Goal: Information Seeking & Learning: Learn about a topic

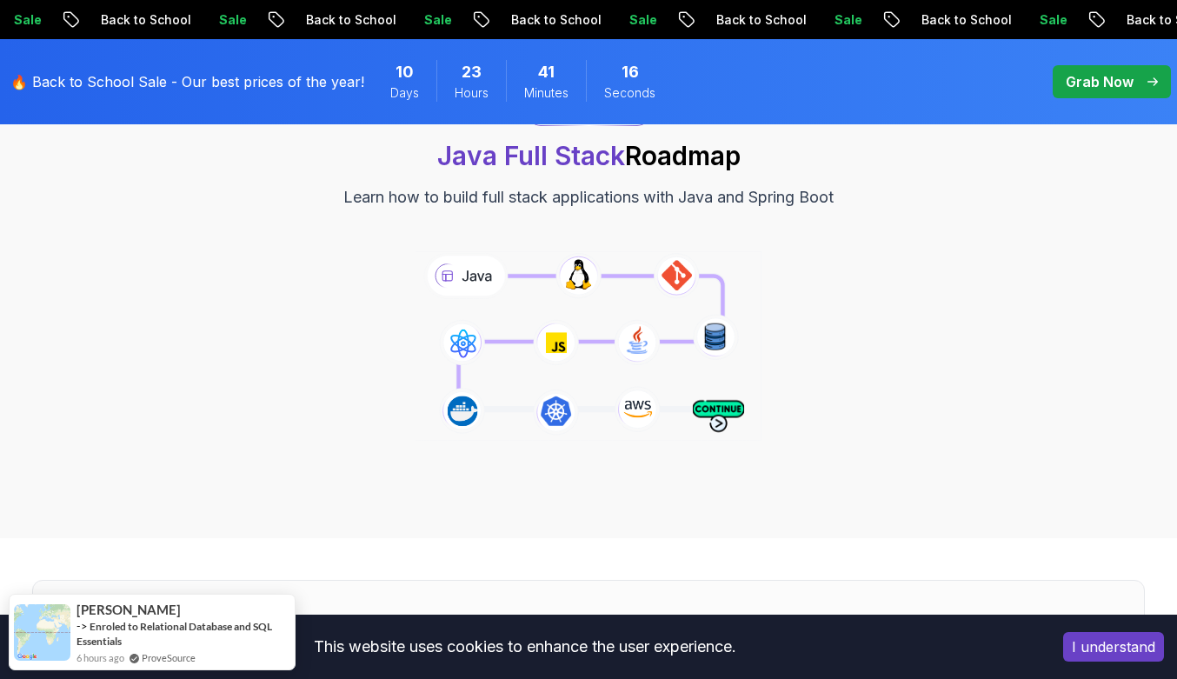
scroll to position [230, 0]
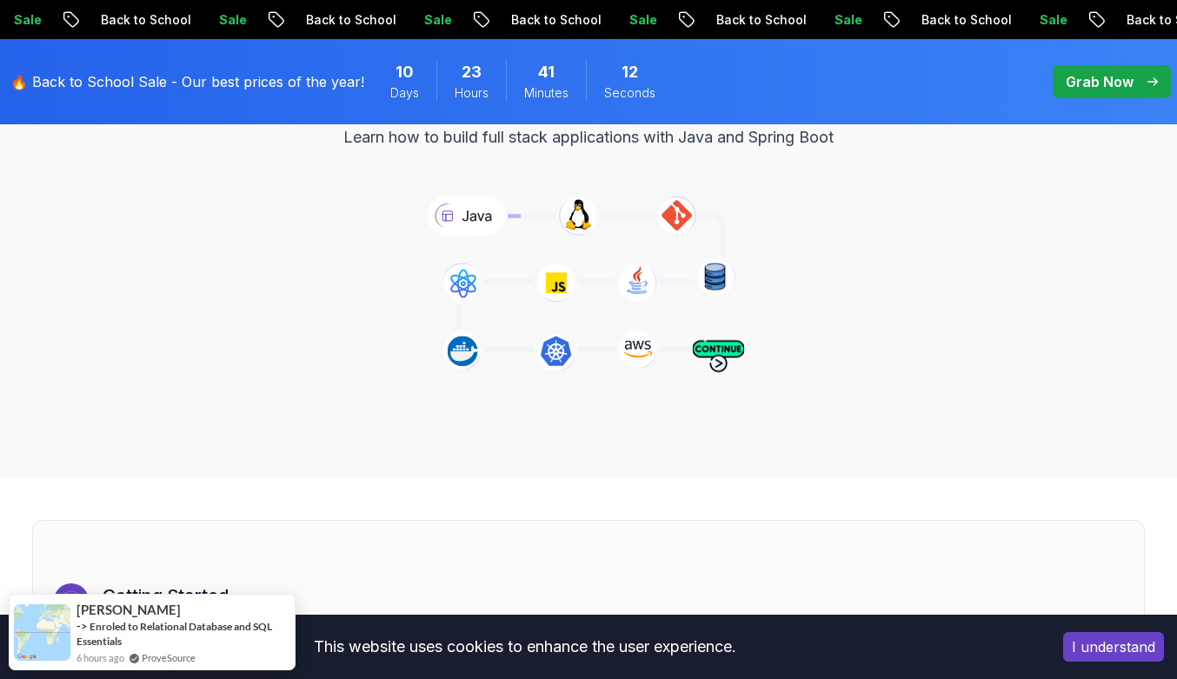
click at [460, 209] on icon at bounding box center [588, 286] width 353 height 196
click at [576, 215] on icon at bounding box center [588, 286] width 353 height 196
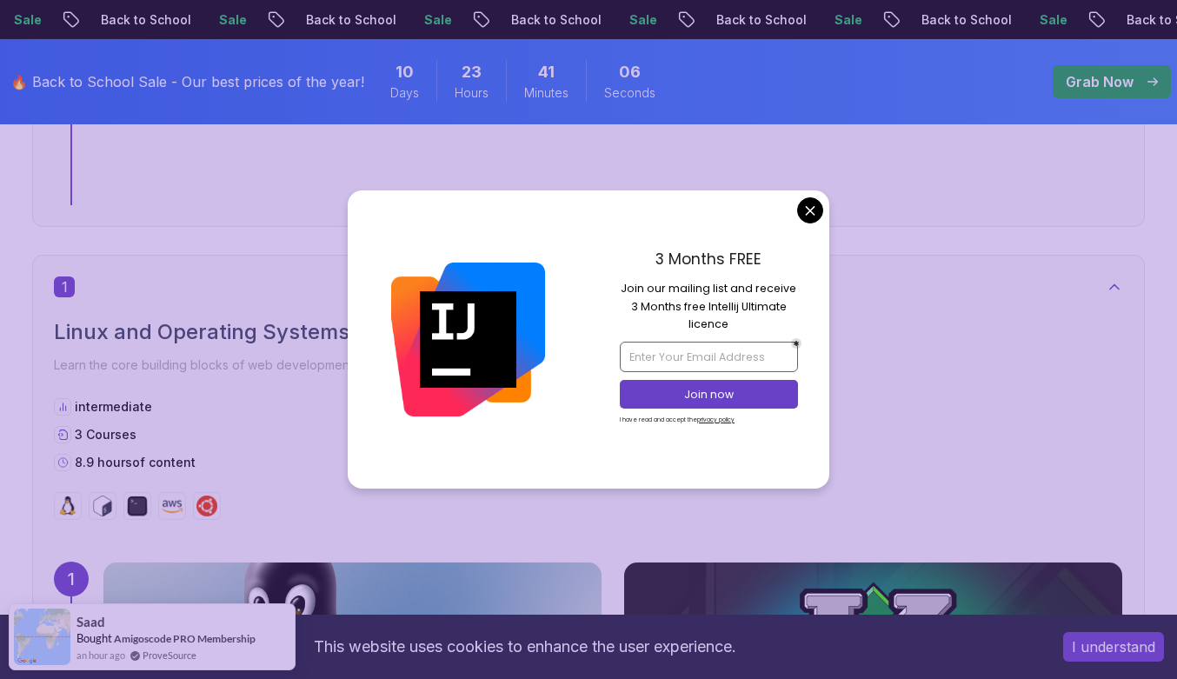
scroll to position [823, 0]
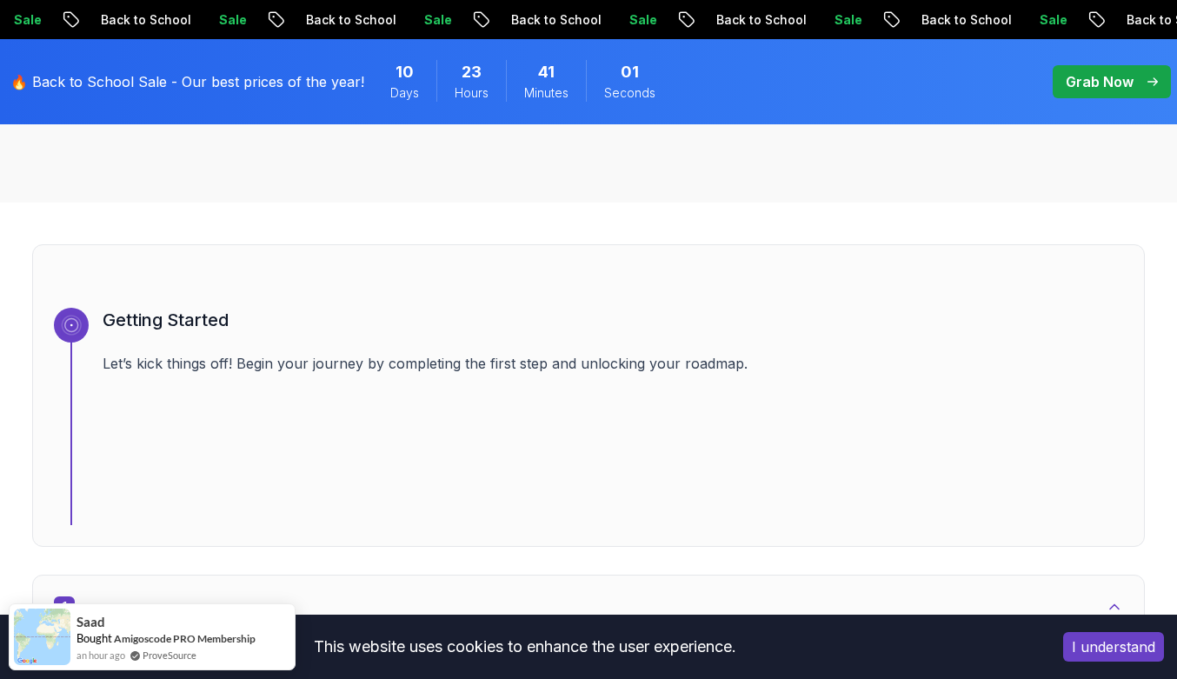
scroll to position [509, 0]
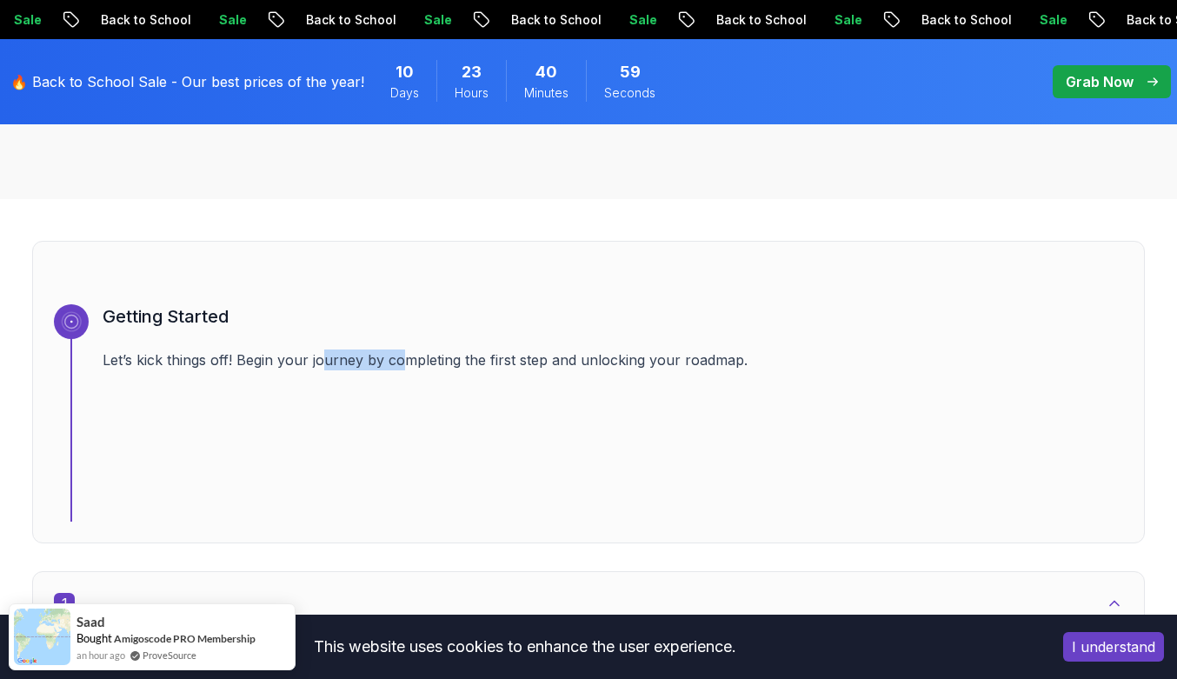
drag, startPoint x: 325, startPoint y: 362, endPoint x: 415, endPoint y: 364, distance: 89.5
click at [415, 364] on p "Let’s kick things off! Begin your journey by completing the first step and unlo…" at bounding box center [613, 359] width 1020 height 21
click at [470, 362] on p "Let’s kick things off! Begin your journey by completing the first step and unlo…" at bounding box center [613, 359] width 1020 height 21
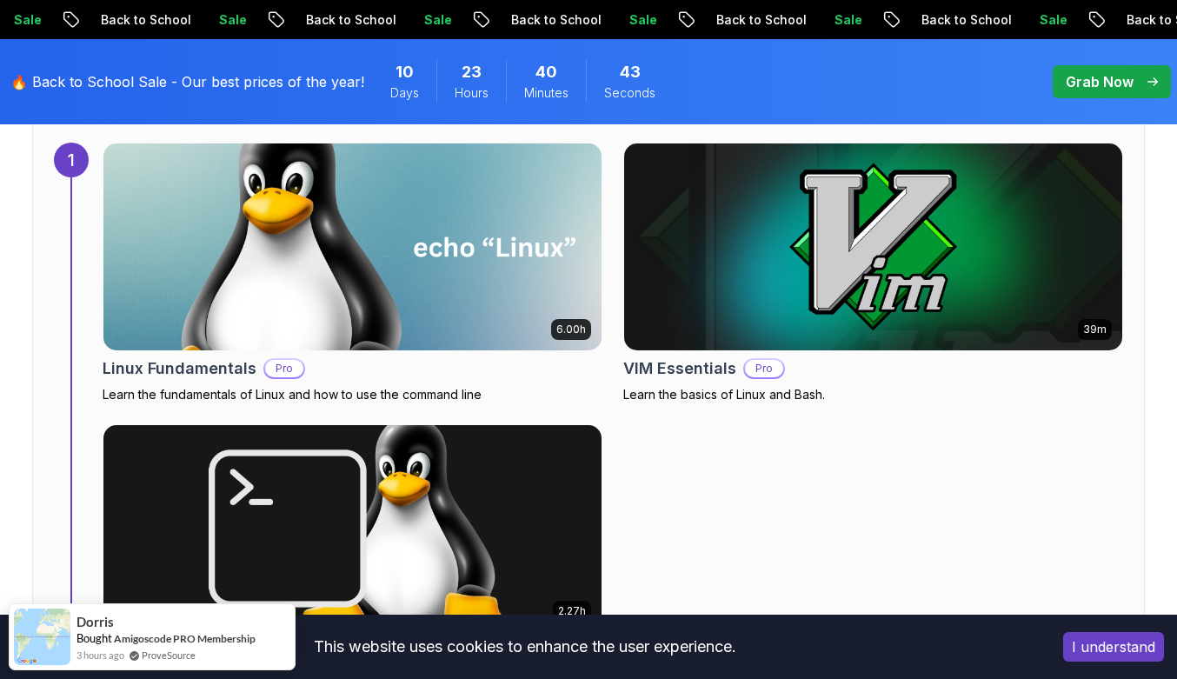
scroll to position [1240, 0]
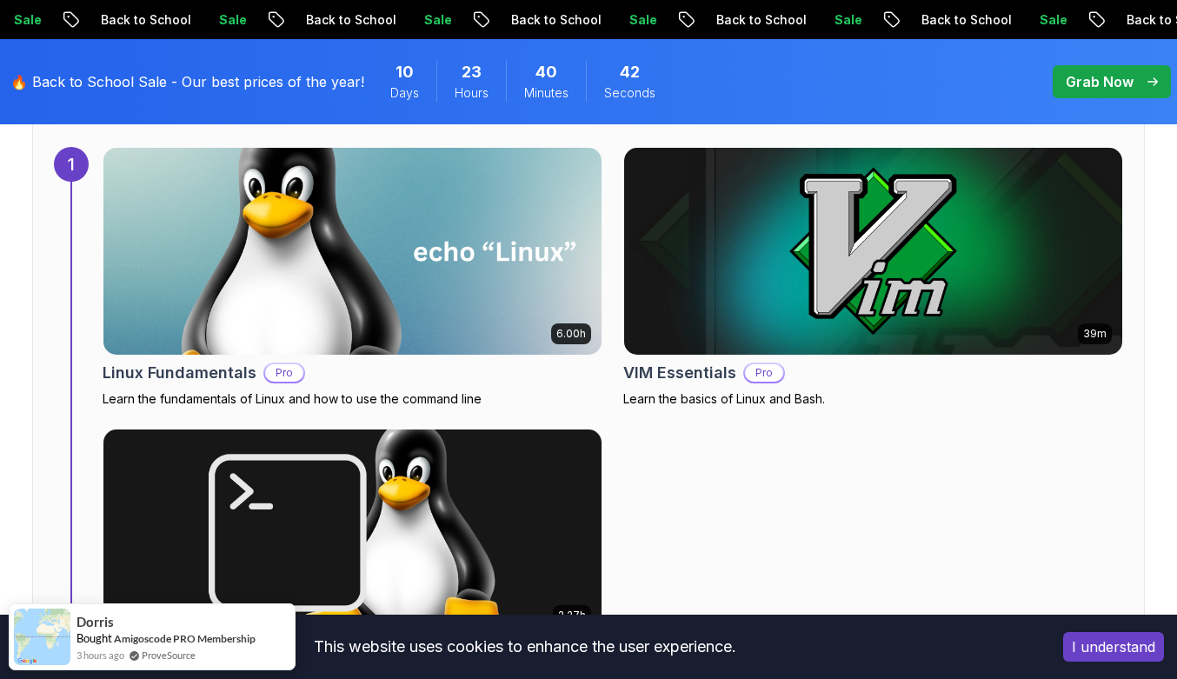
click at [241, 350] on img at bounding box center [352, 251] width 523 height 217
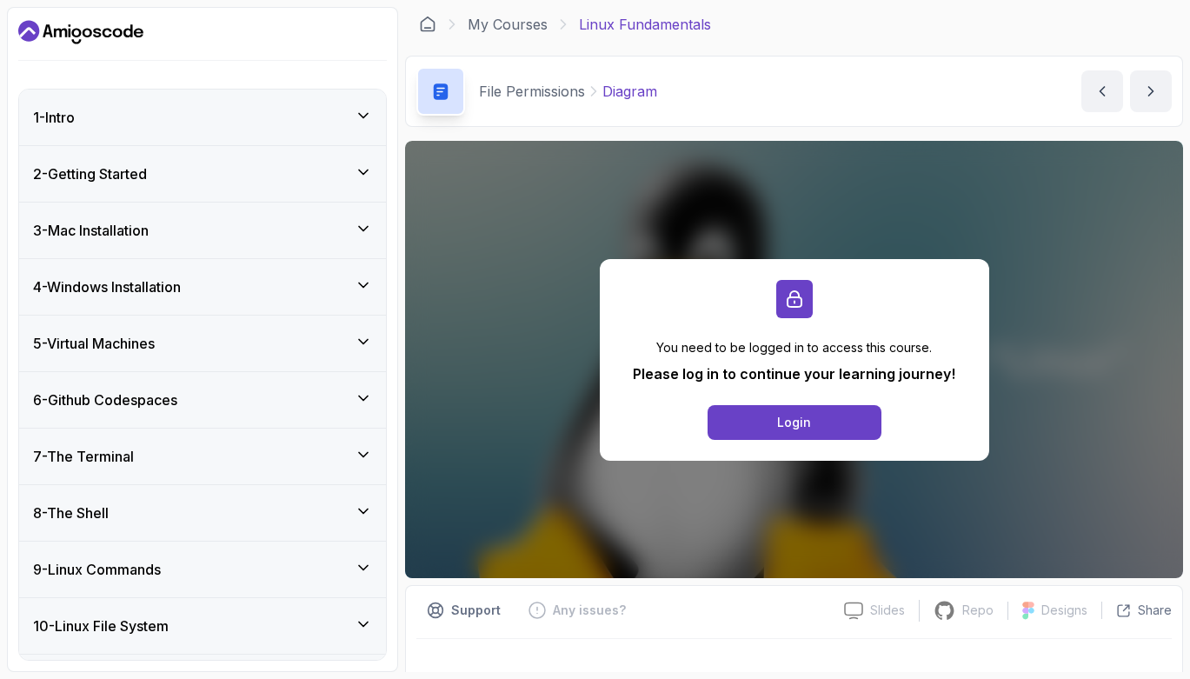
click at [241, 350] on div "5 - Virtual Machines" at bounding box center [202, 343] width 339 height 21
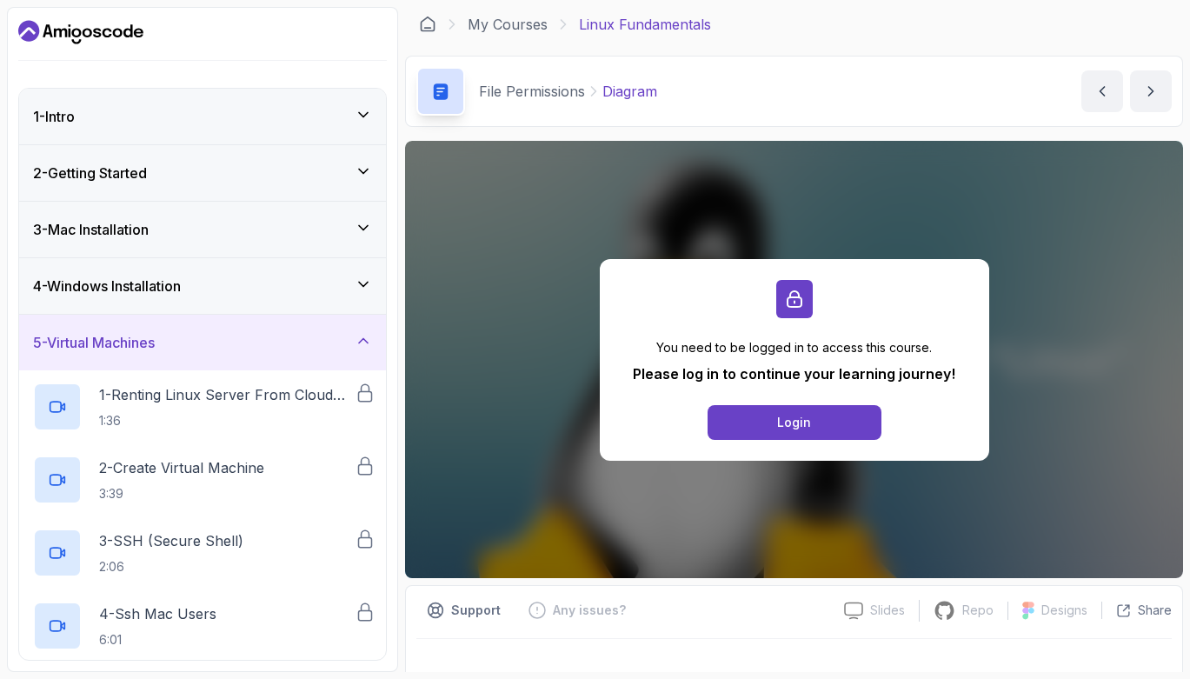
click at [241, 350] on div "5 - Virtual Machines" at bounding box center [202, 342] width 339 height 21
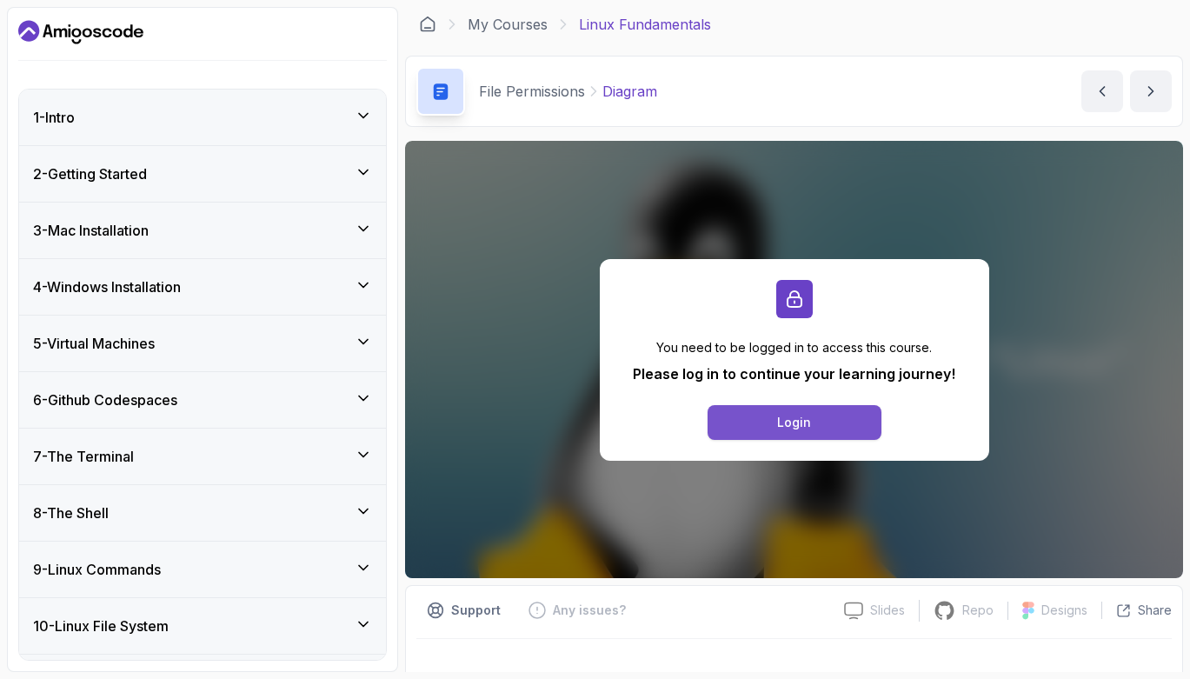
click at [730, 429] on button "Login" at bounding box center [794, 422] width 174 height 35
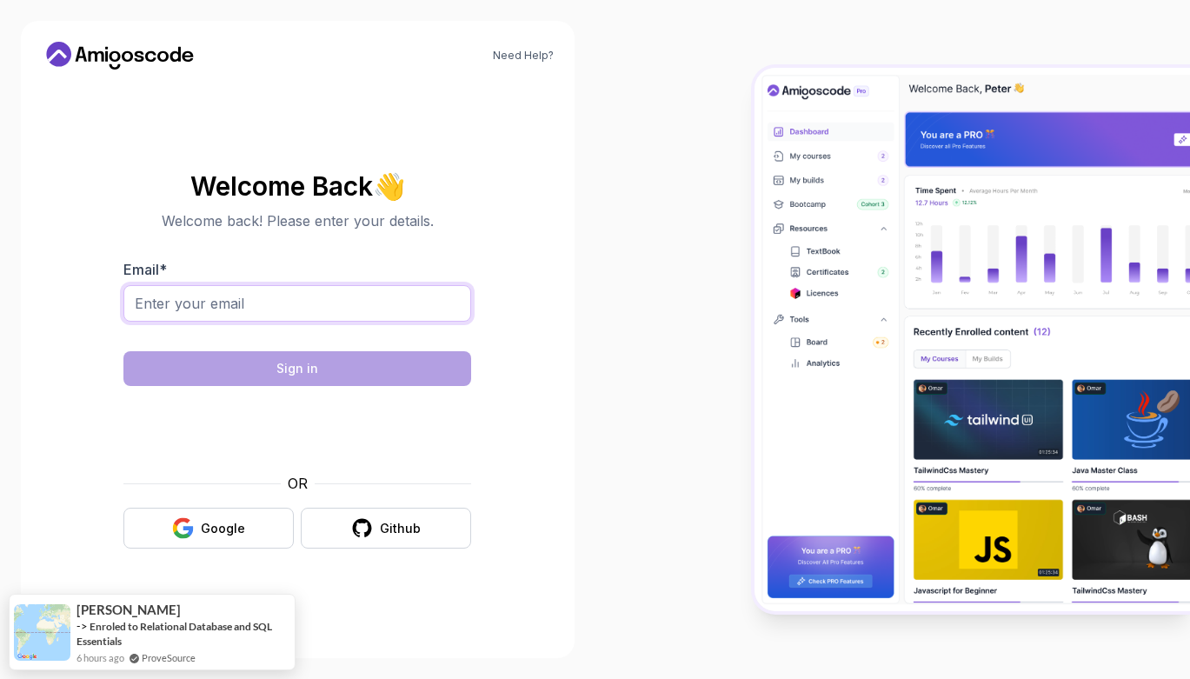
click at [325, 312] on input "Email *" at bounding box center [297, 303] width 348 height 37
type input "quvoncbe.uz@gmail.com"
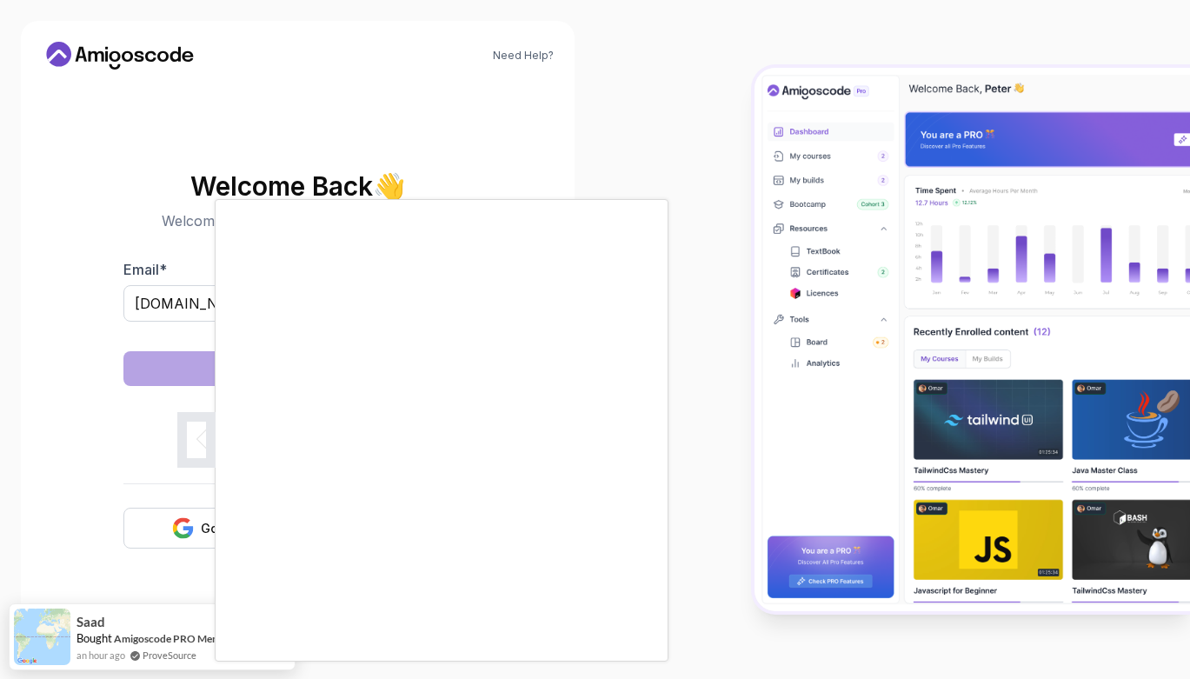
click at [807, 213] on body "Need Help? Welcome Back 👋 Welcome back! Please enter your details. Email * quvo…" at bounding box center [595, 339] width 1190 height 679
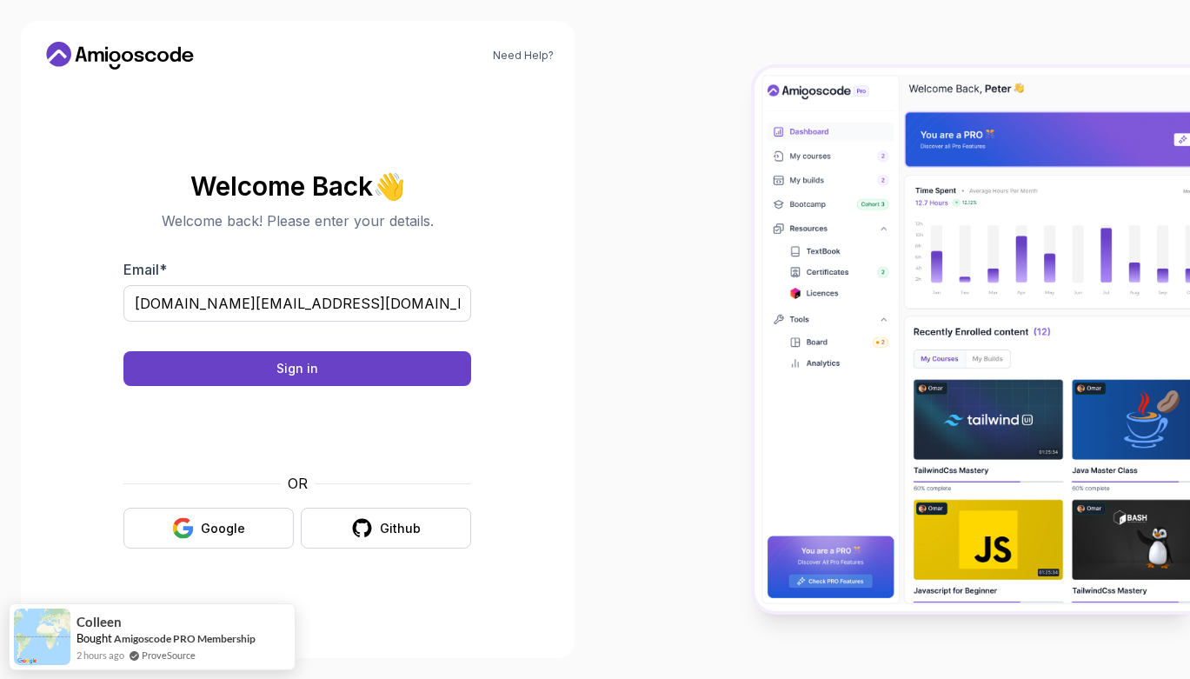
click at [617, 632] on div at bounding box center [892, 339] width 595 height 679
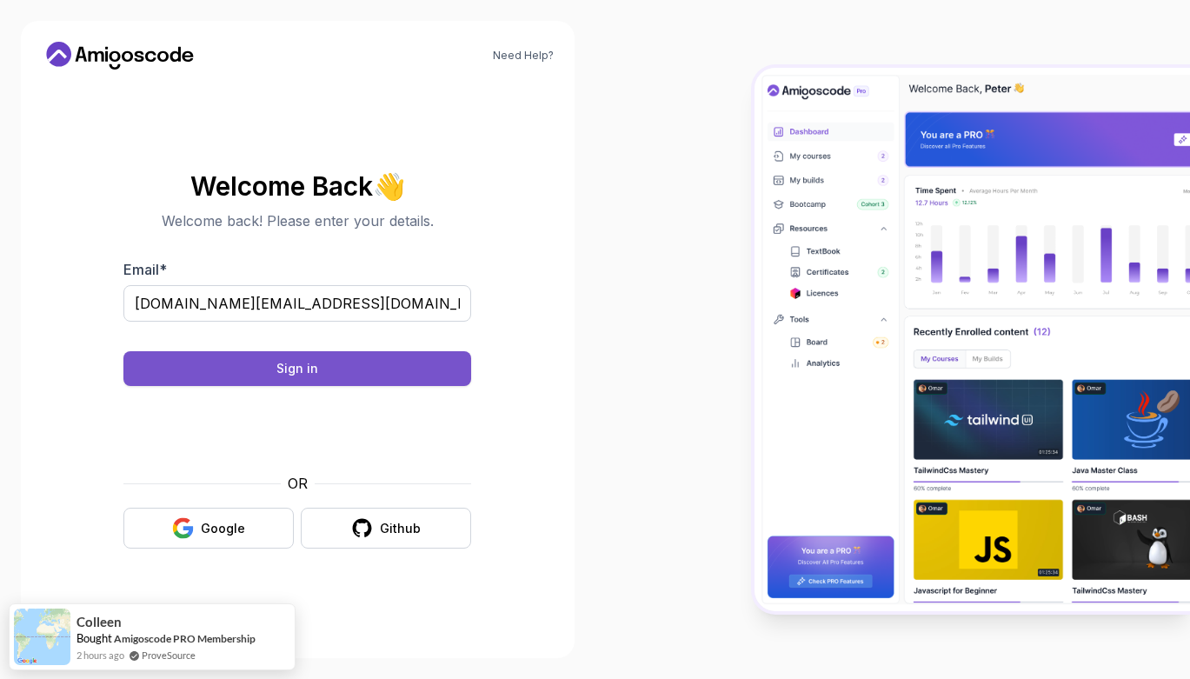
click at [335, 367] on button "Sign in" at bounding box center [297, 368] width 348 height 35
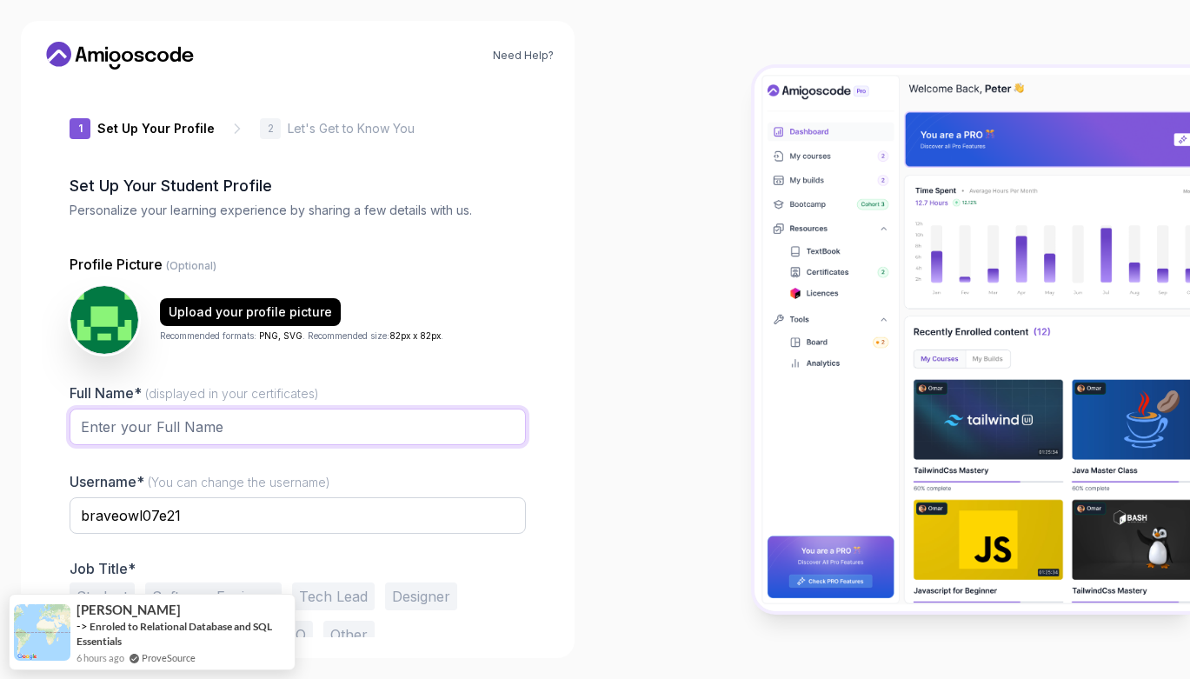
click at [268, 417] on input "Full Name* (displayed in your certificates)" at bounding box center [298, 427] width 456 height 37
type input "Quvonchbek"
click at [201, 506] on input "braveowl07e21" at bounding box center [298, 515] width 456 height 37
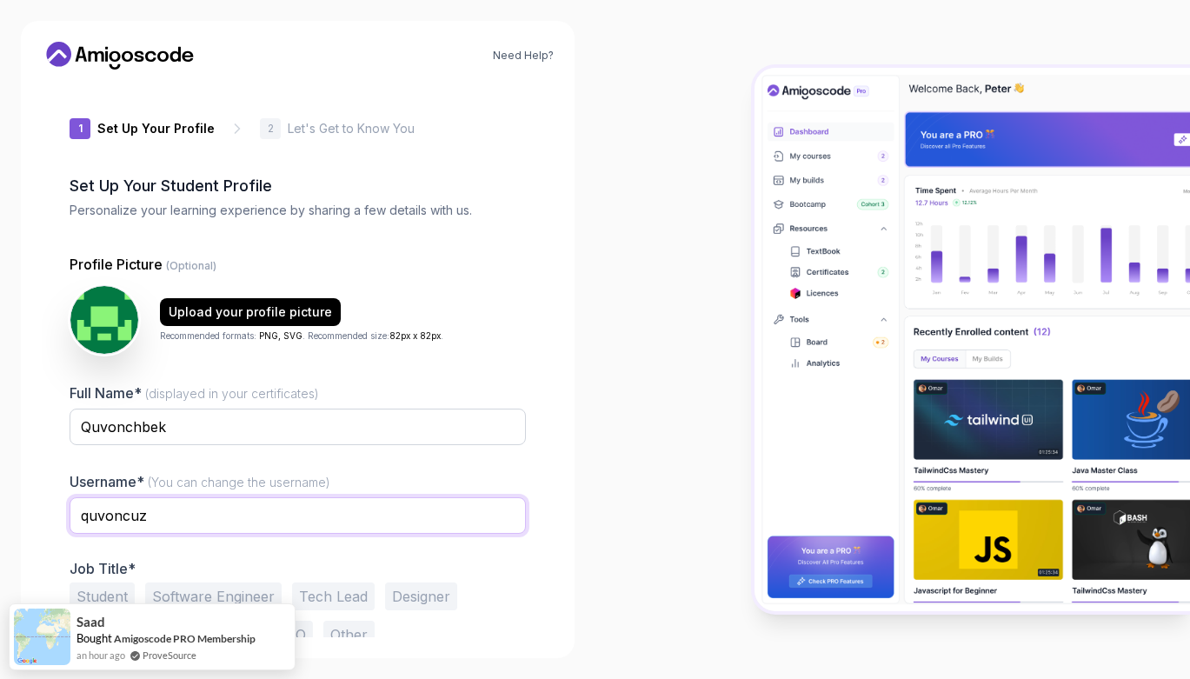
type input "quvoncuz"
click at [448, 447] on div "Quvonchbek" at bounding box center [298, 437] width 456 height 56
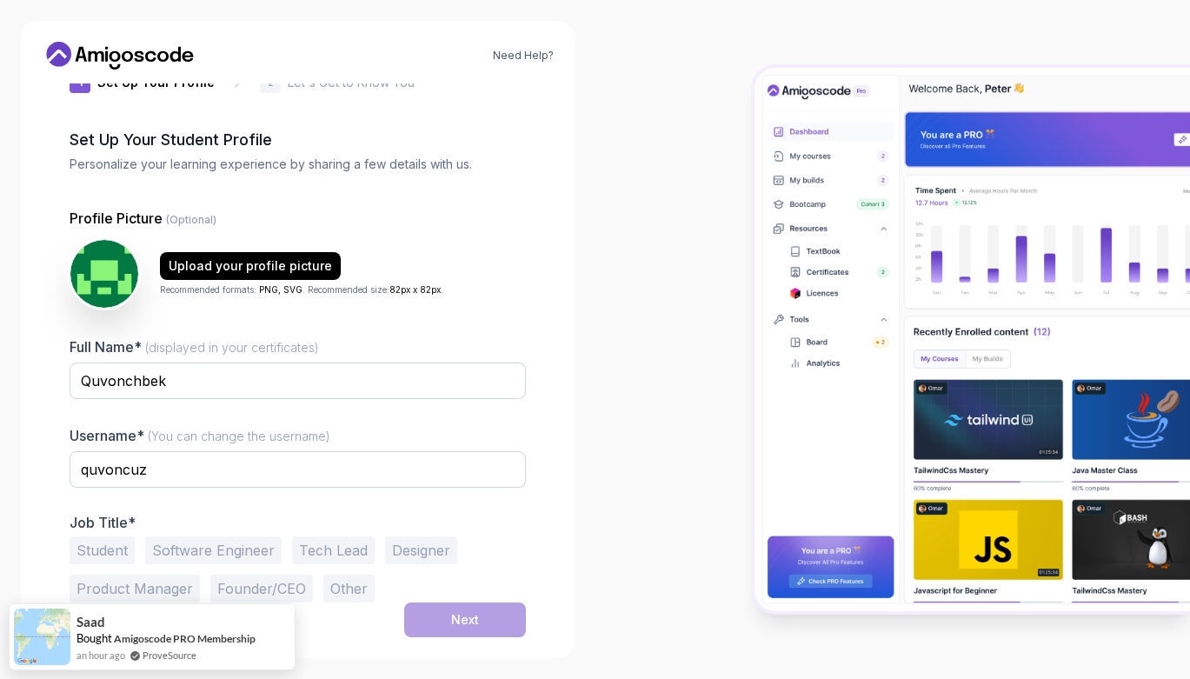
click at [538, 503] on div "1 Set Up Your Profile 1 Set Up Your Profile 2 Let's Get to Know You Set Up Your…" at bounding box center [298, 314] width 512 height 554
click at [111, 551] on button "Student" at bounding box center [102, 550] width 65 height 28
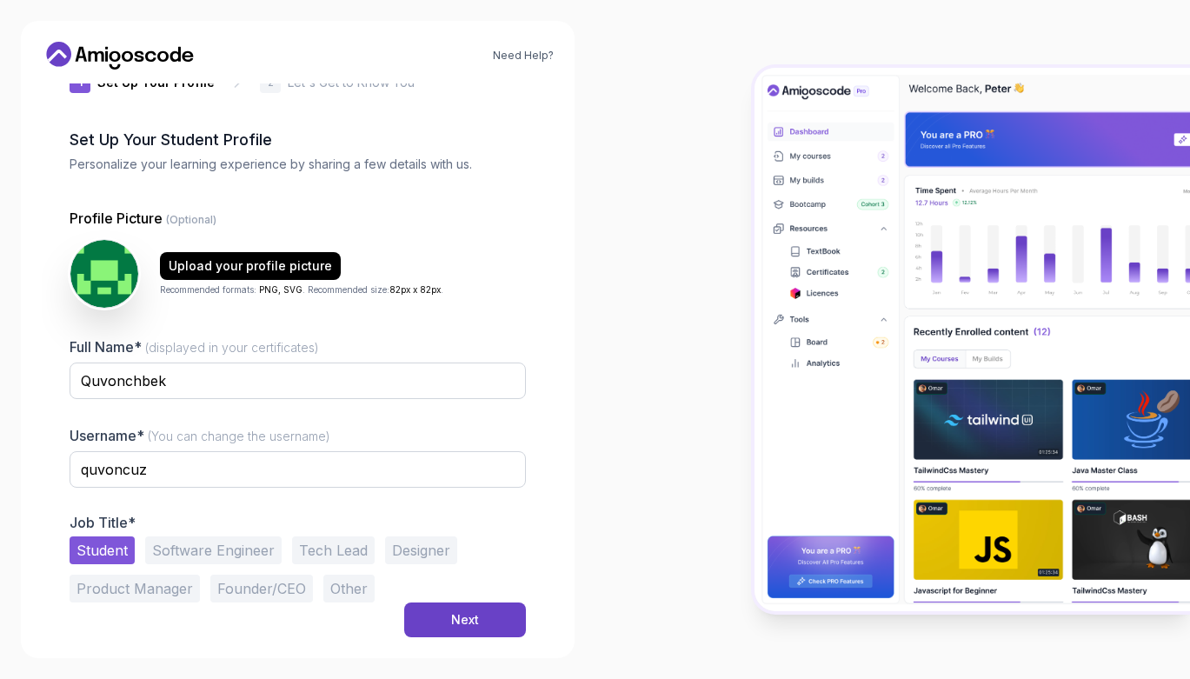
click at [229, 549] on button "Software Engineer" at bounding box center [213, 550] width 136 height 28
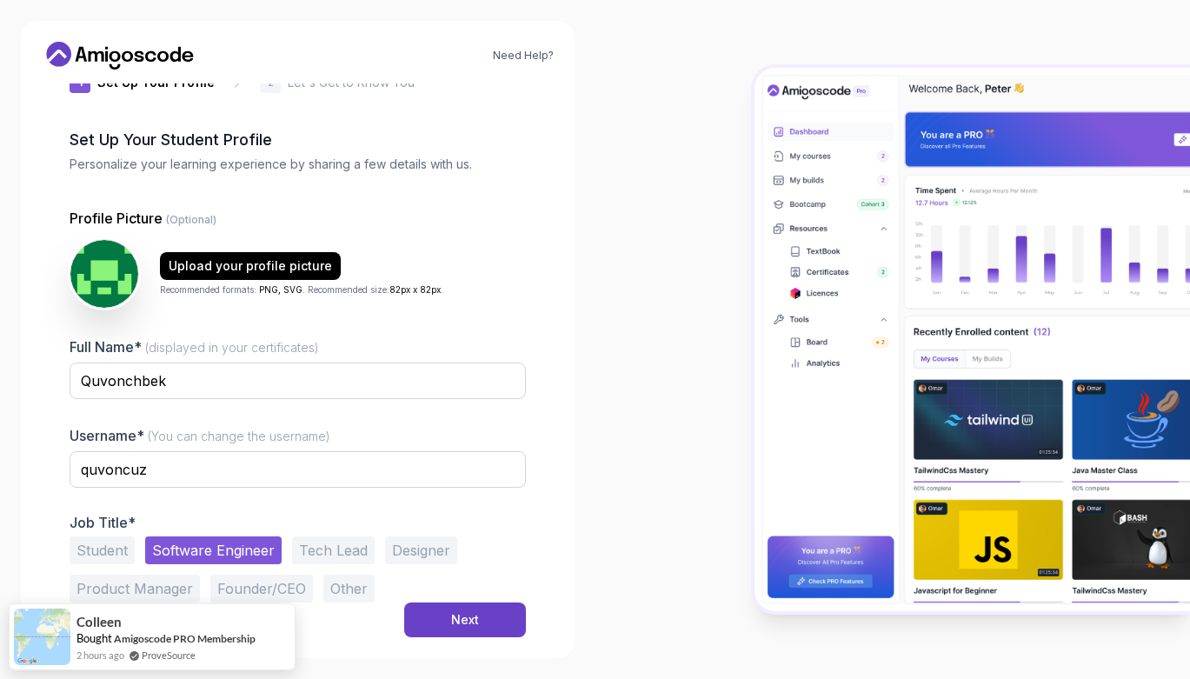
click at [123, 557] on button "Student" at bounding box center [102, 550] width 65 height 28
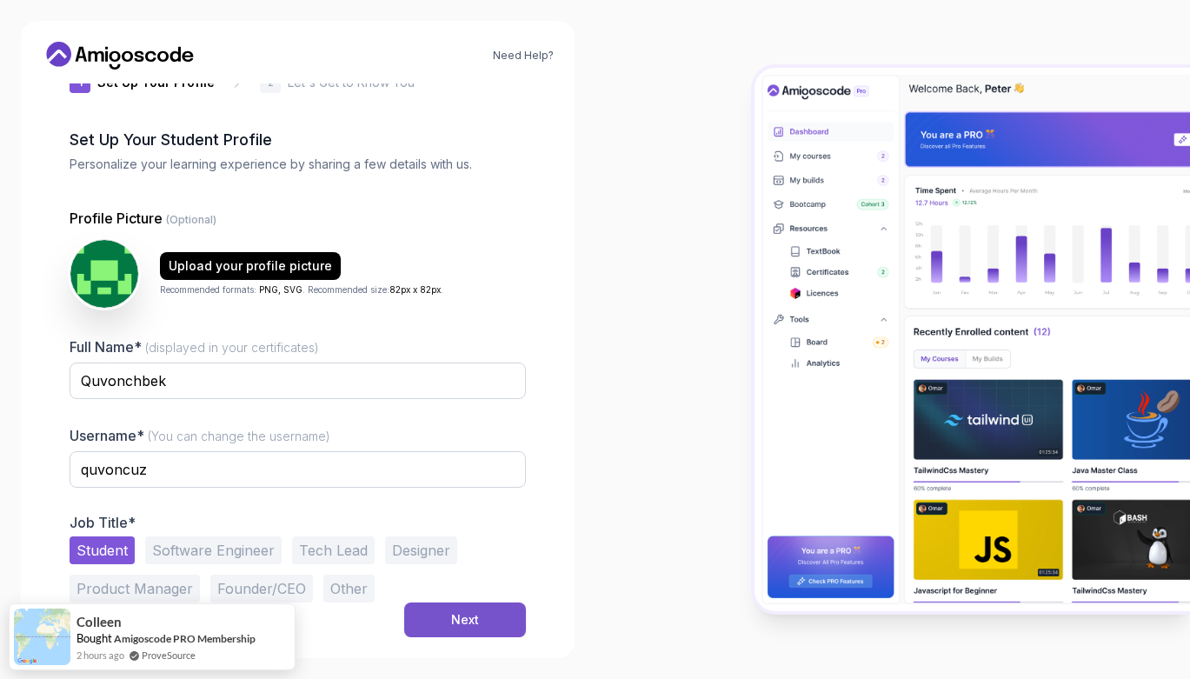
click at [450, 611] on button "Next" at bounding box center [465, 619] width 122 height 35
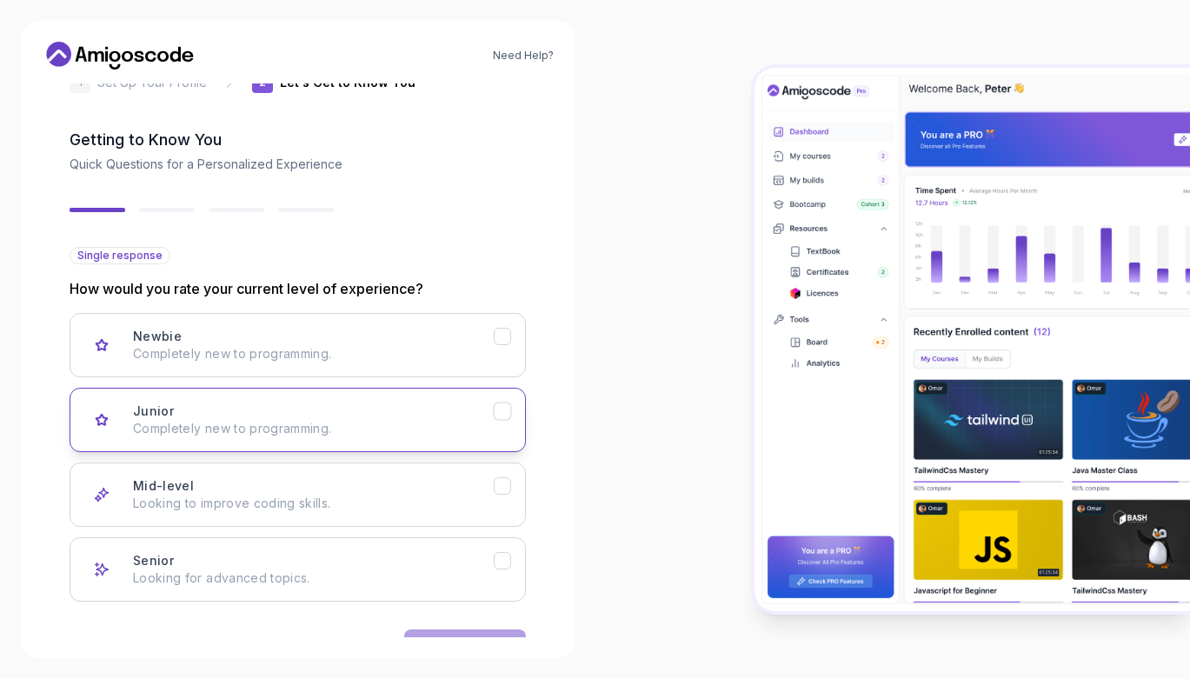
click at [444, 422] on p "Completely new to programming." at bounding box center [313, 428] width 361 height 17
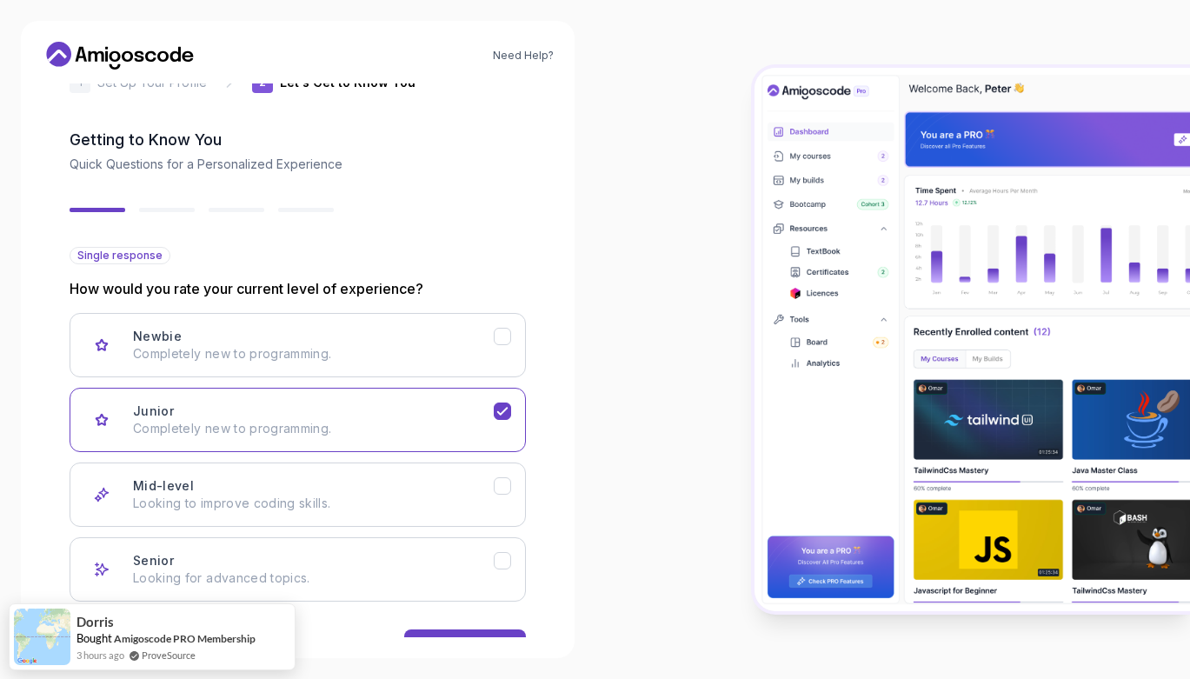
scroll to position [101, 0]
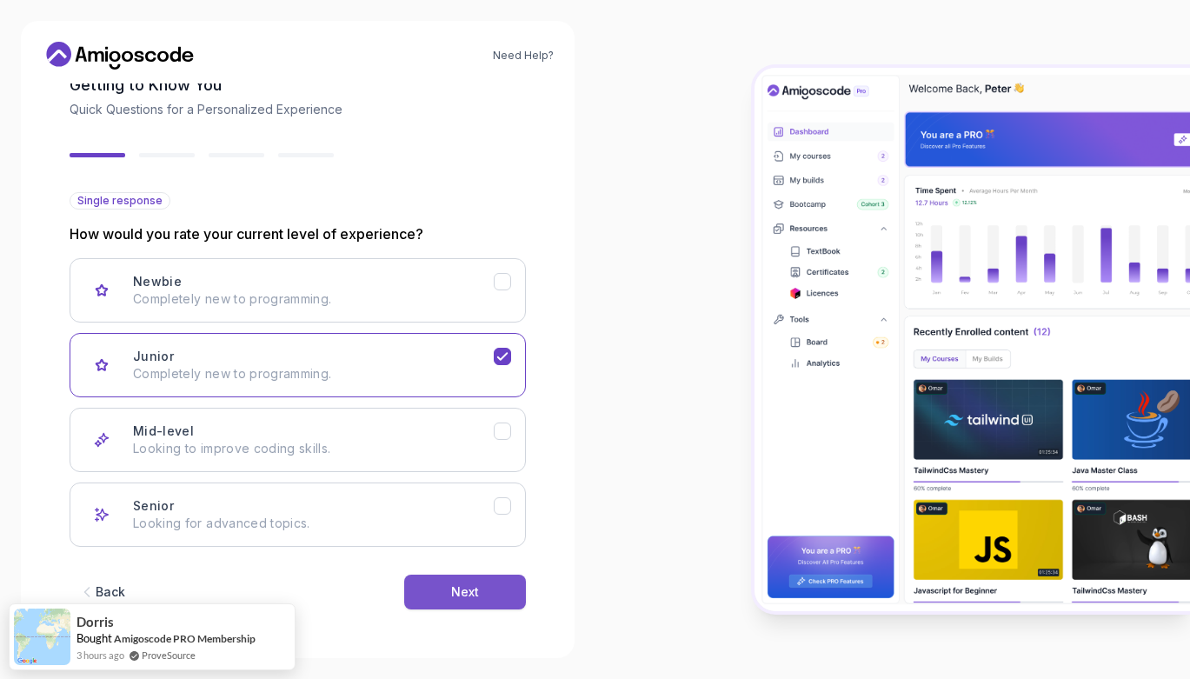
click at [457, 596] on div "Next" at bounding box center [465, 591] width 28 height 17
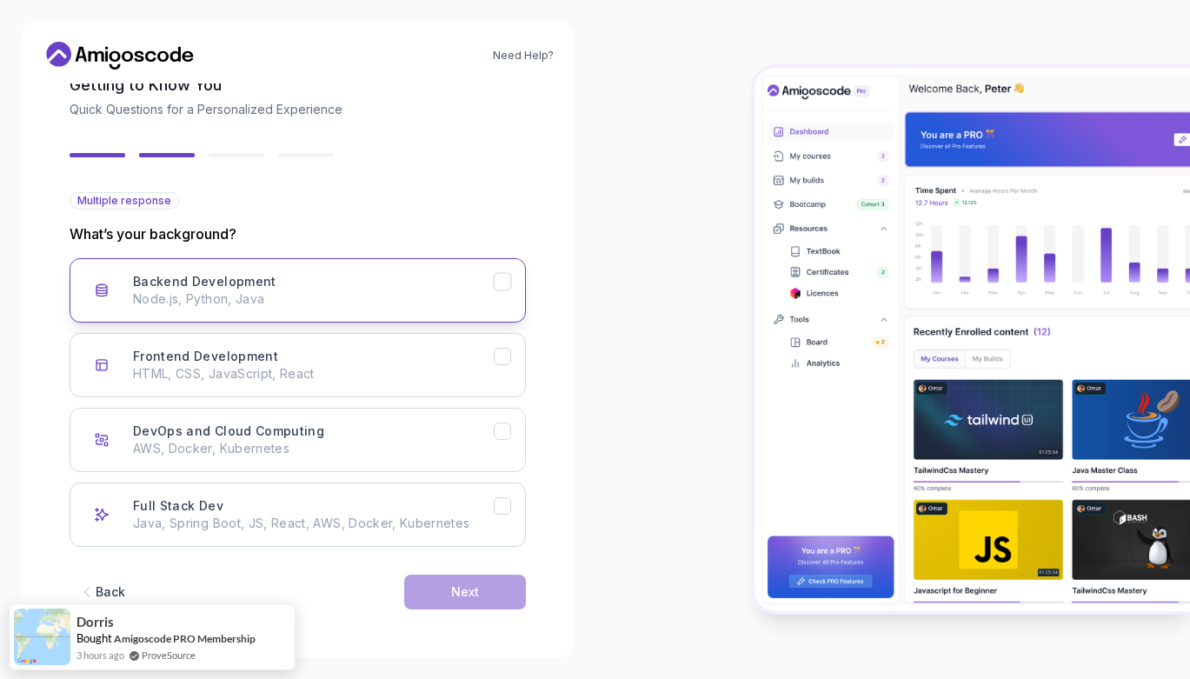
click at [483, 295] on p "Node.js, Python, Java" at bounding box center [313, 298] width 361 height 17
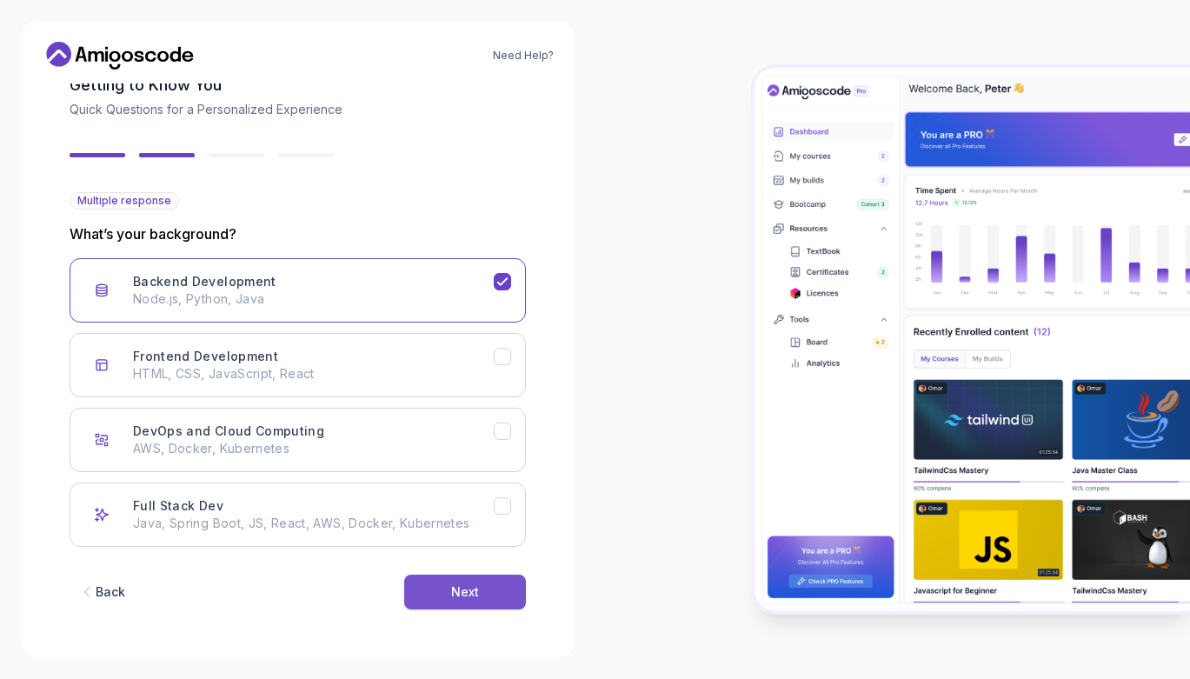
click at [466, 583] on div "Next" at bounding box center [465, 591] width 28 height 17
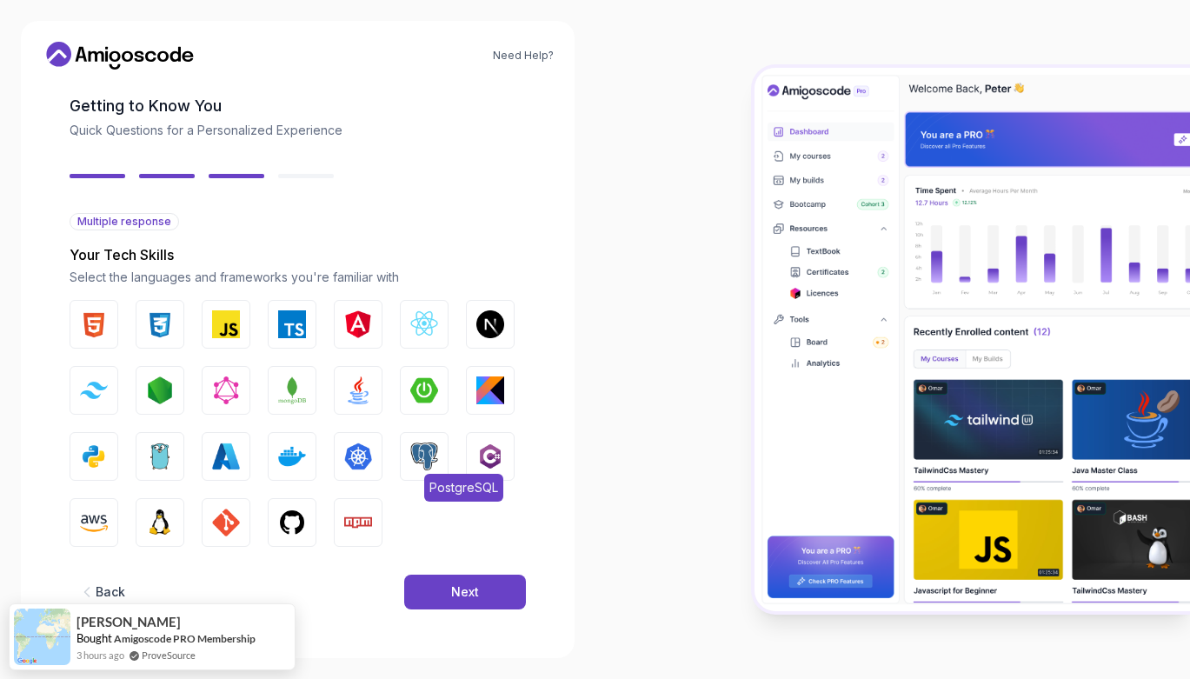
click at [411, 446] on img "button" at bounding box center [424, 456] width 28 height 28
click at [351, 389] on img "button" at bounding box center [358, 390] width 28 height 28
click at [96, 328] on img "button" at bounding box center [94, 324] width 28 height 28
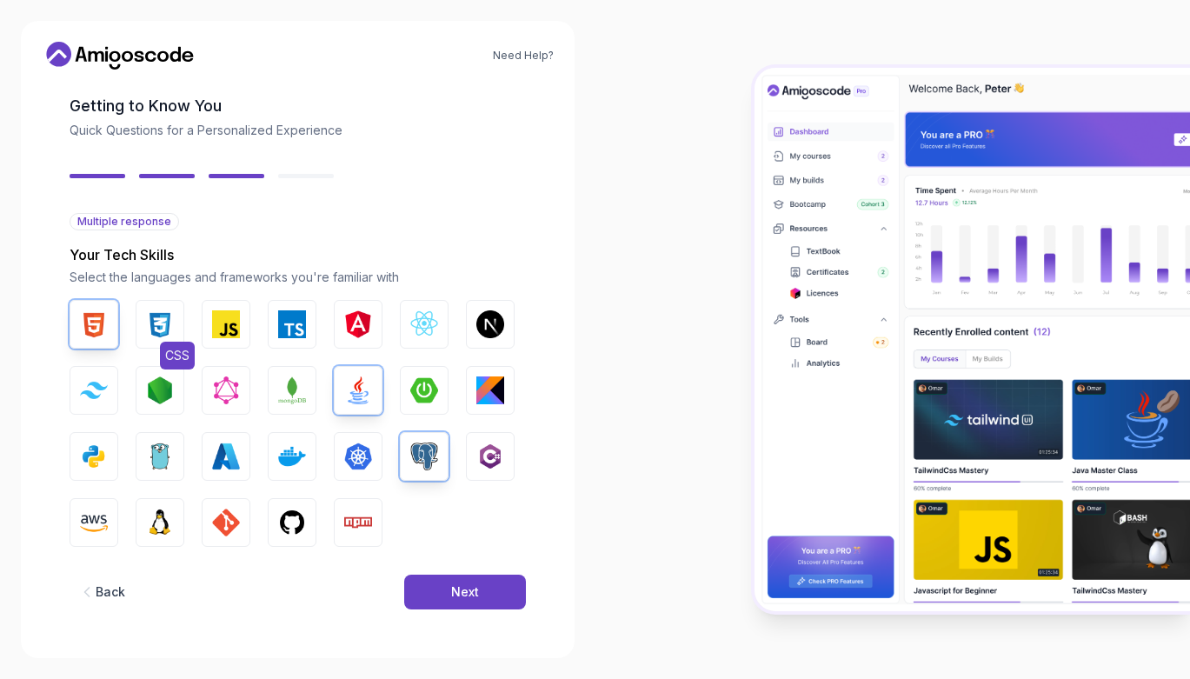
click at [149, 325] on img "button" at bounding box center [160, 324] width 28 height 28
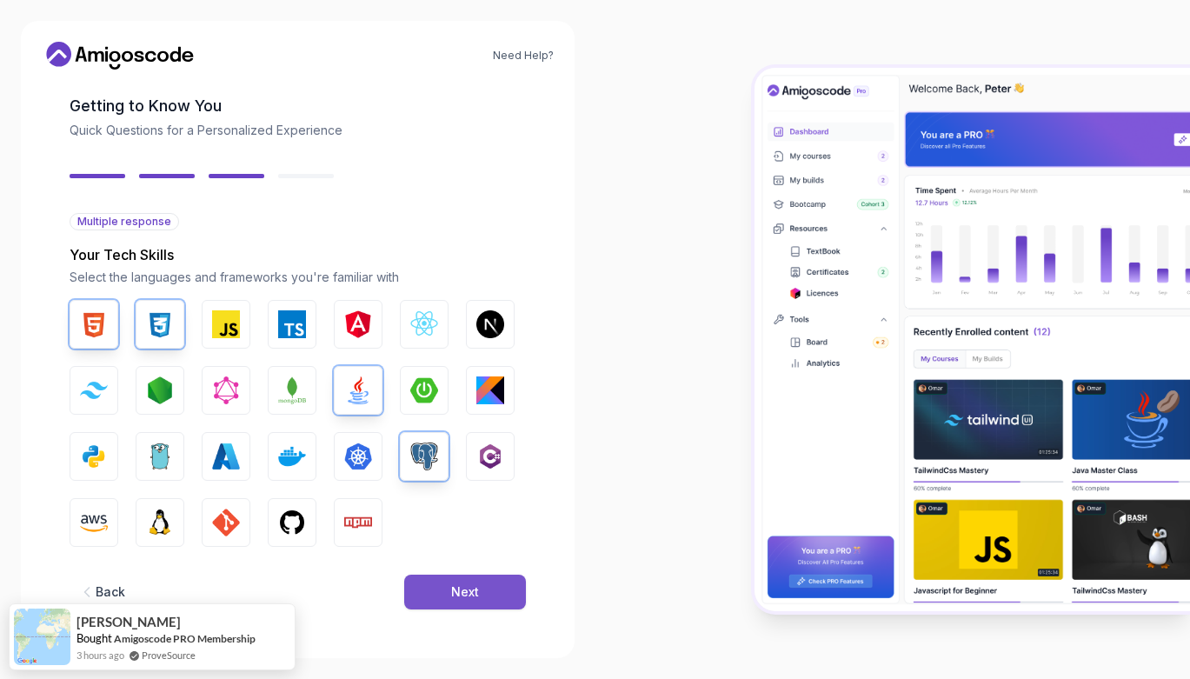
click at [457, 586] on div "Next" at bounding box center [465, 591] width 28 height 17
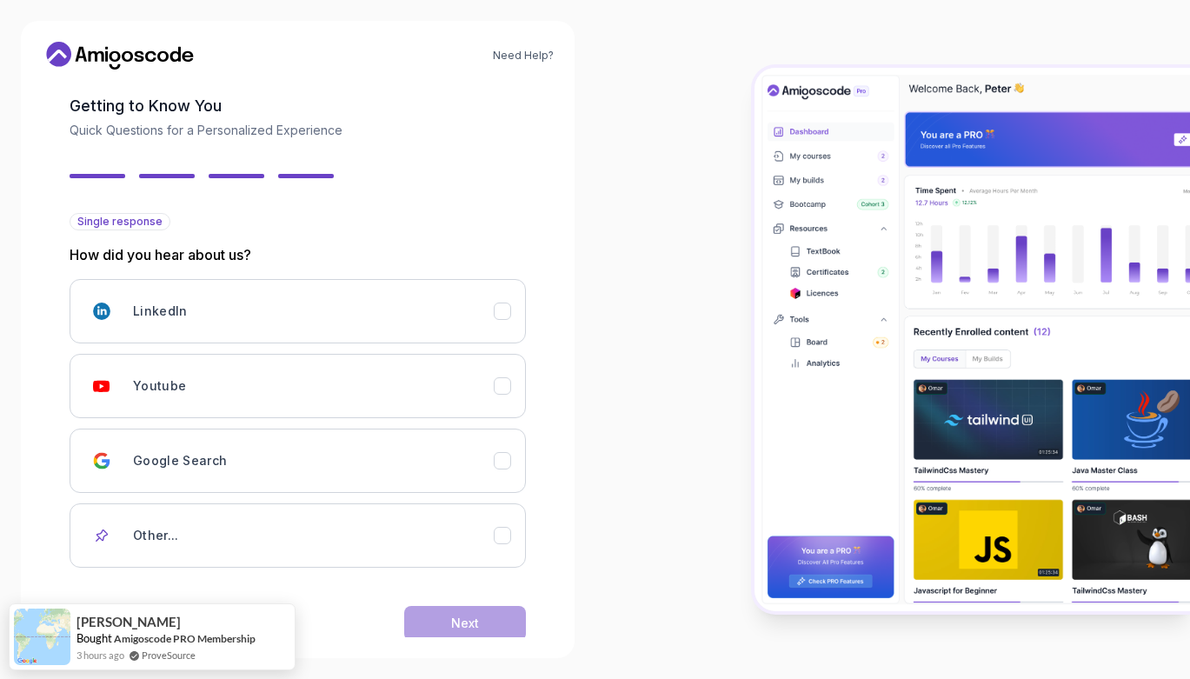
scroll to position [111, 0]
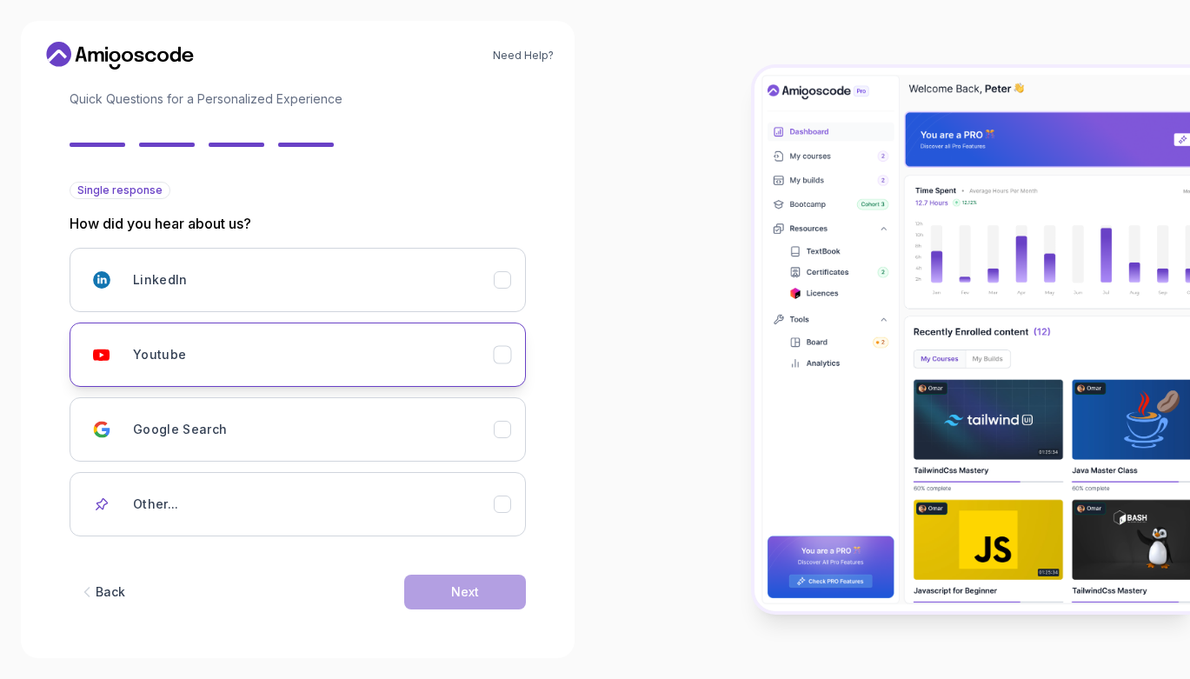
click at [495, 356] on icon "Youtube" at bounding box center [502, 355] width 17 height 17
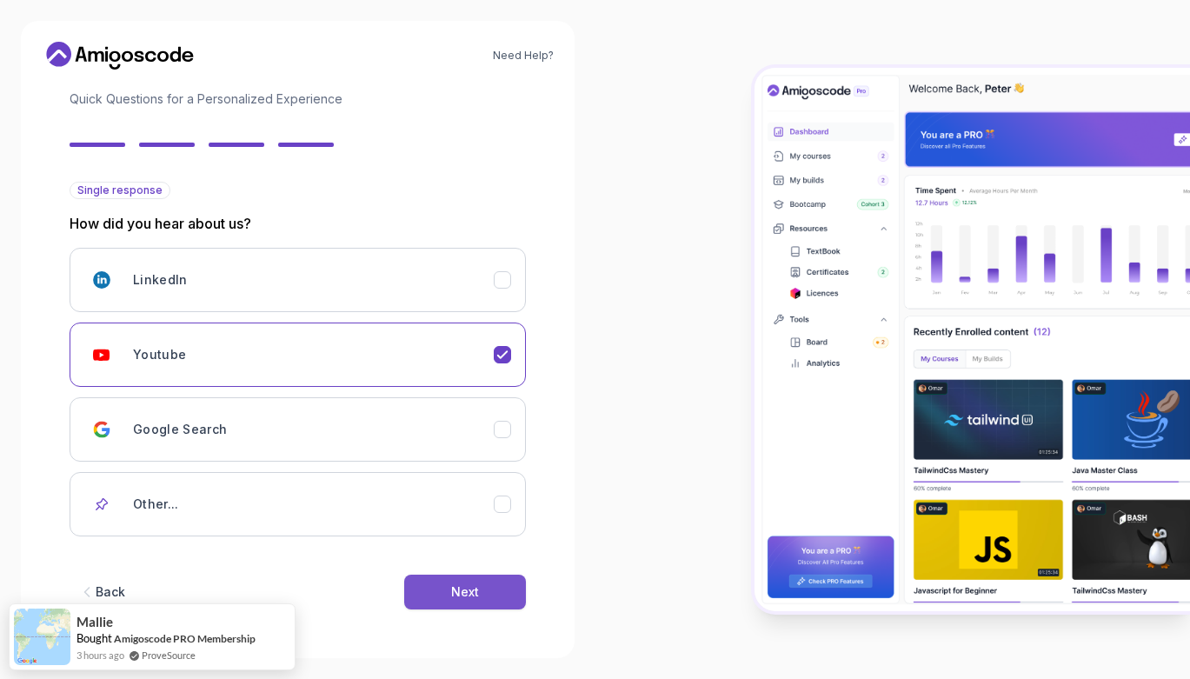
click at [469, 595] on div "Next" at bounding box center [465, 591] width 28 height 17
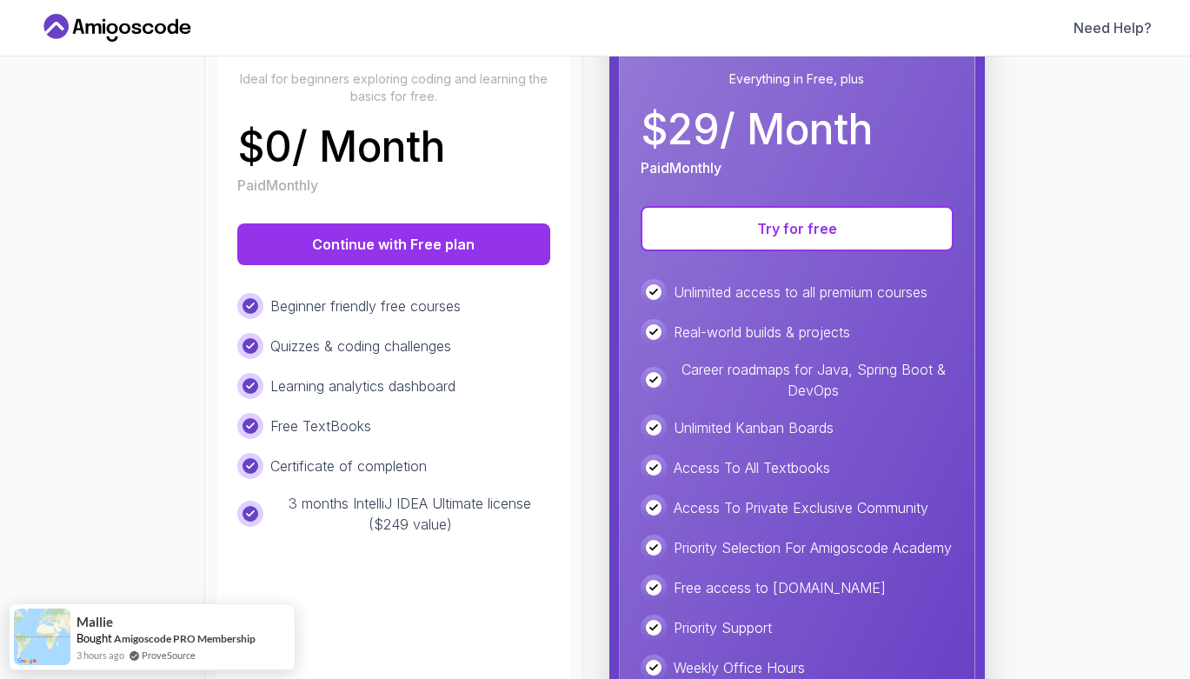
scroll to position [252, 0]
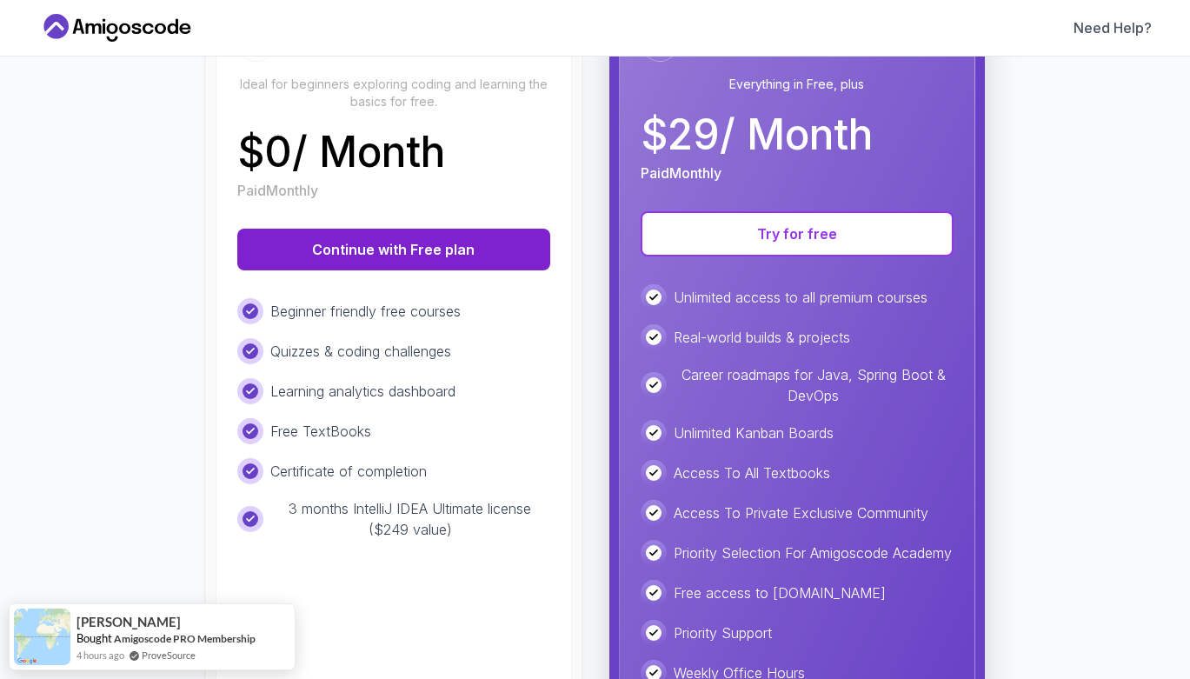
click at [309, 245] on button "Continue with Free plan" at bounding box center [393, 250] width 313 height 42
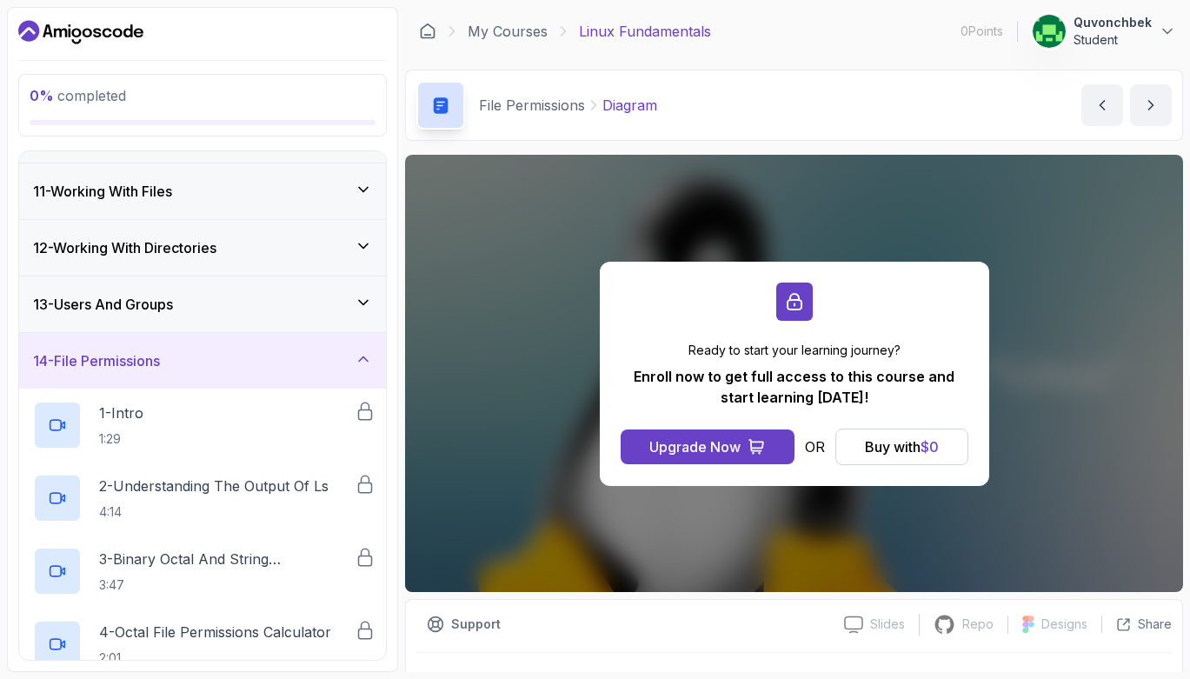
scroll to position [559, 0]
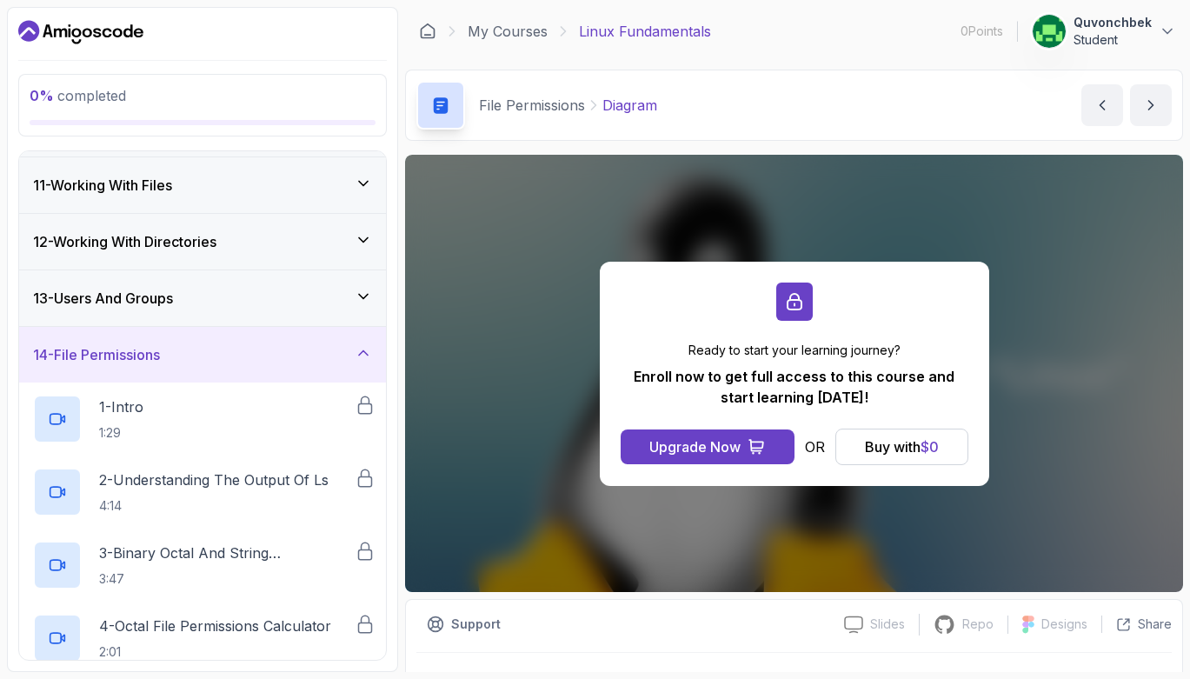
click at [358, 367] on div "14 - File Permissions" at bounding box center [202, 355] width 367 height 56
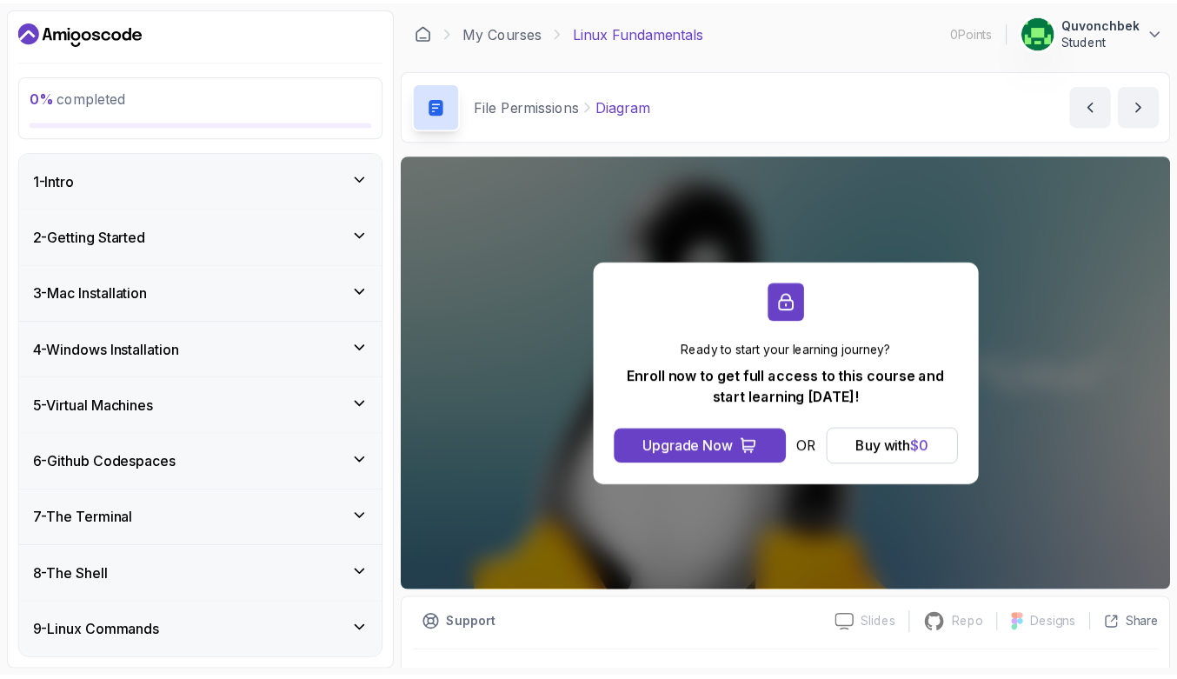
scroll to position [338, 0]
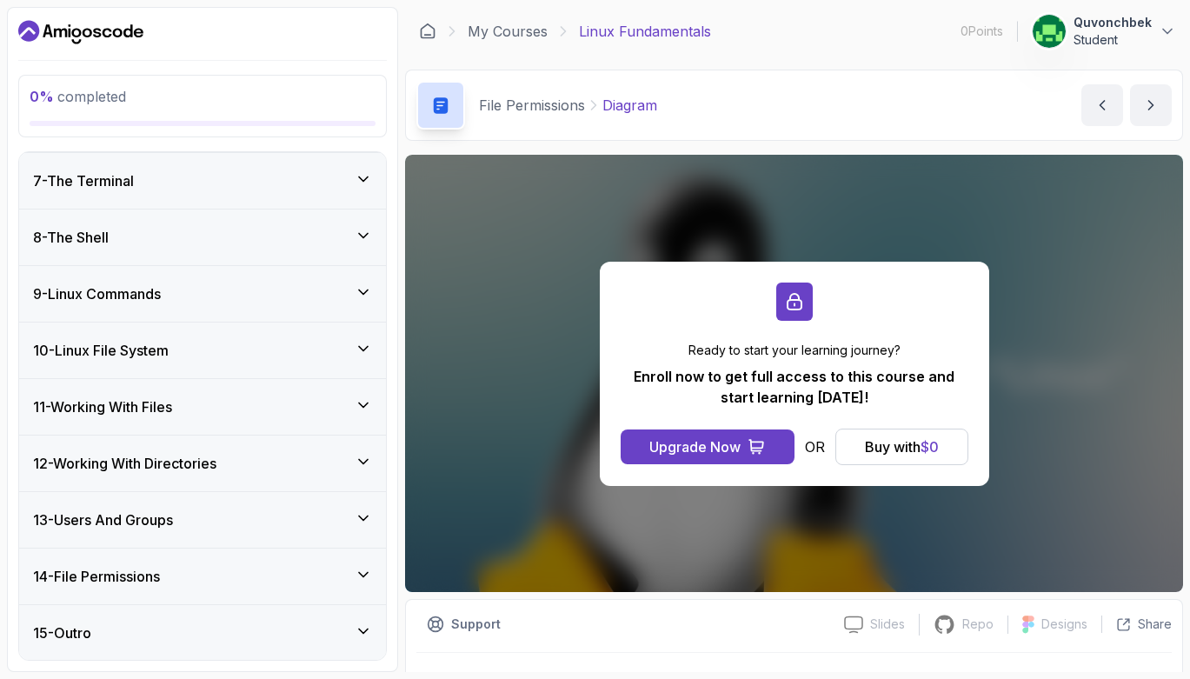
click at [356, 404] on icon at bounding box center [363, 404] width 17 height 17
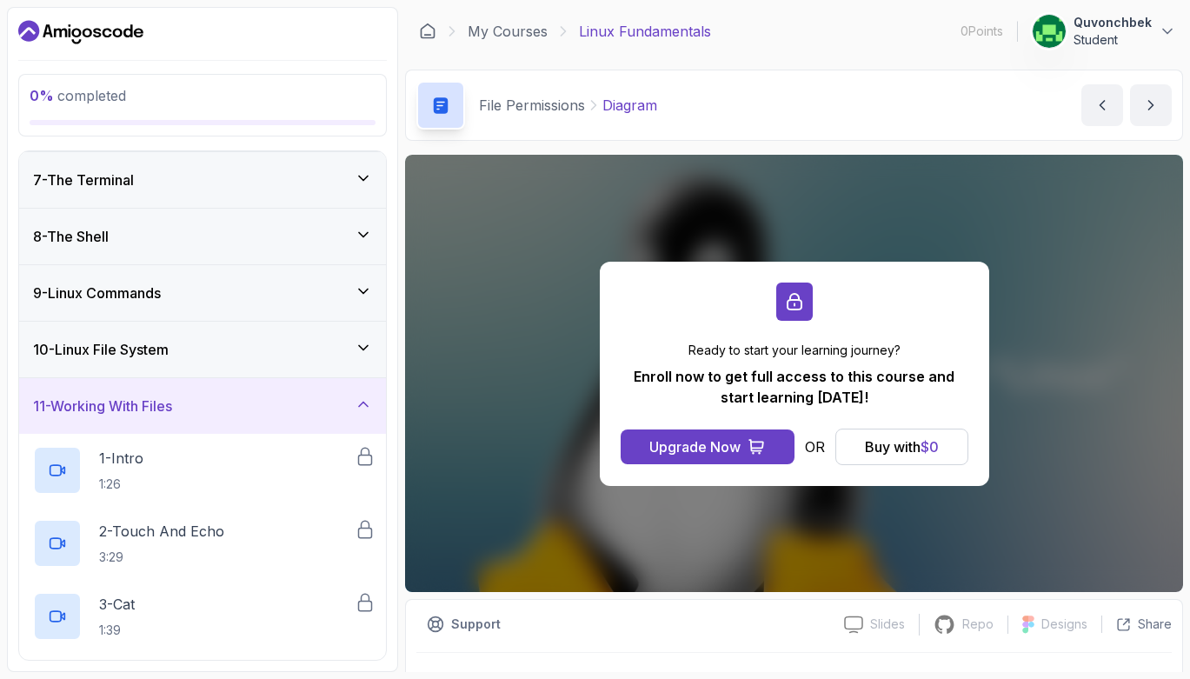
click at [356, 404] on icon at bounding box center [363, 403] width 17 height 17
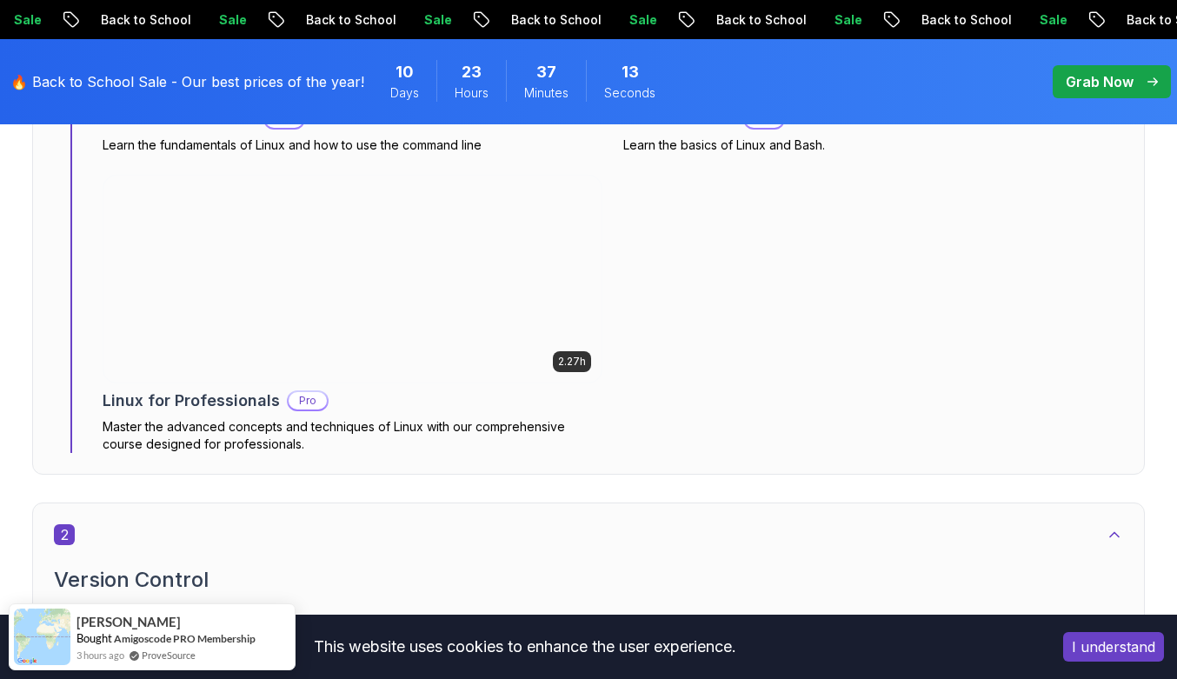
scroll to position [1493, 0]
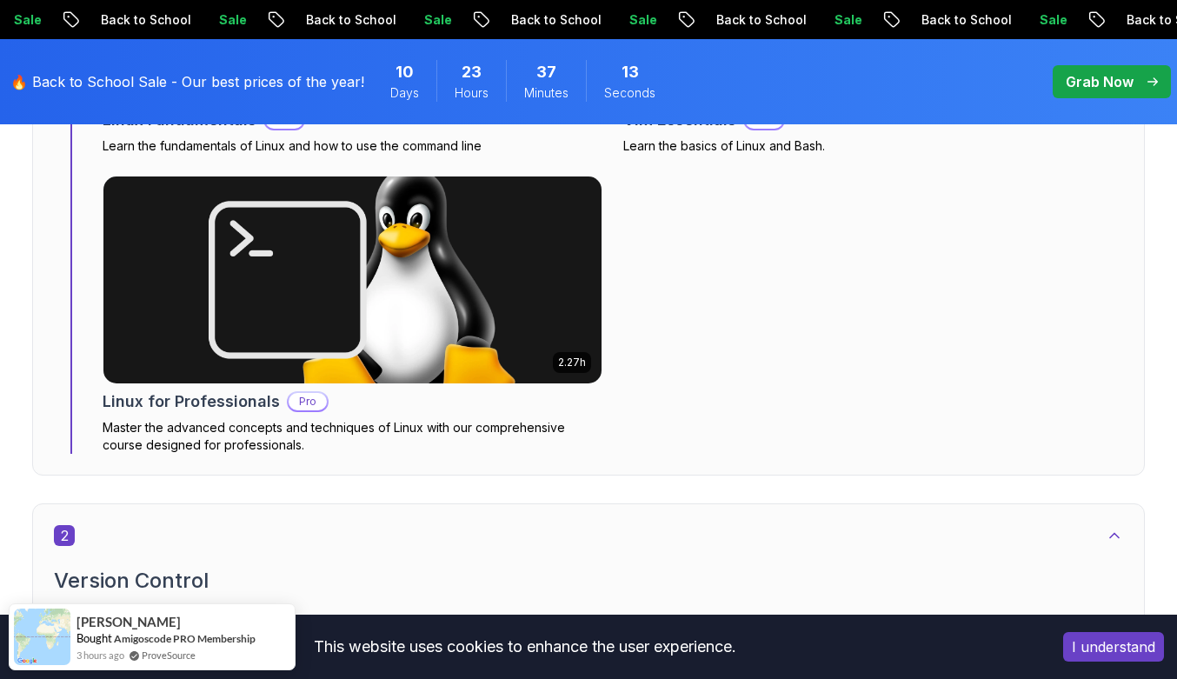
click at [278, 335] on img at bounding box center [352, 279] width 498 height 207
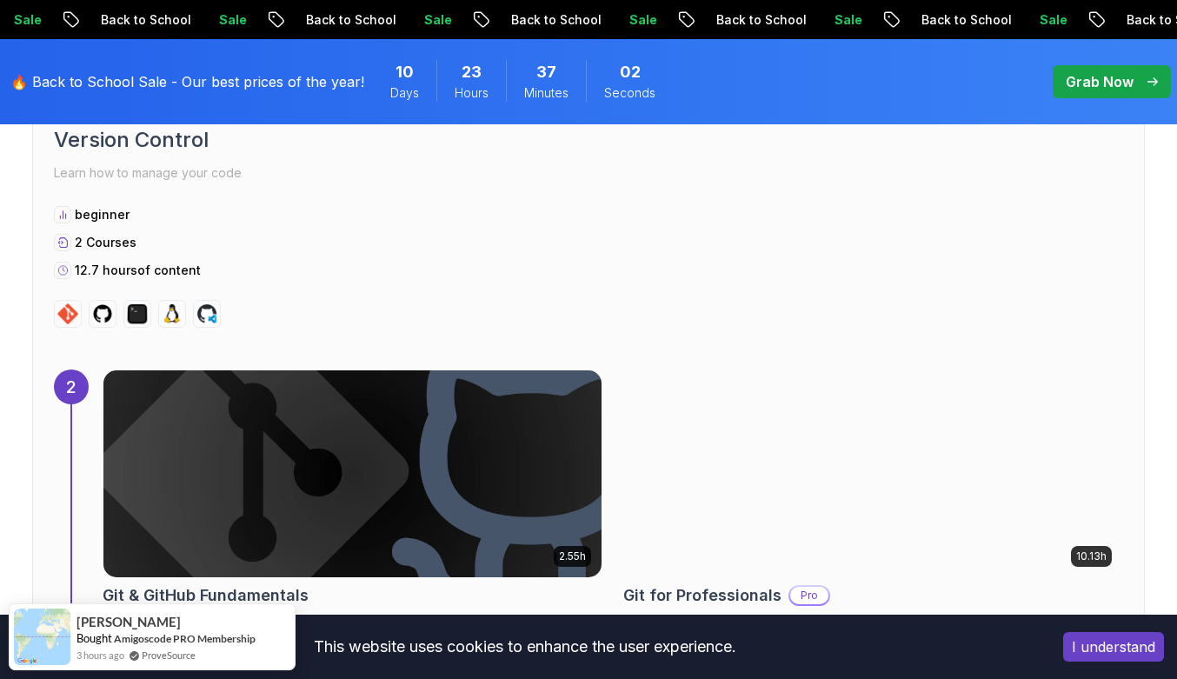
scroll to position [1952, 0]
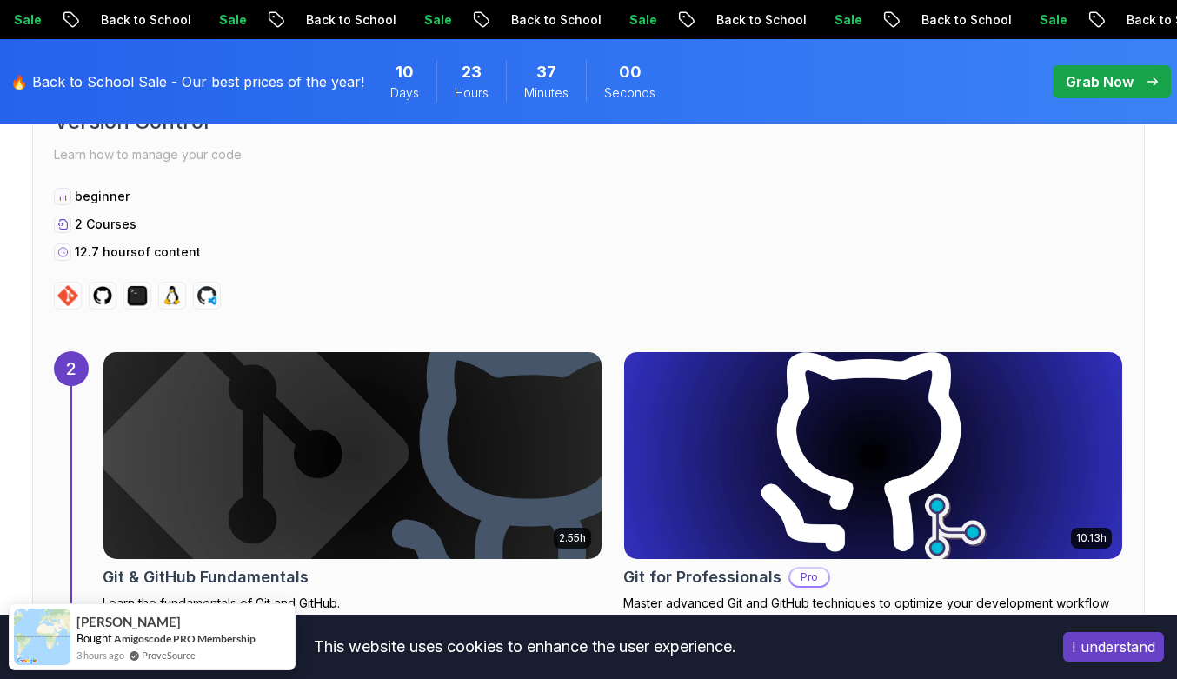
click at [887, 323] on div "2 Version Control Learn how to manage your code beginner 2 Courses 12.7 hours o…" at bounding box center [588, 347] width 1113 height 607
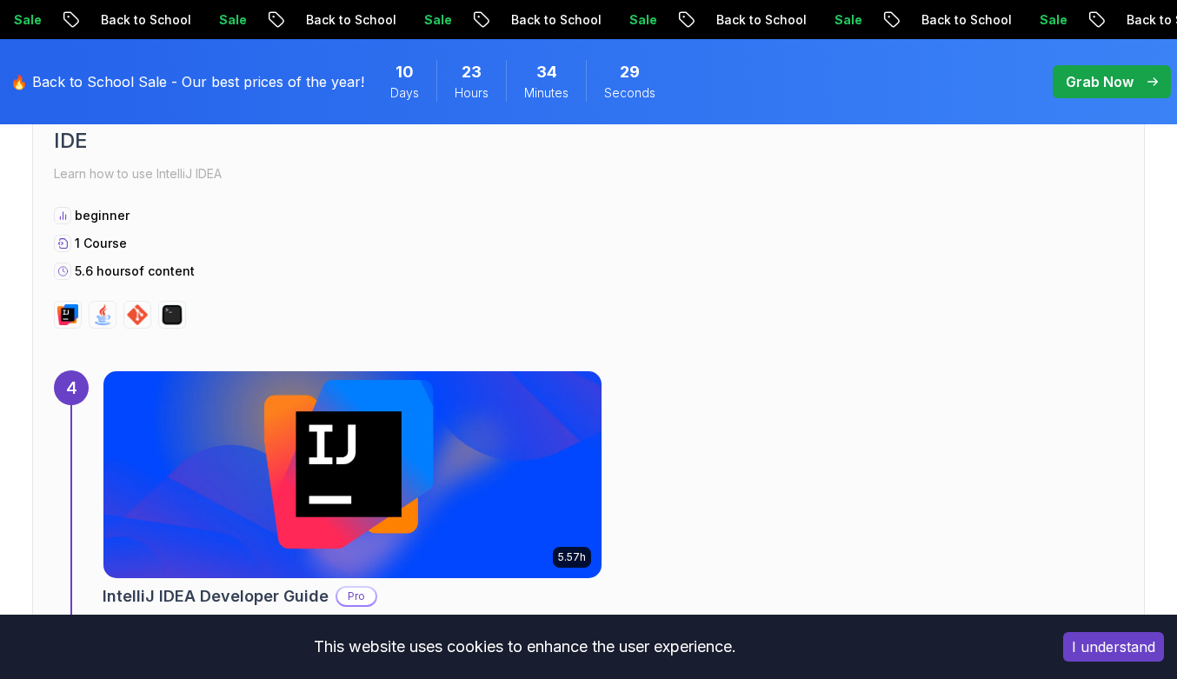
scroll to position [3256, 0]
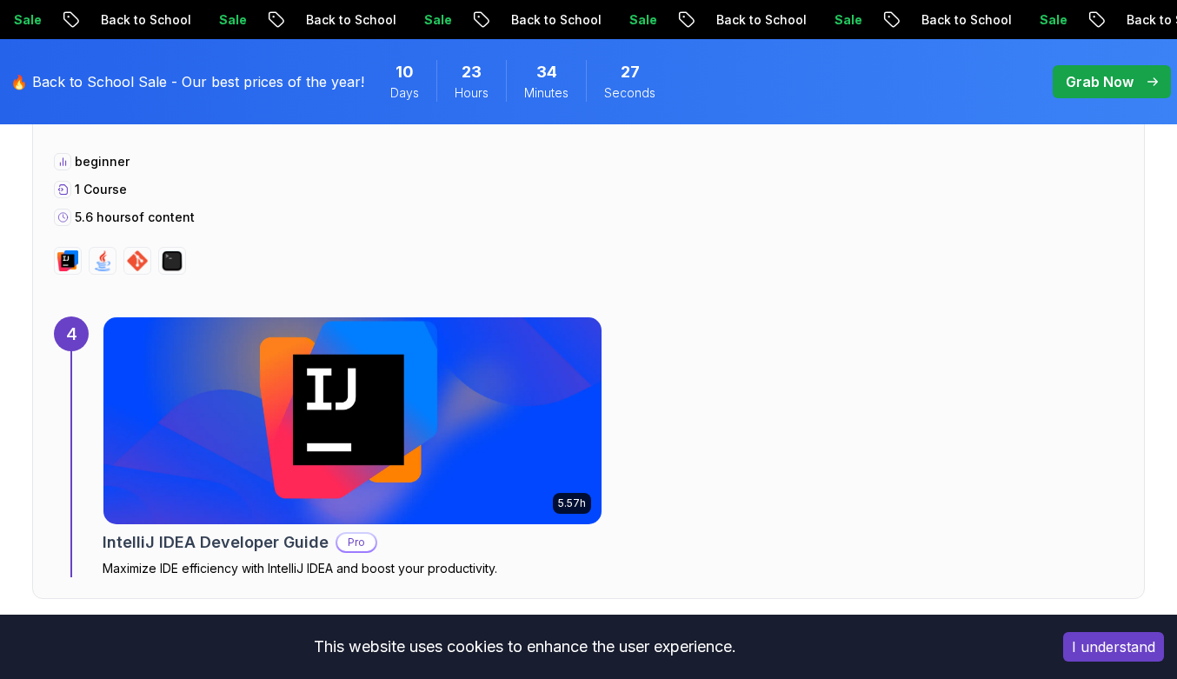
click at [568, 412] on img at bounding box center [352, 420] width 523 height 217
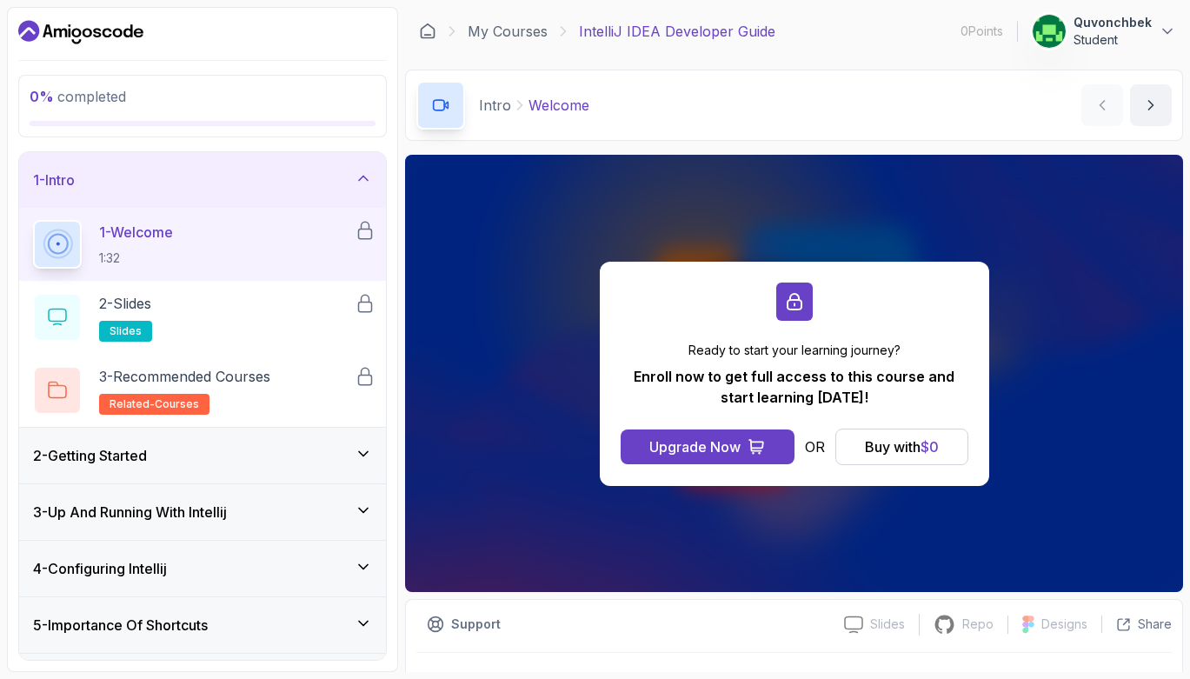
click at [327, 429] on div "2 - Getting Started" at bounding box center [202, 456] width 367 height 56
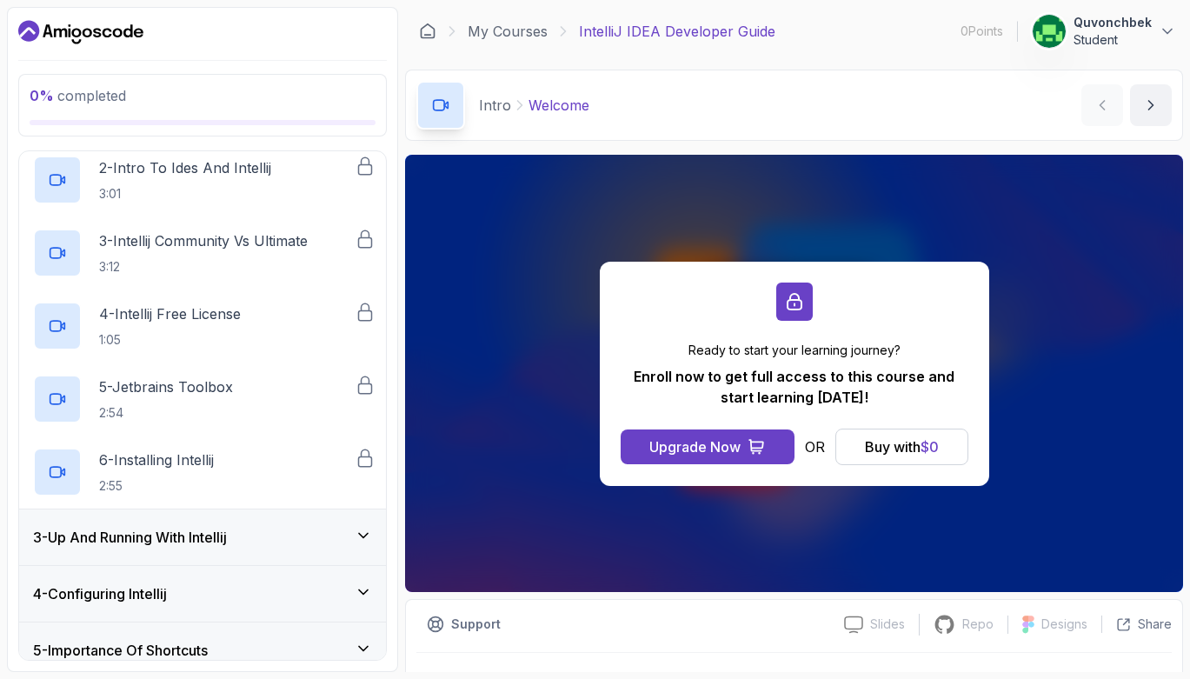
scroll to position [210, 0]
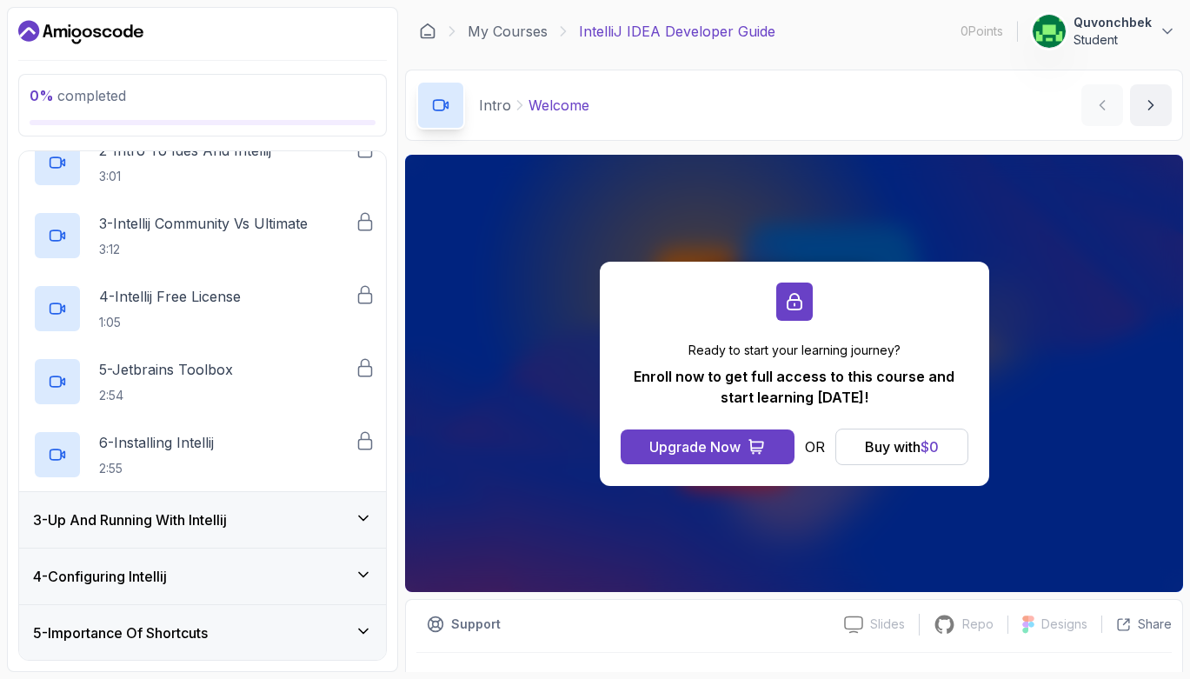
click at [279, 504] on div "3 - Up And Running With Intellij" at bounding box center [202, 520] width 367 height 56
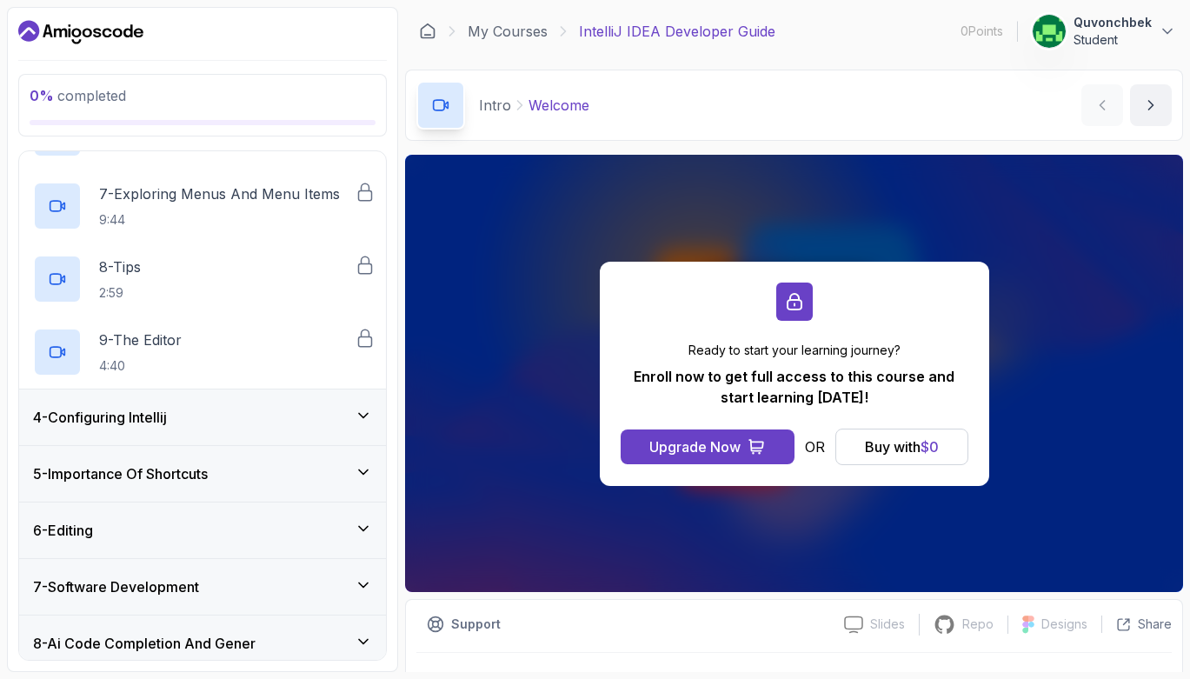
scroll to position [586, 0]
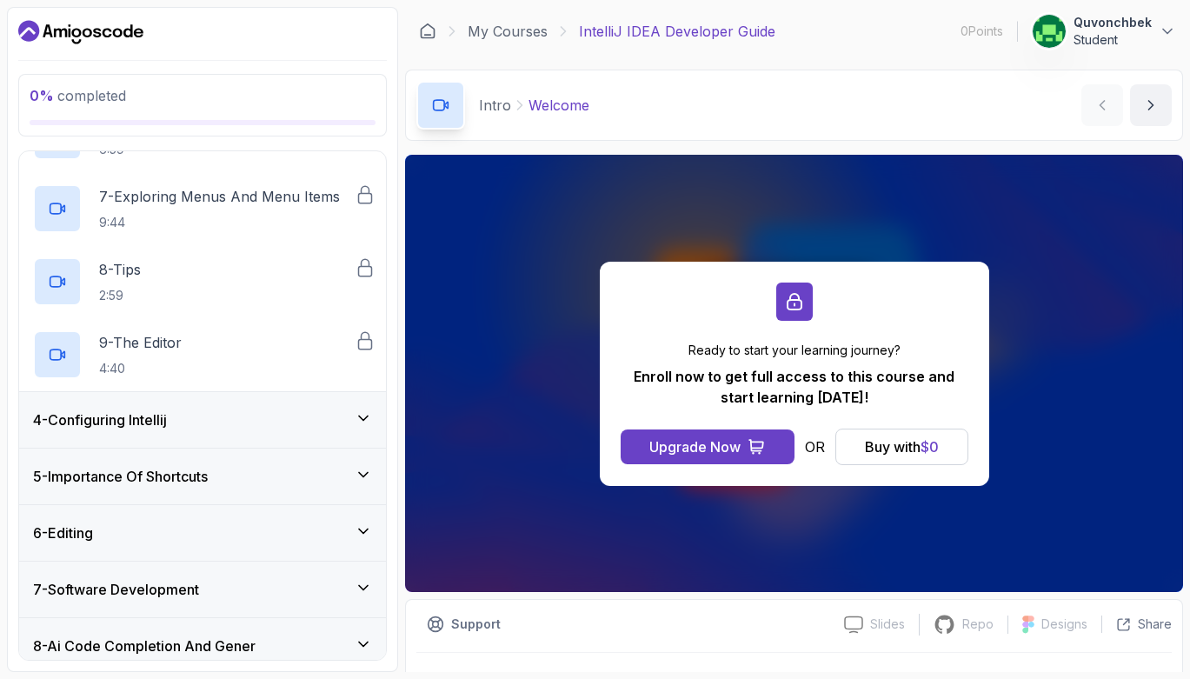
click at [309, 410] on div "4 - Configuring Intellij" at bounding box center [202, 419] width 339 height 21
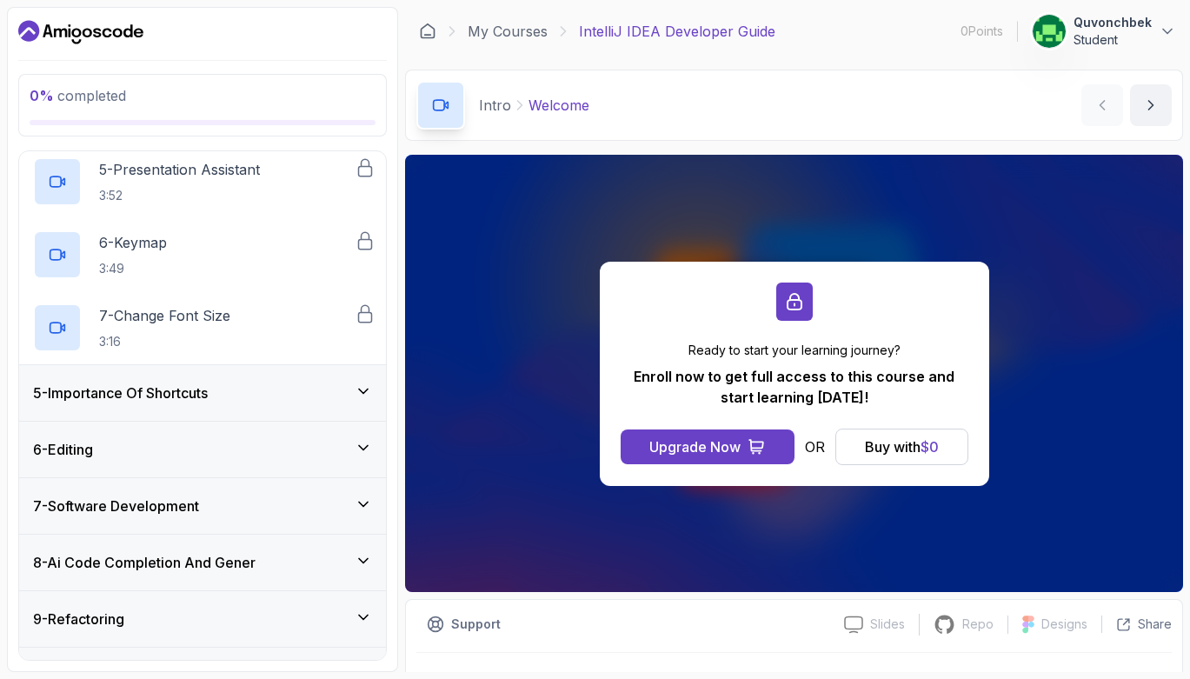
scroll to position [528, 0]
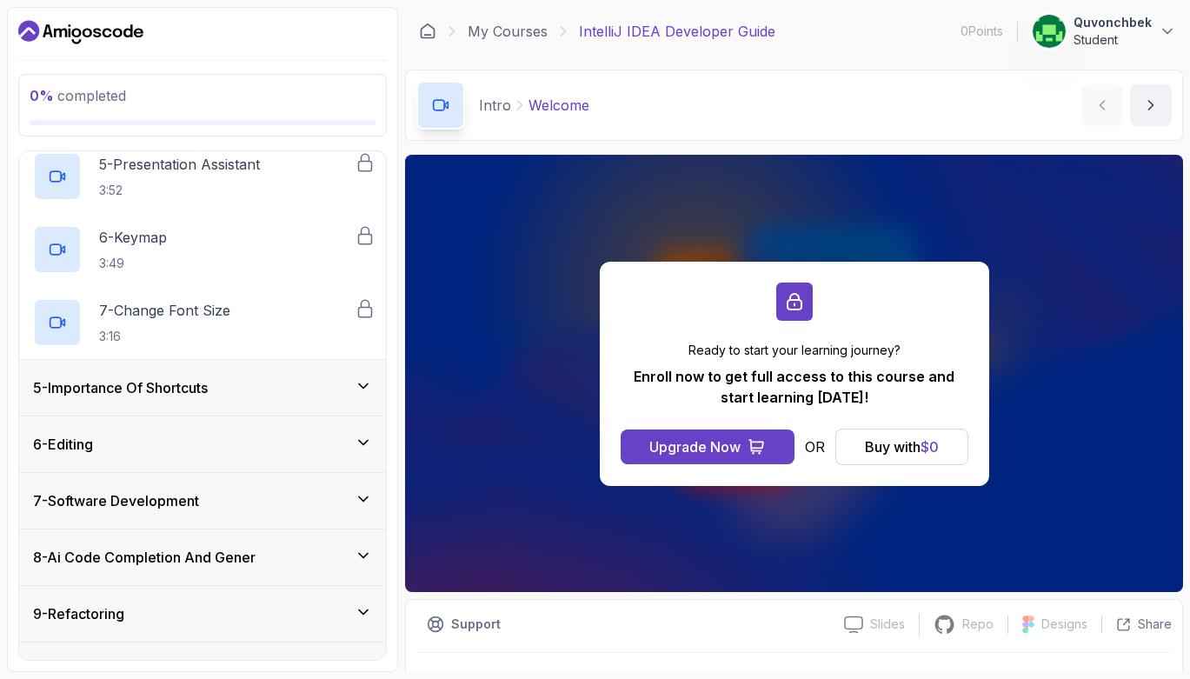
click at [317, 429] on div "6 - Editing" at bounding box center [202, 444] width 367 height 56
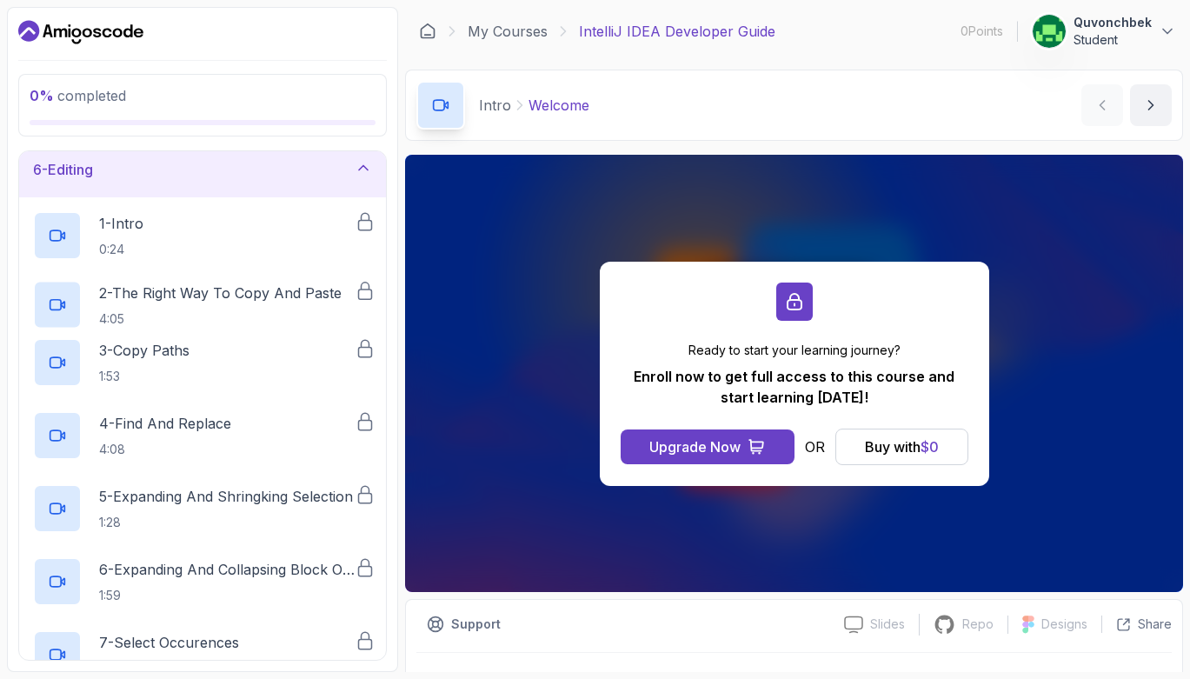
scroll to position [282, 0]
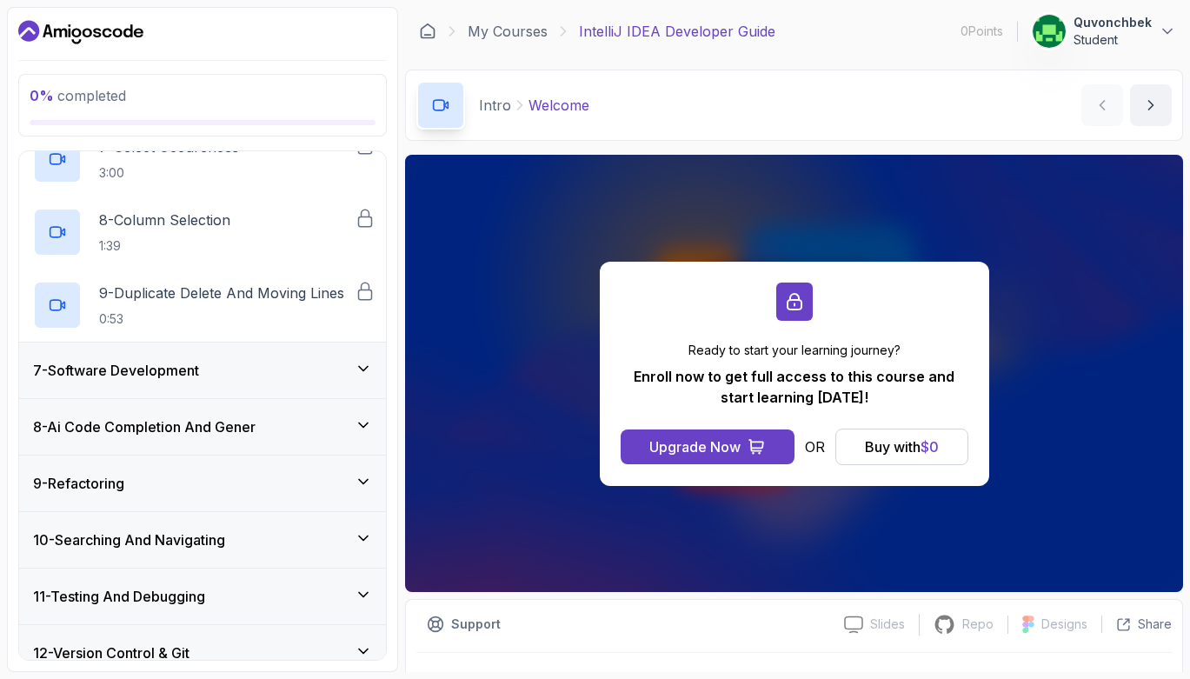
click at [317, 429] on div "8 - Ai Code Completion And Gener" at bounding box center [202, 426] width 339 height 21
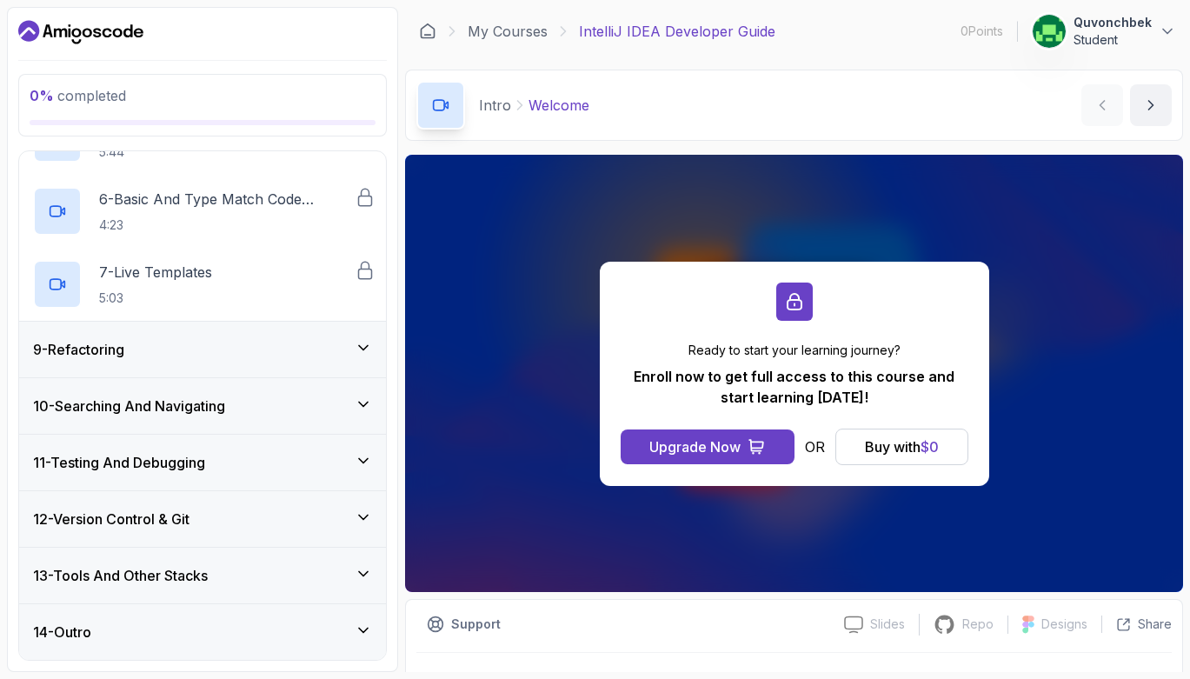
click at [317, 429] on div "10 - Searching And Navigating" at bounding box center [202, 406] width 367 height 56
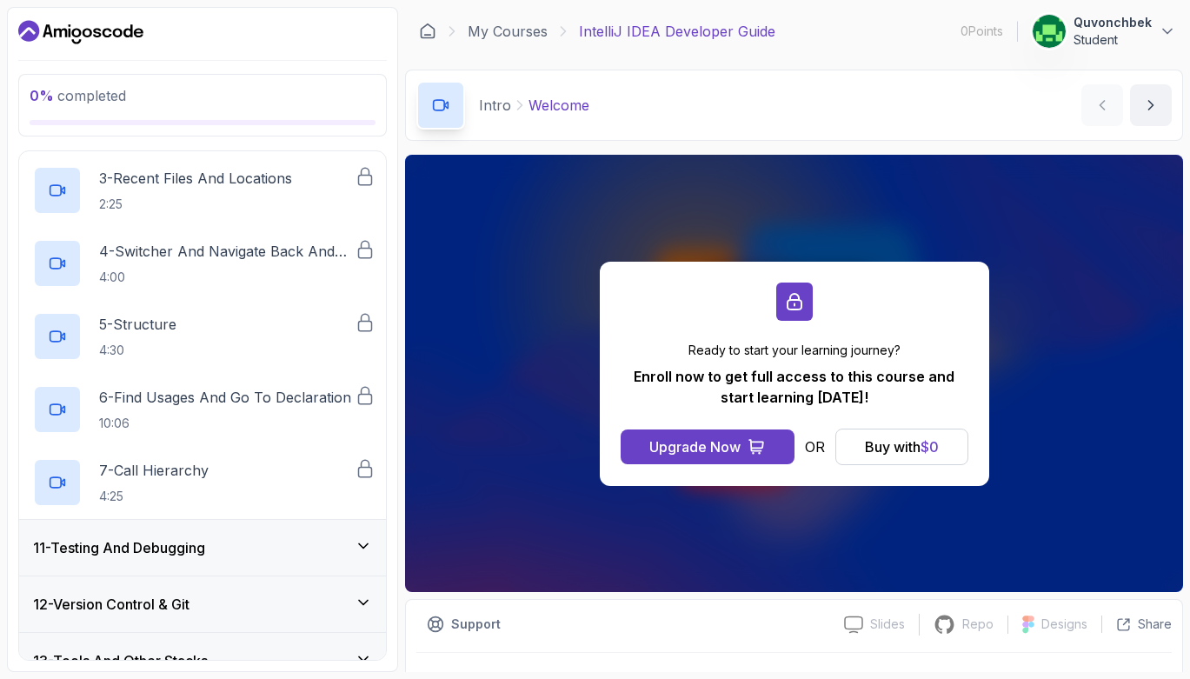
scroll to position [793, 0]
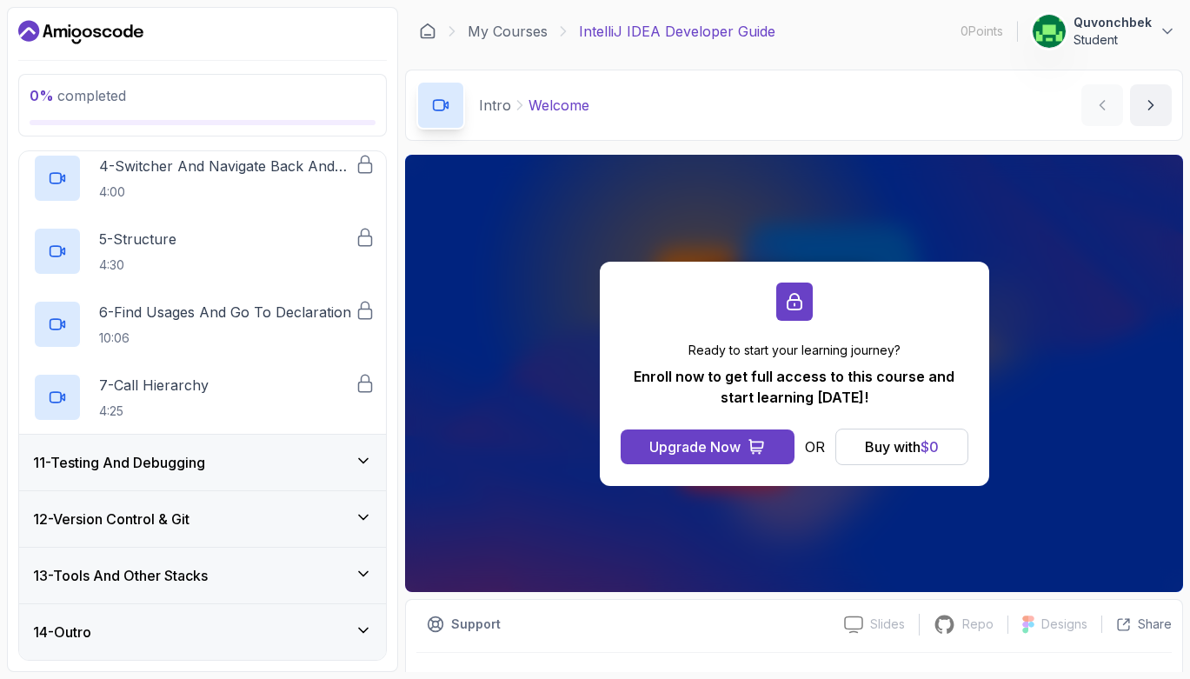
click at [321, 448] on div "11 - Testing And Debugging" at bounding box center [202, 463] width 367 height 56
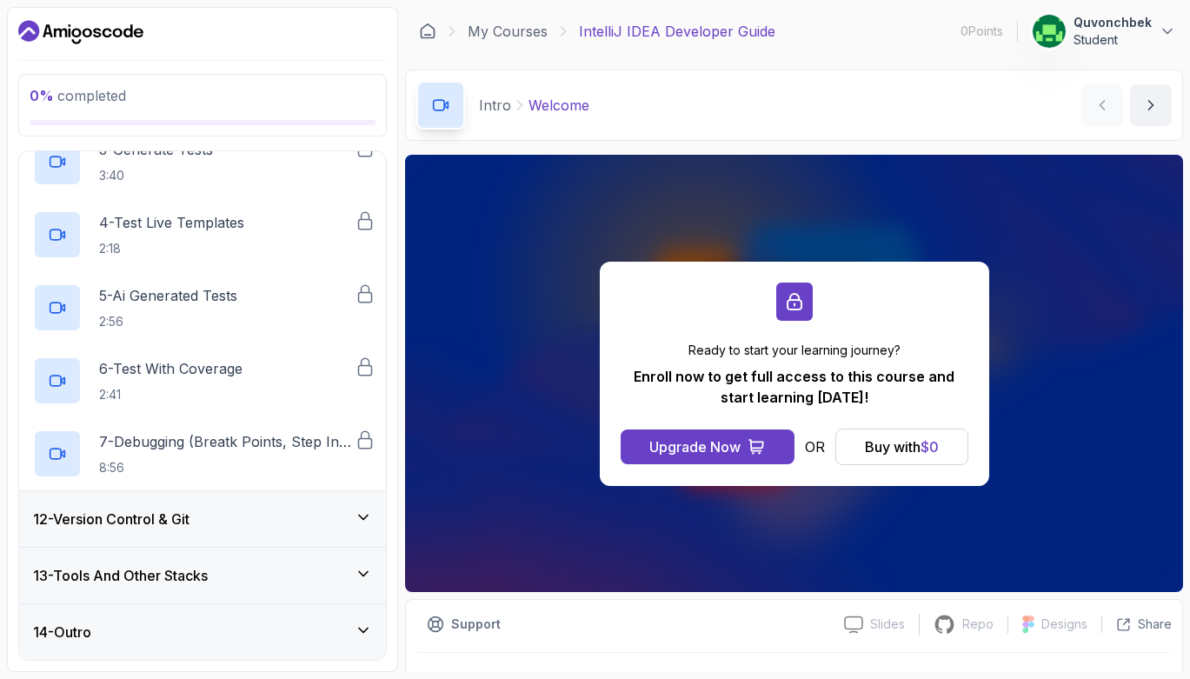
click at [306, 512] on div "12 - Version Control & Git" at bounding box center [202, 518] width 339 height 21
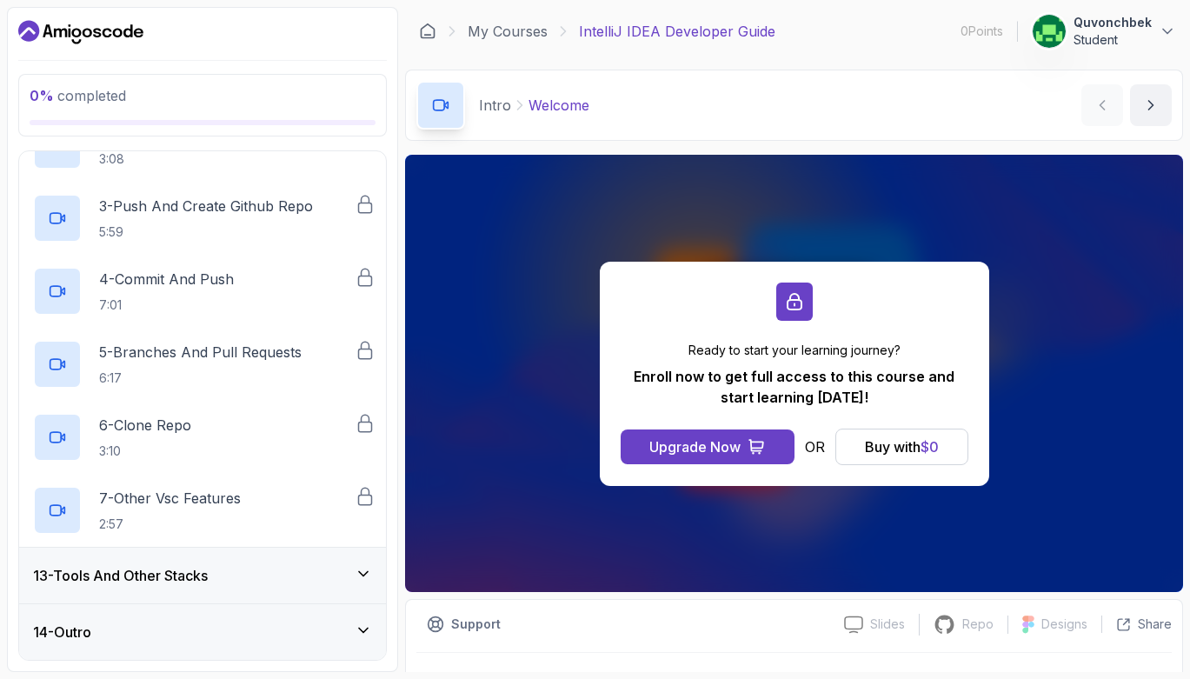
click at [304, 575] on div "13 - Tools And Other Stacks" at bounding box center [202, 575] width 339 height 21
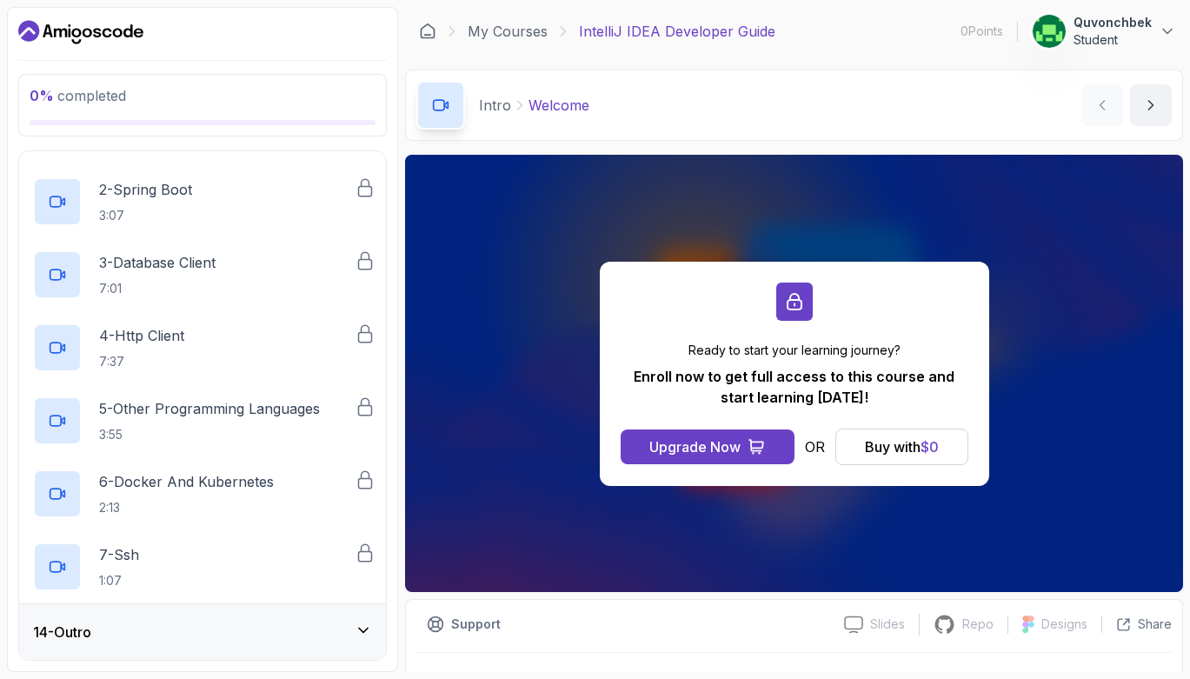
click at [300, 616] on div "14 - Outro" at bounding box center [202, 632] width 367 height 56
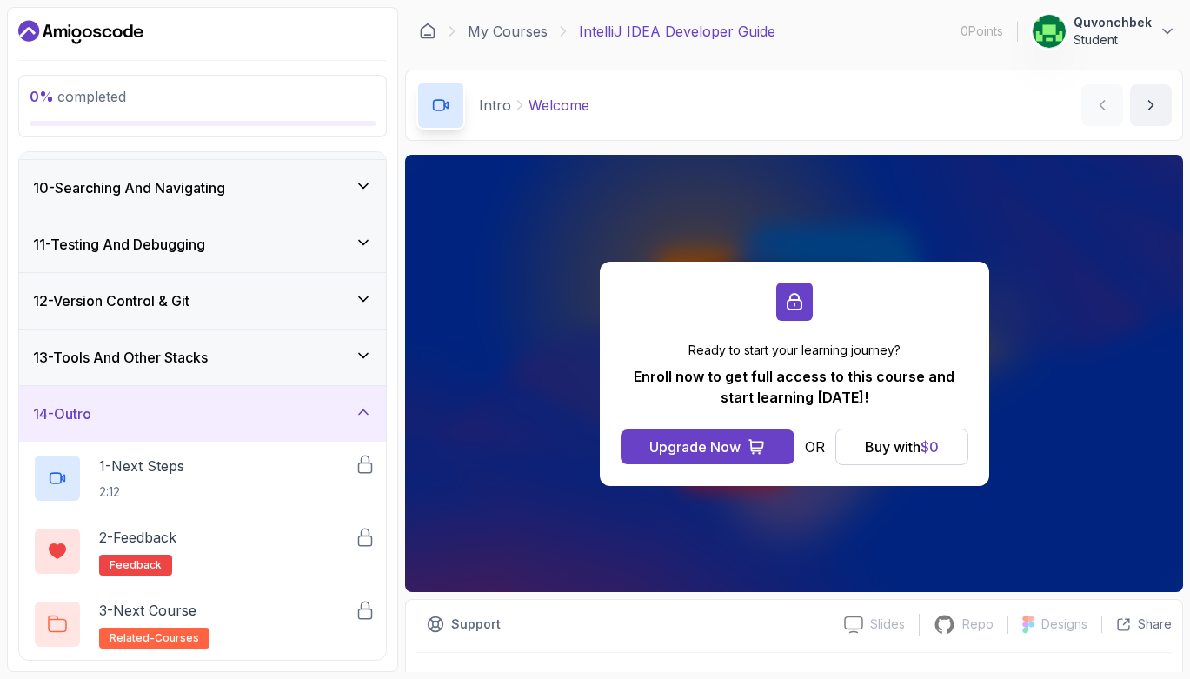
scroll to position [0, 0]
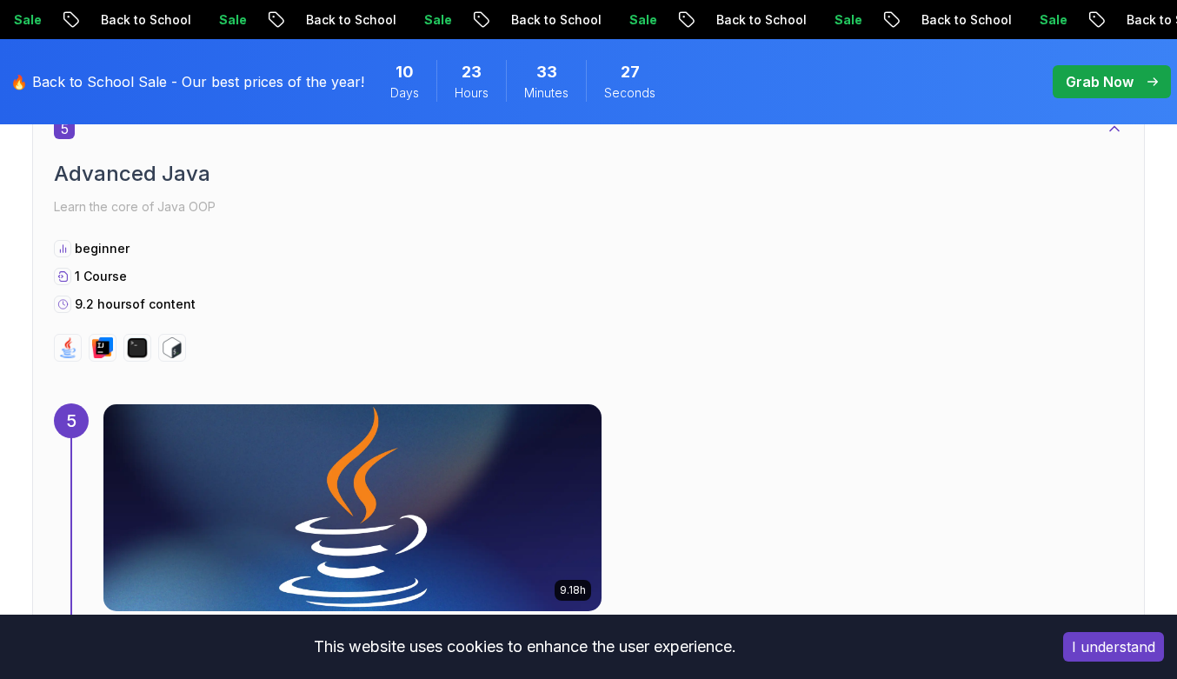
scroll to position [3825, 0]
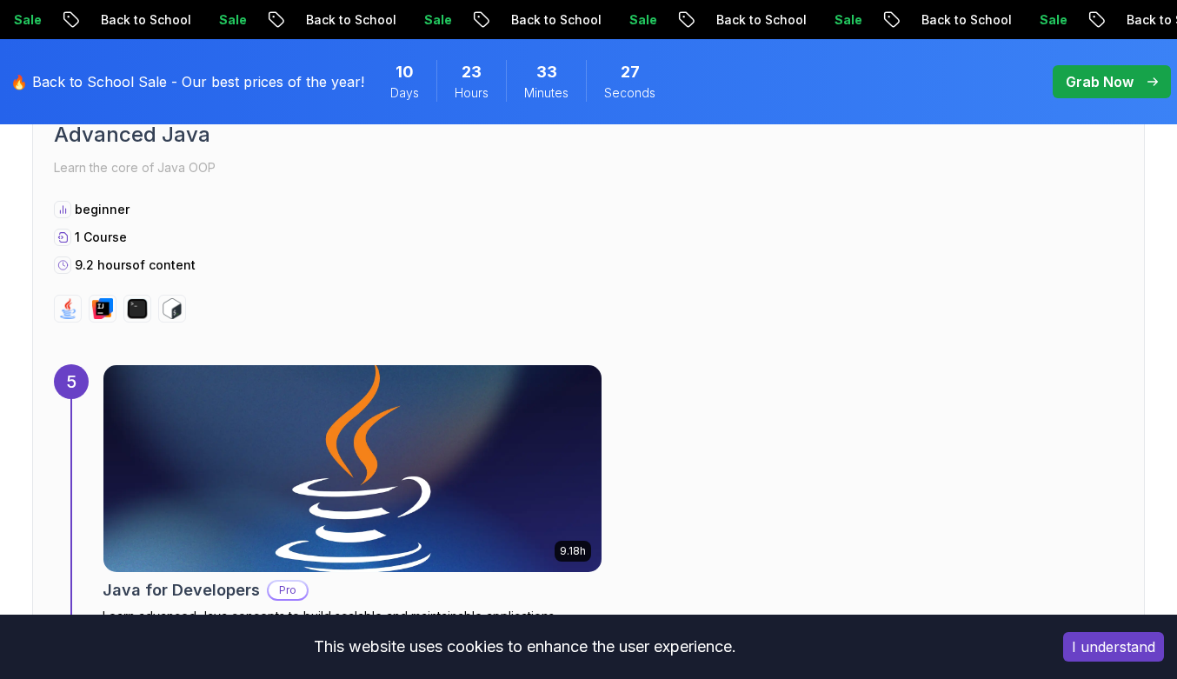
click at [268, 386] on img at bounding box center [352, 468] width 523 height 217
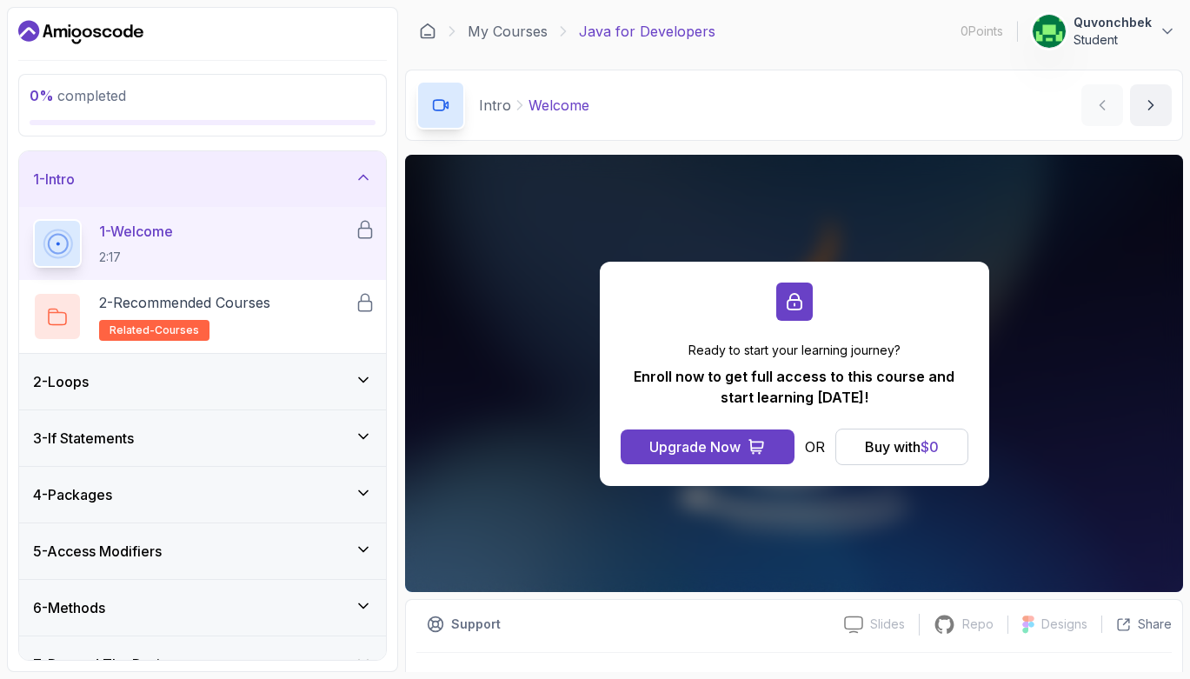
click at [268, 386] on div "2 - Loops" at bounding box center [202, 381] width 339 height 21
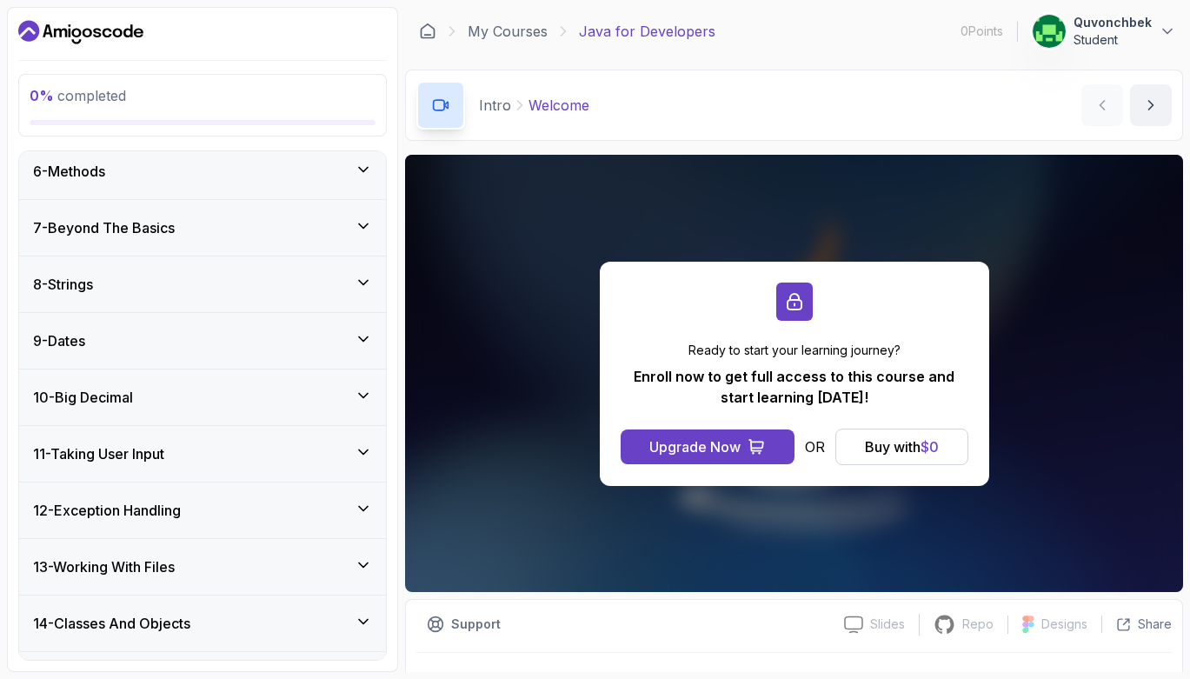
scroll to position [794, 0]
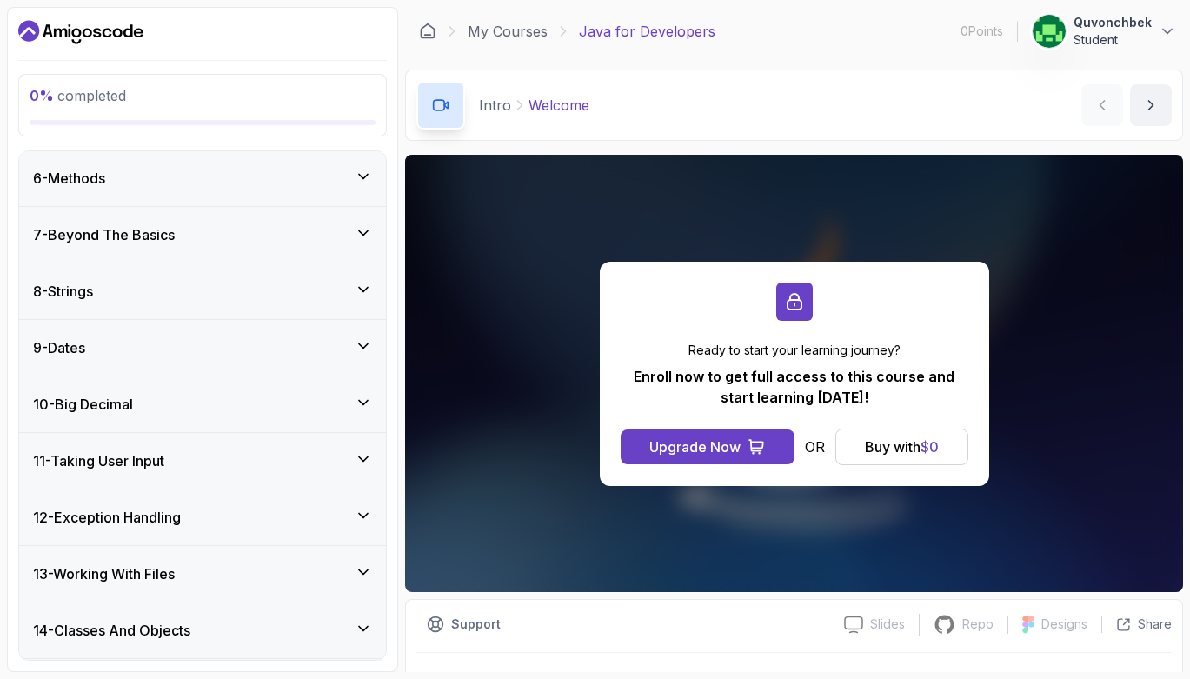
click at [303, 349] on div "9 - Dates" at bounding box center [202, 347] width 339 height 21
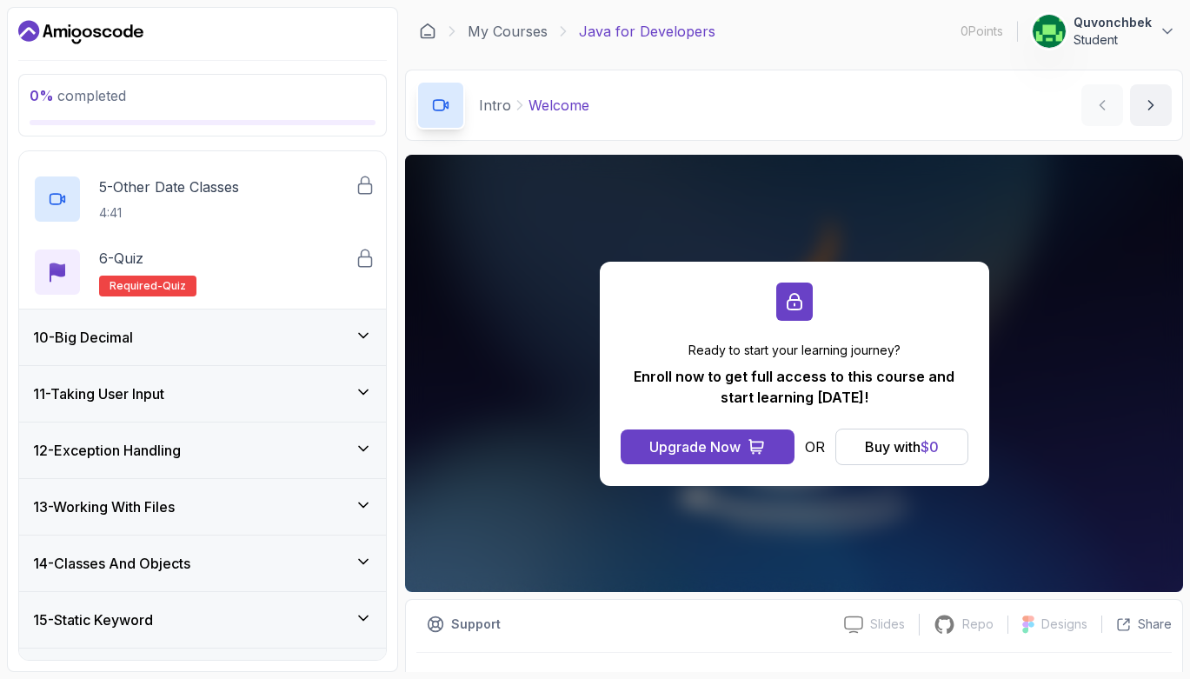
scroll to position [799, 0]
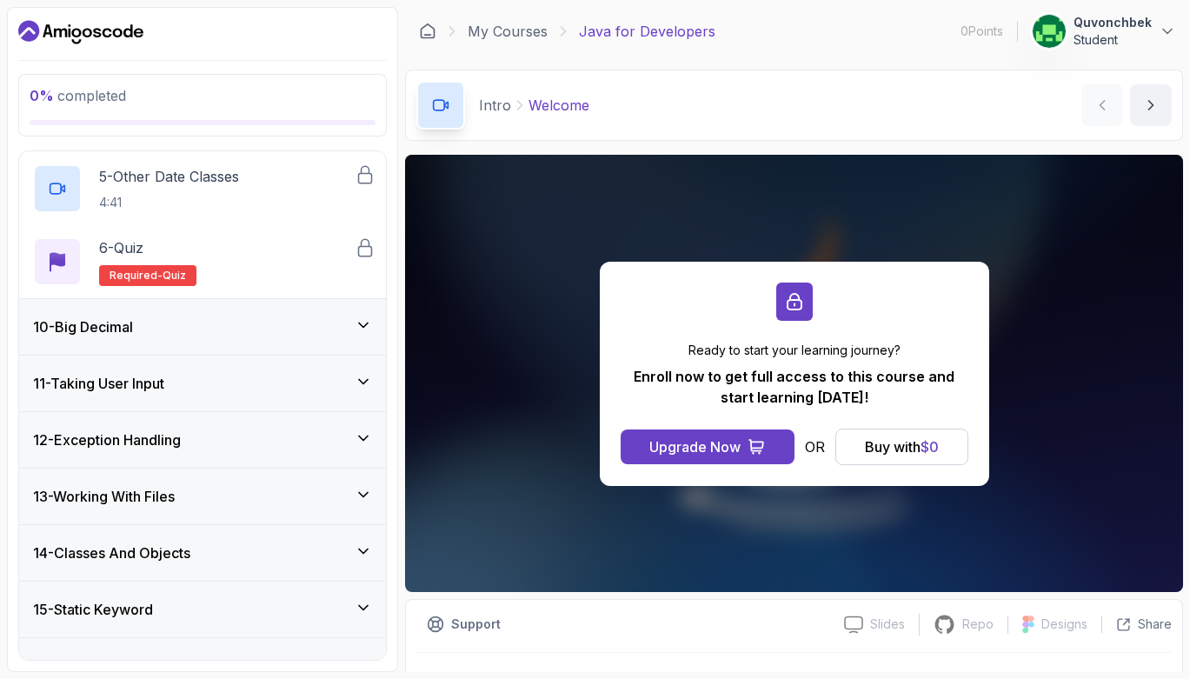
click at [296, 335] on div "10 - Big Decimal" at bounding box center [202, 326] width 339 height 21
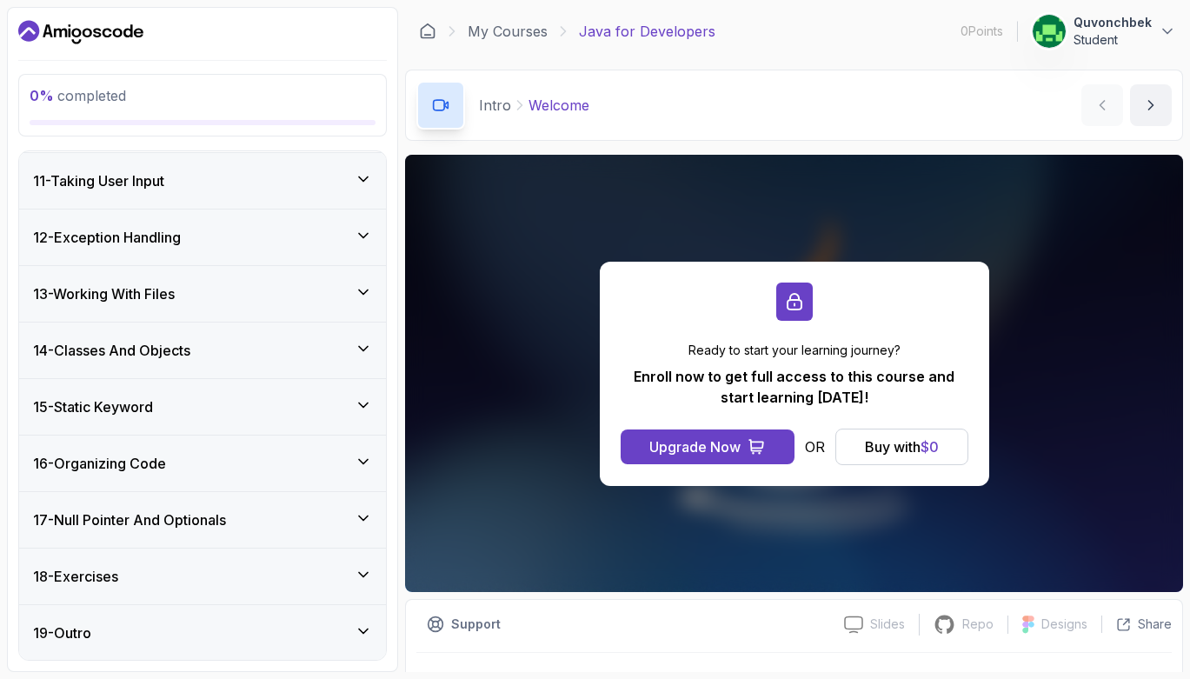
scroll to position [856, 0]
click at [296, 297] on div "13 - Working With Files" at bounding box center [202, 292] width 339 height 21
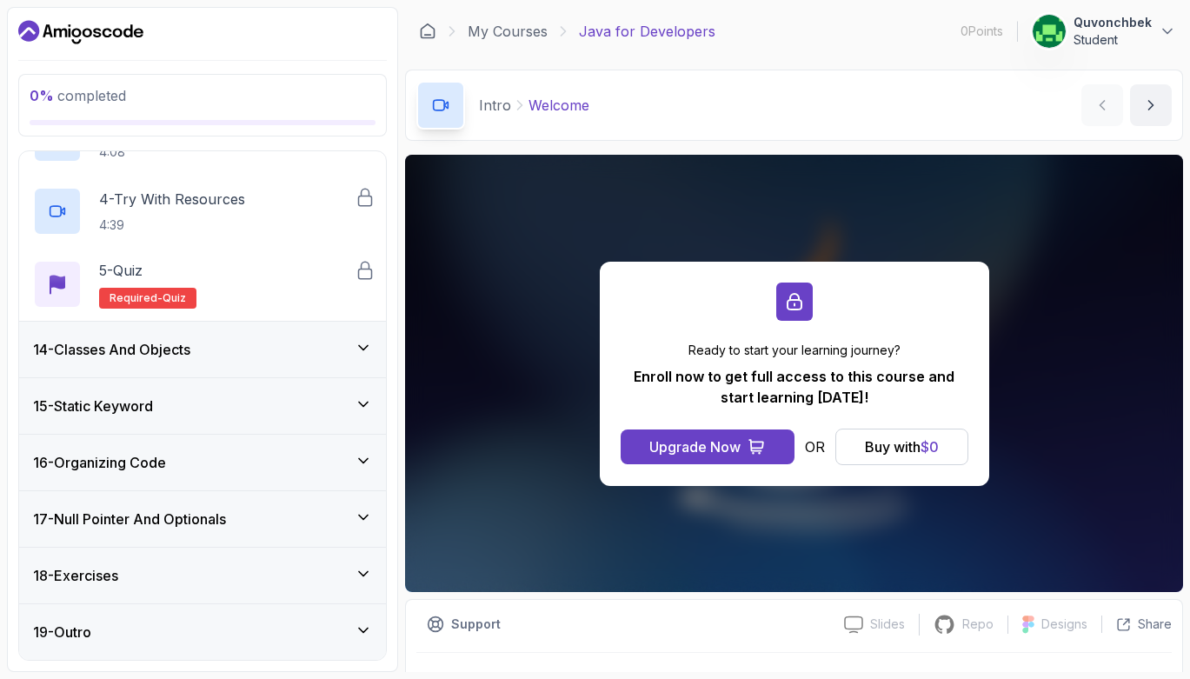
scroll to position [929, 0]
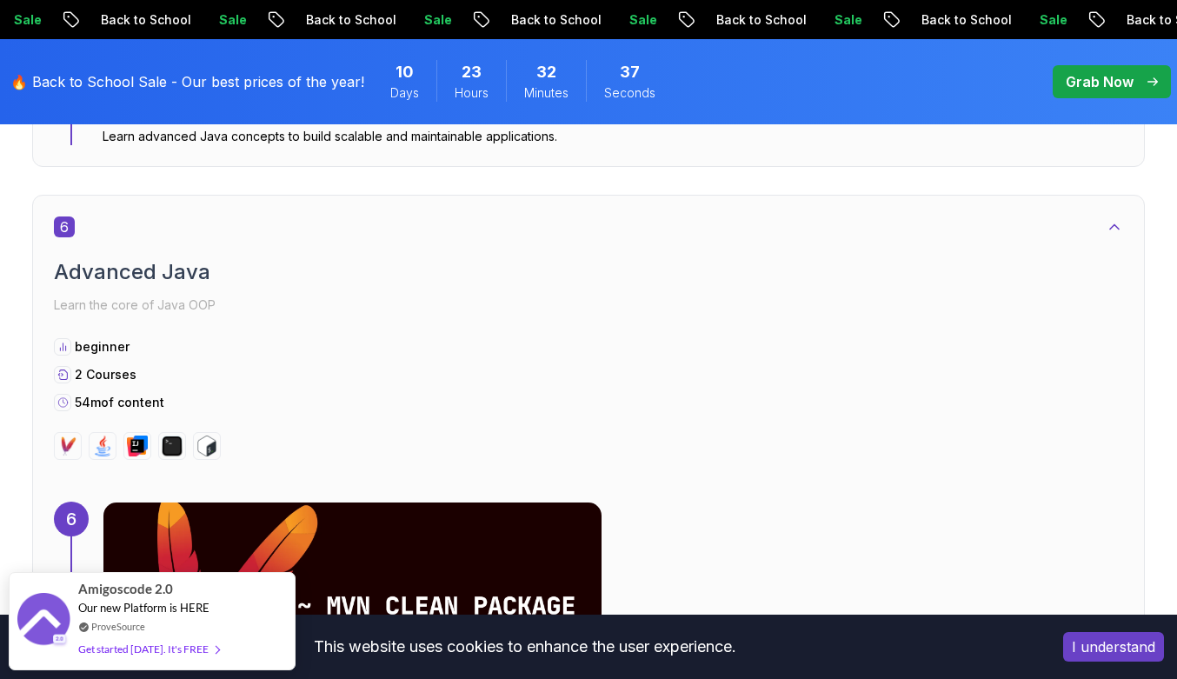
scroll to position [4311, 0]
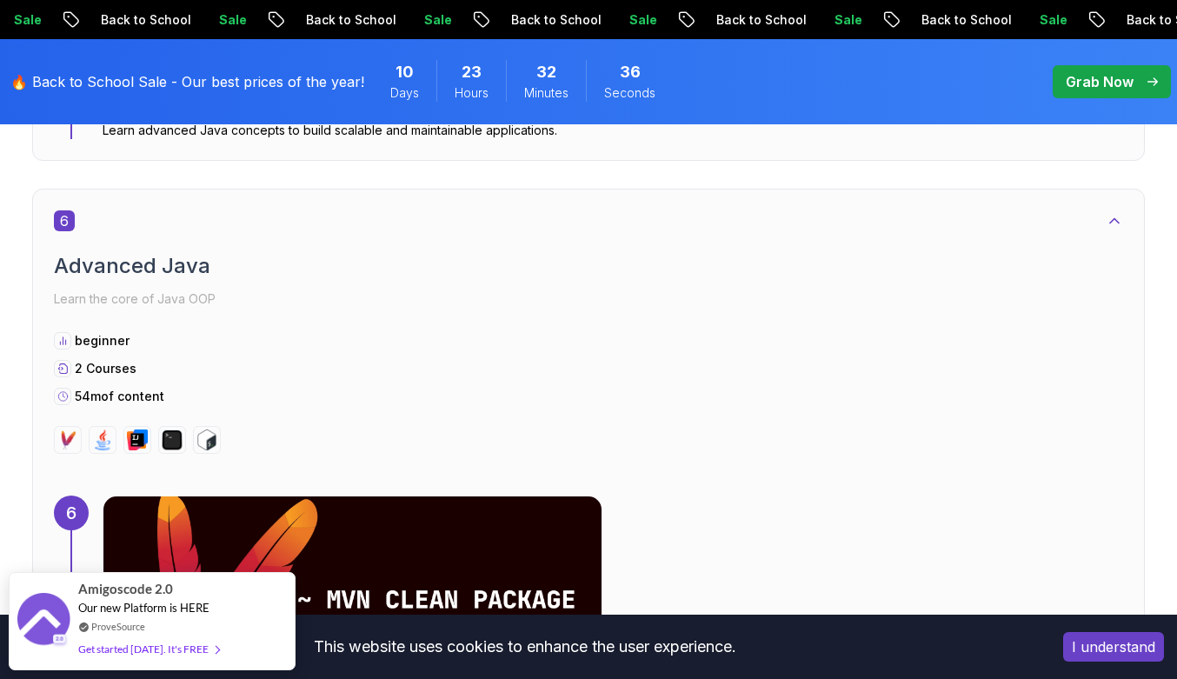
click at [180, 318] on div "6 Advanced Java Learn the core of Java OOP beginner 2 Courses 54m of content" at bounding box center [588, 331] width 1069 height 243
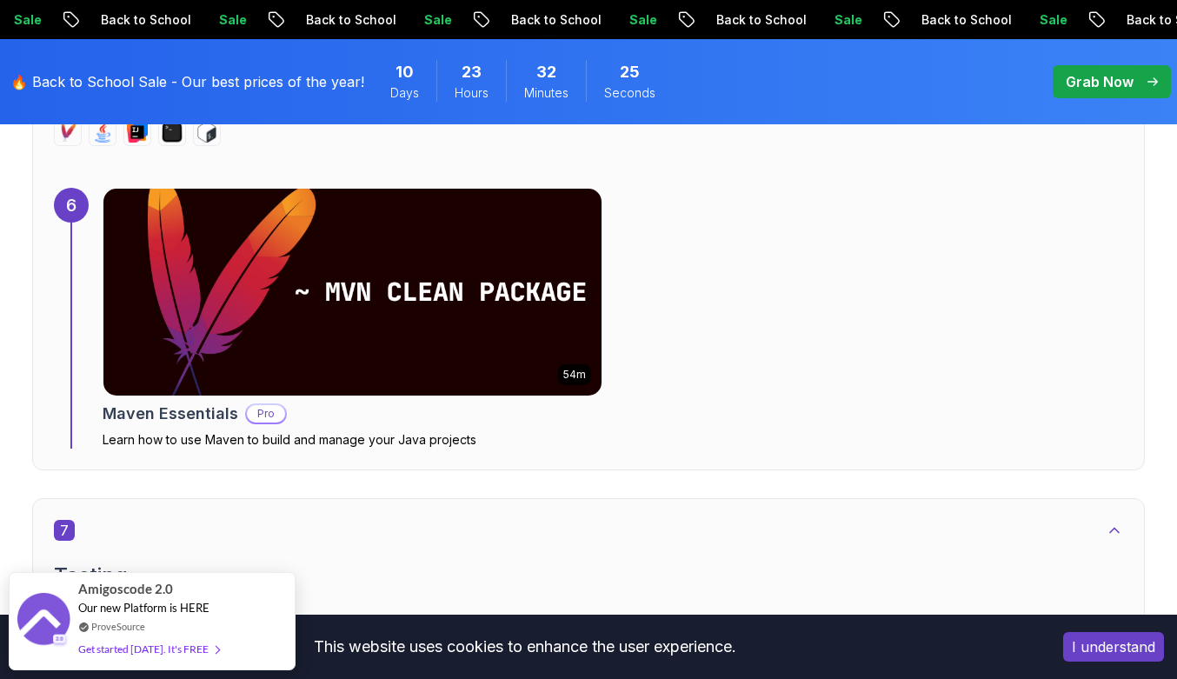
scroll to position [4635, 0]
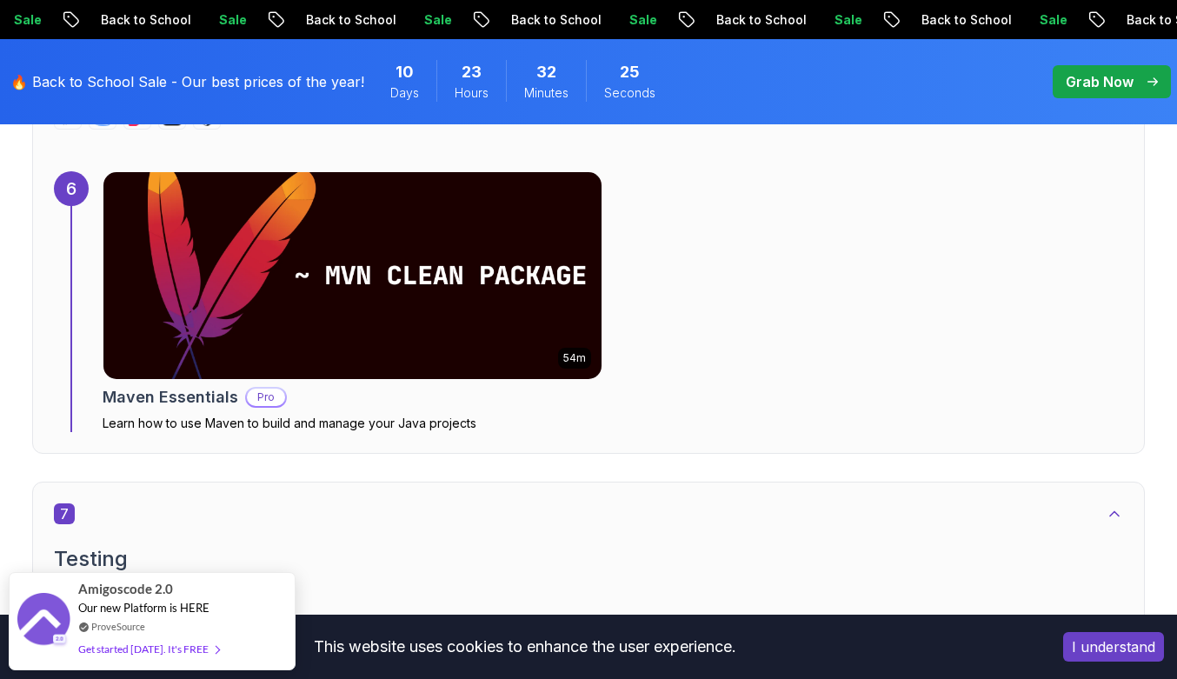
click at [244, 302] on img at bounding box center [352, 275] width 523 height 217
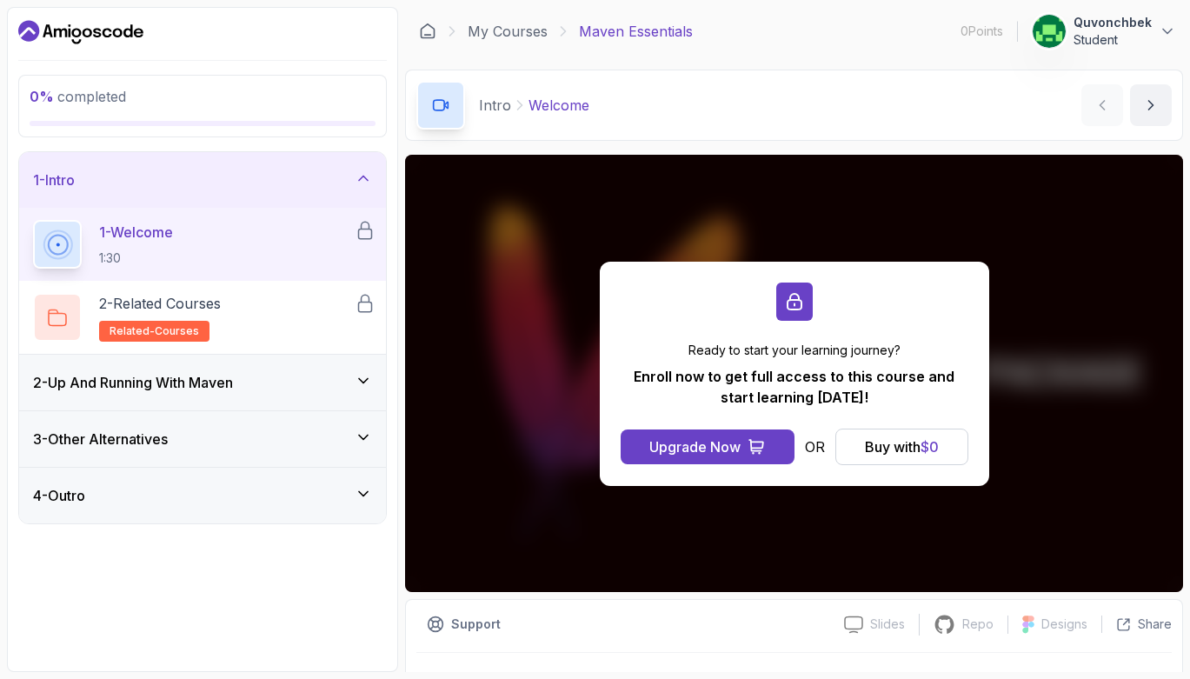
click at [329, 380] on div "2 - Up And Running With [PERSON_NAME]" at bounding box center [202, 382] width 339 height 21
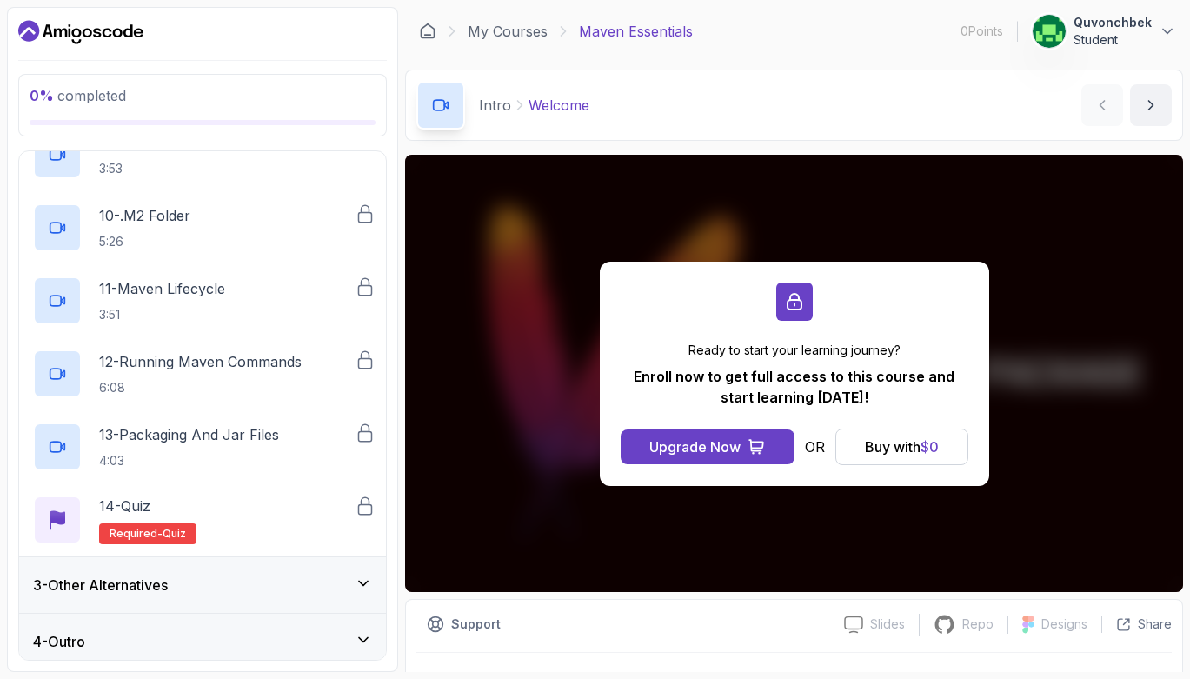
scroll to position [739, 0]
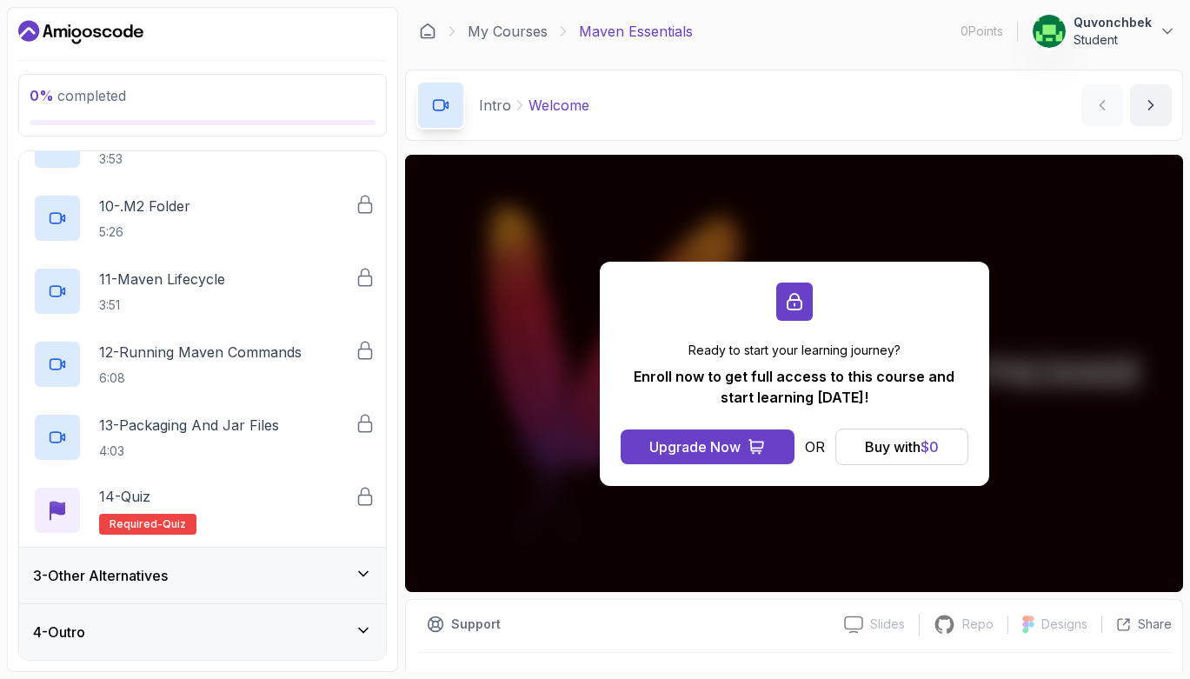
click at [296, 572] on div "3 - Other Alternatives" at bounding box center [202, 575] width 339 height 21
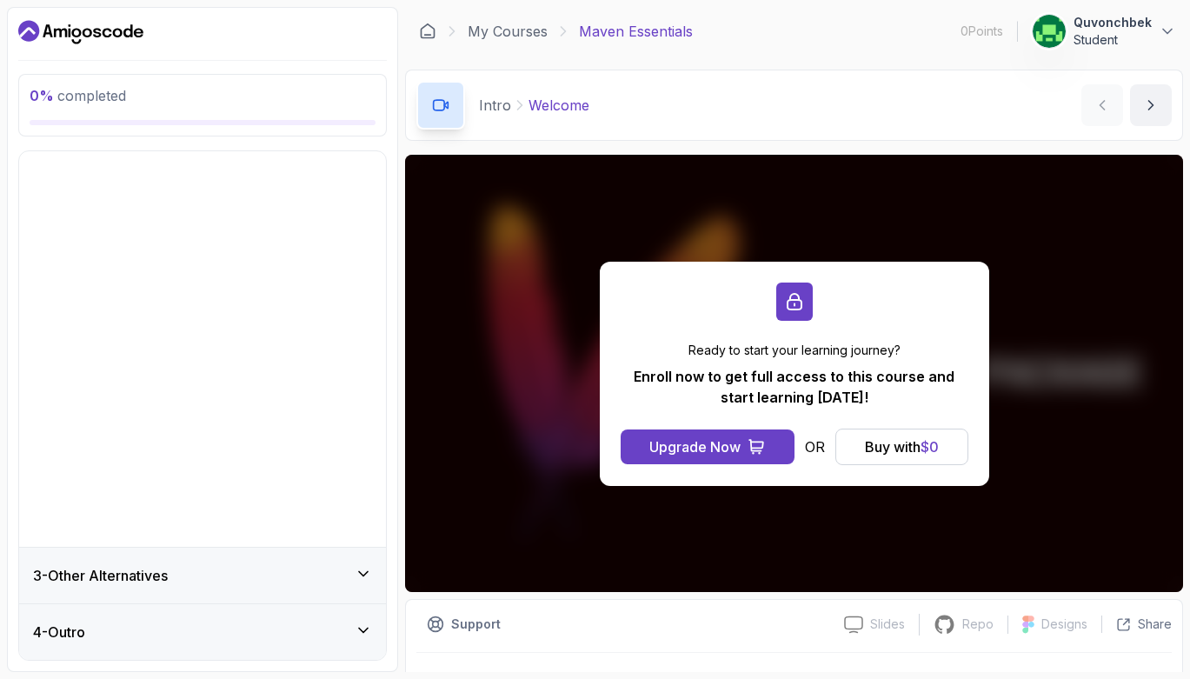
scroll to position [0, 0]
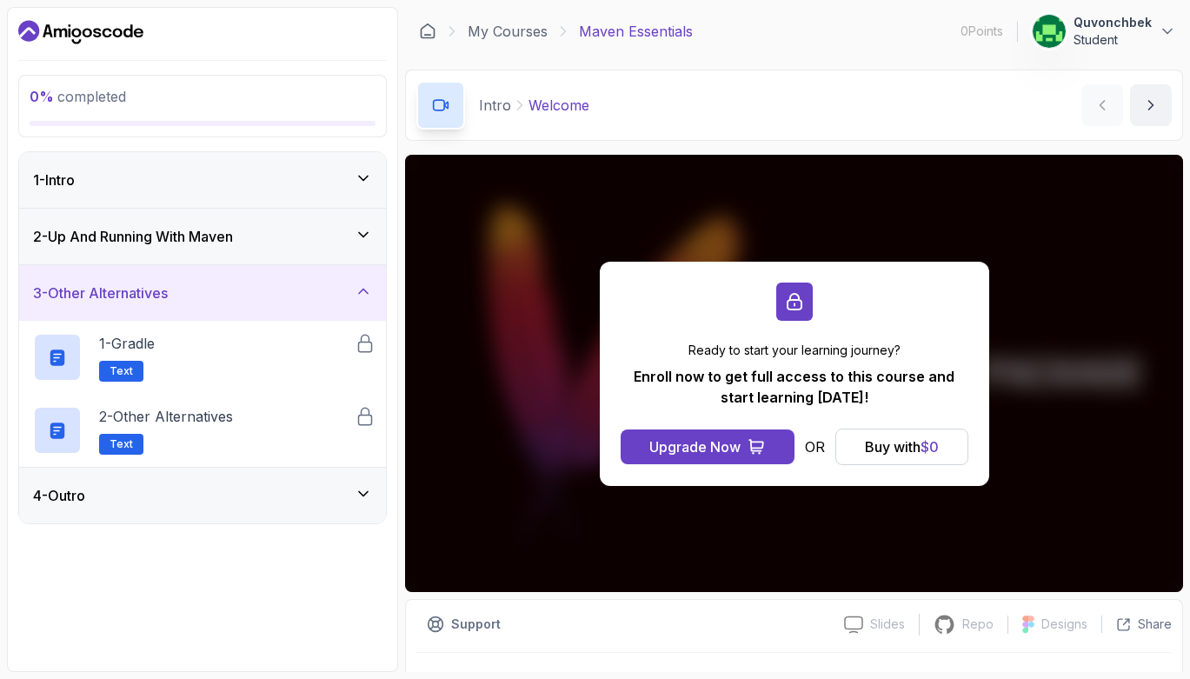
click at [337, 492] on div "4 - Outro" at bounding box center [202, 495] width 339 height 21
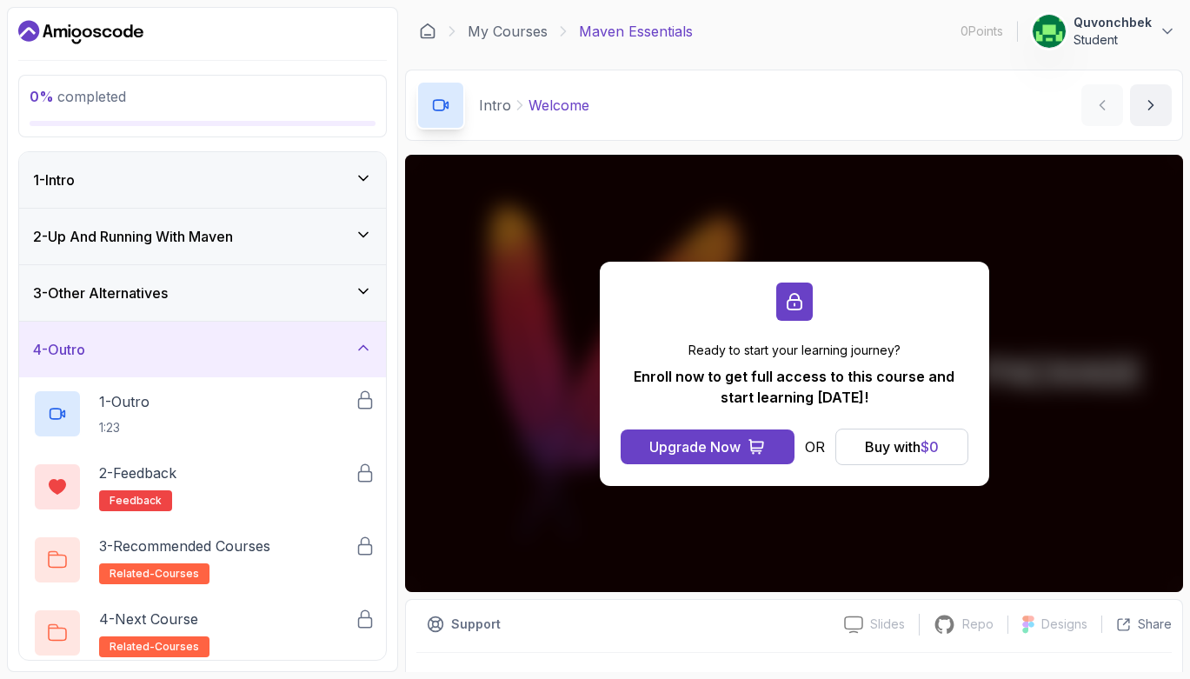
click at [108, 184] on div "1 - Intro" at bounding box center [202, 179] width 339 height 21
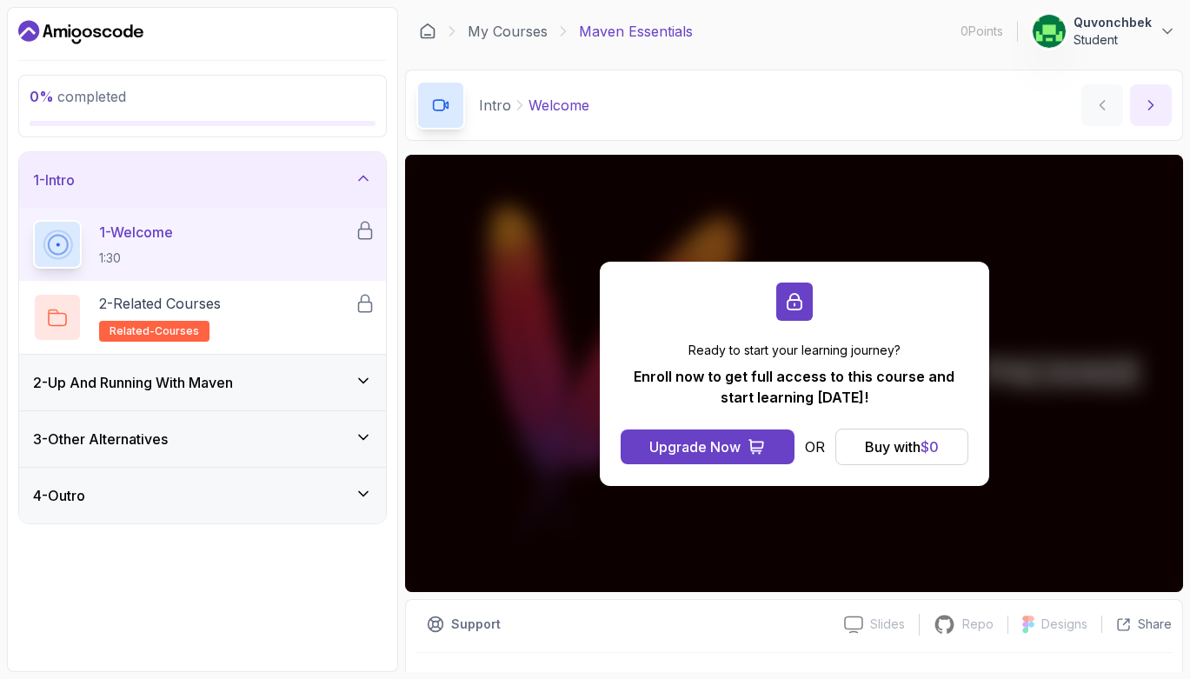
click at [1153, 110] on icon "next content" at bounding box center [1150, 104] width 17 height 17
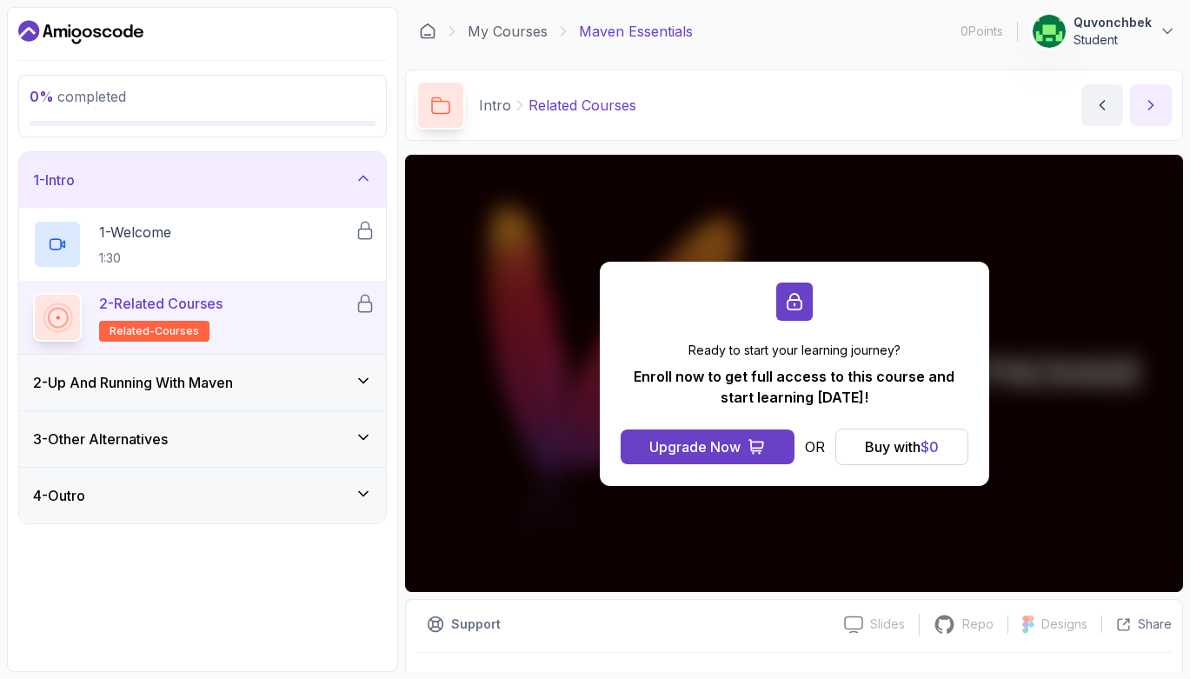
click at [1153, 110] on icon "next content" at bounding box center [1150, 104] width 17 height 17
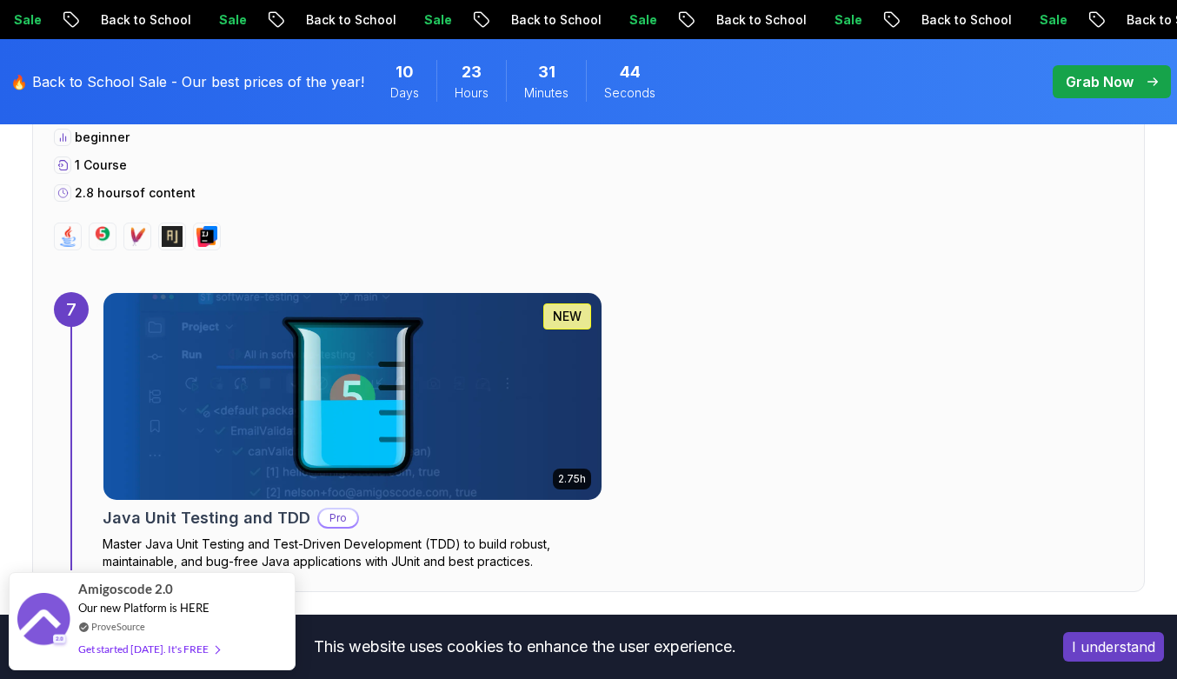
scroll to position [5160, 0]
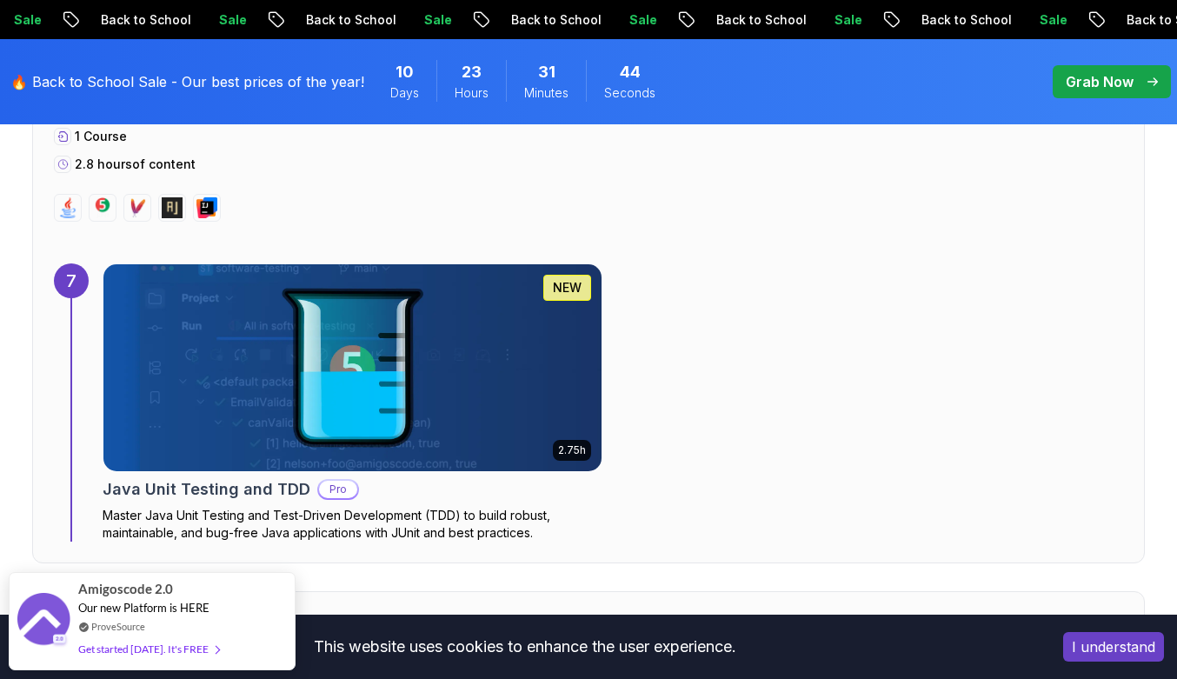
click at [513, 334] on img at bounding box center [352, 367] width 498 height 207
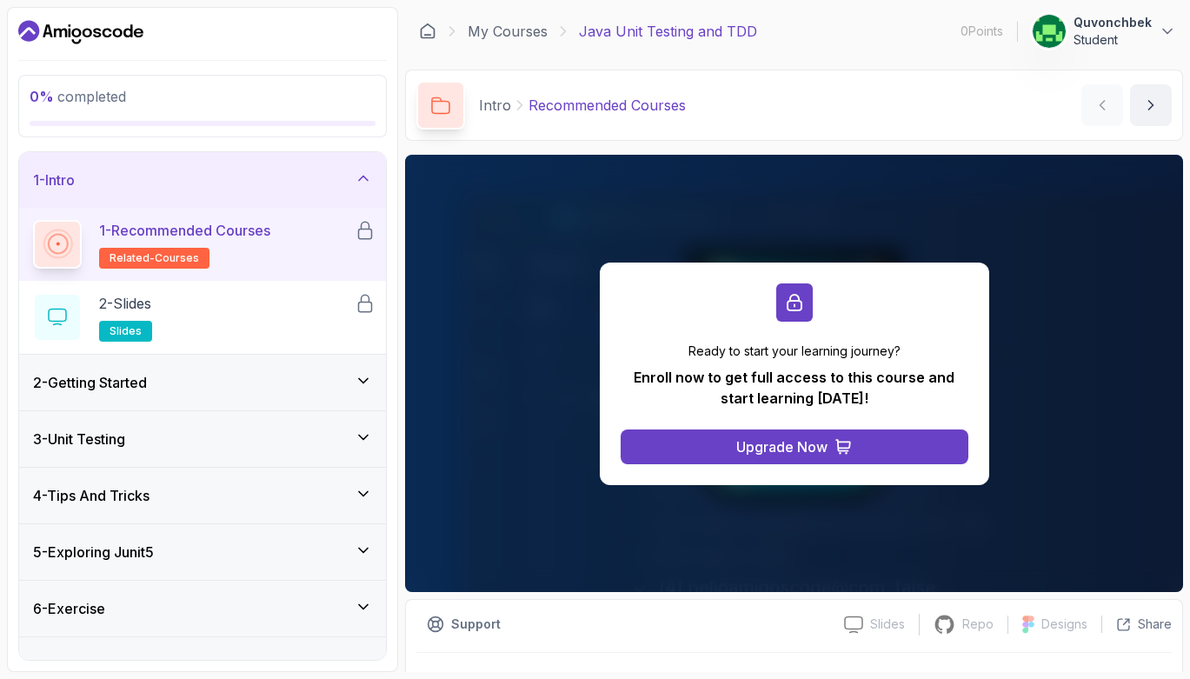
click at [344, 377] on div "2 - Getting Started" at bounding box center [202, 382] width 339 height 21
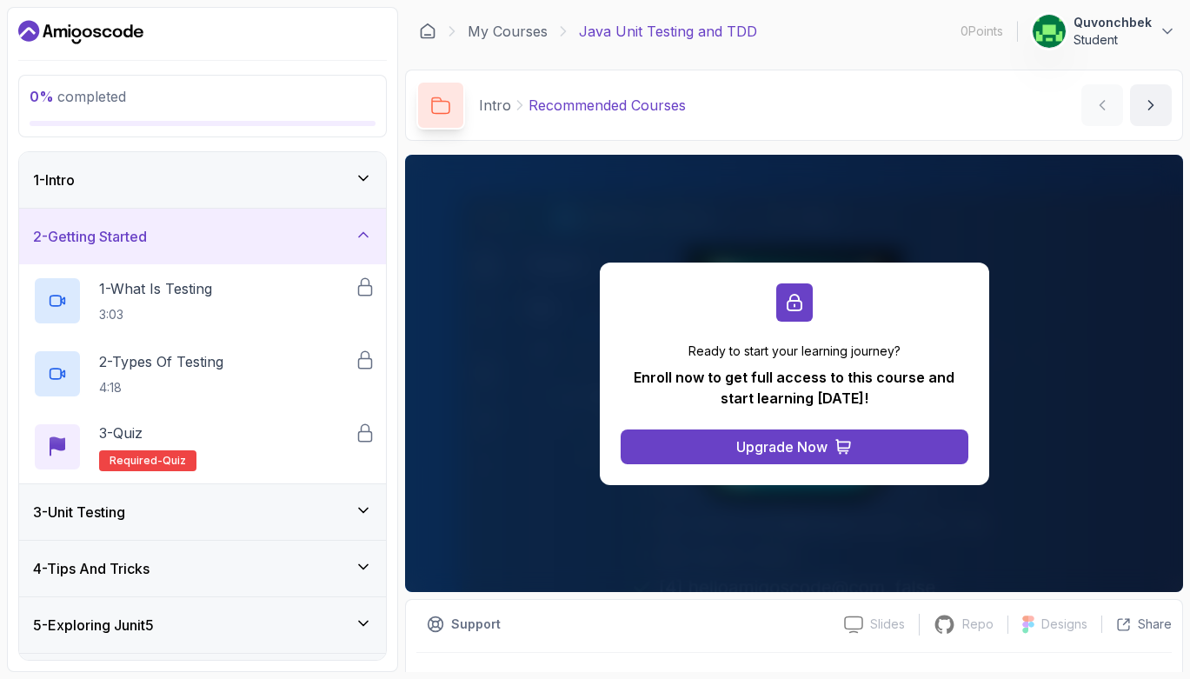
click at [282, 499] on div "3 - Unit Testing" at bounding box center [202, 512] width 367 height 56
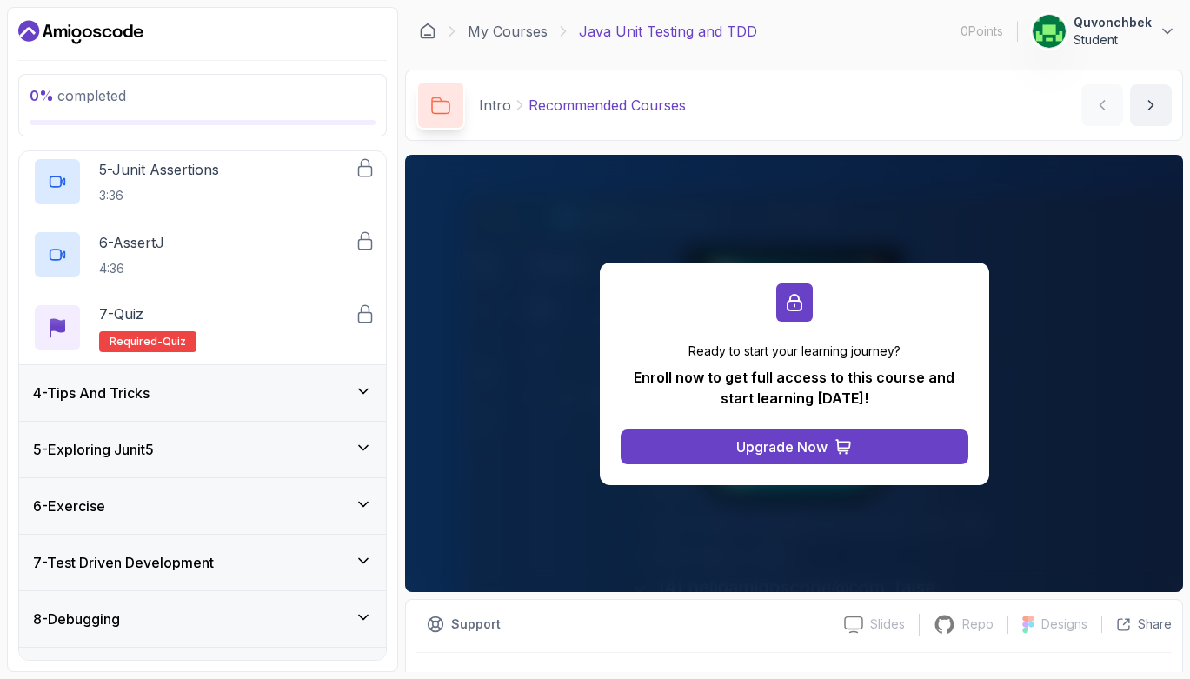
click at [296, 403] on div "4 - Tips And Tricks" at bounding box center [202, 393] width 367 height 56
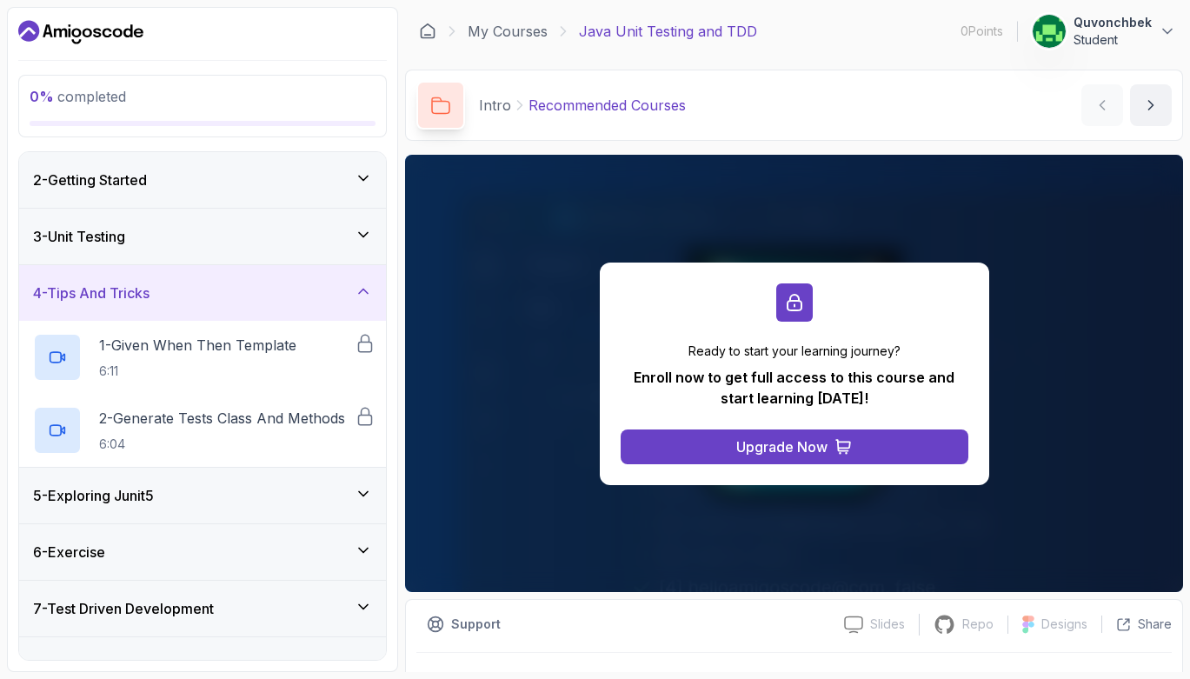
scroll to position [202, 0]
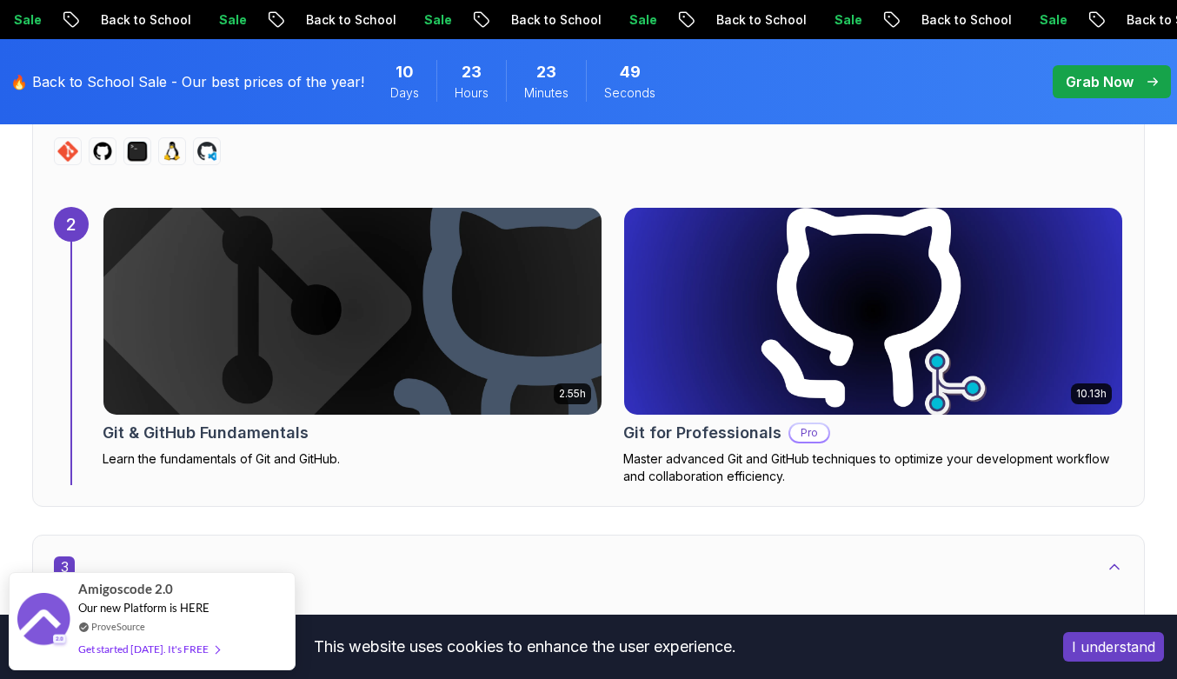
scroll to position [2105, 0]
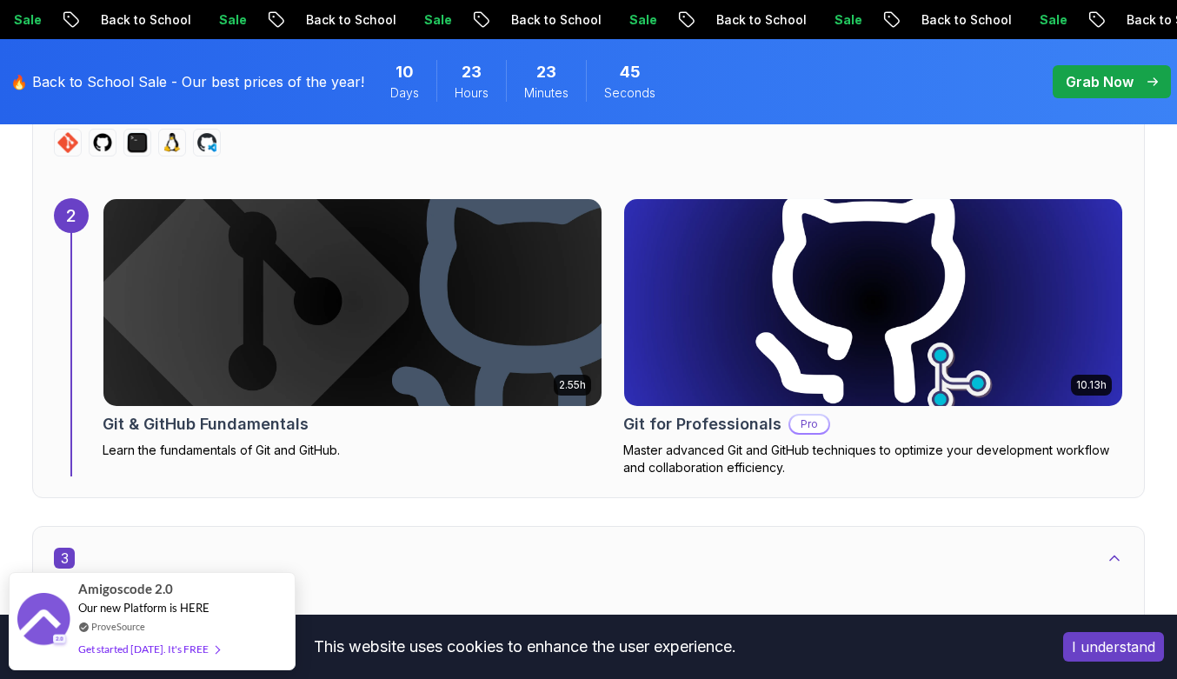
click at [719, 361] on img at bounding box center [873, 302] width 523 height 217
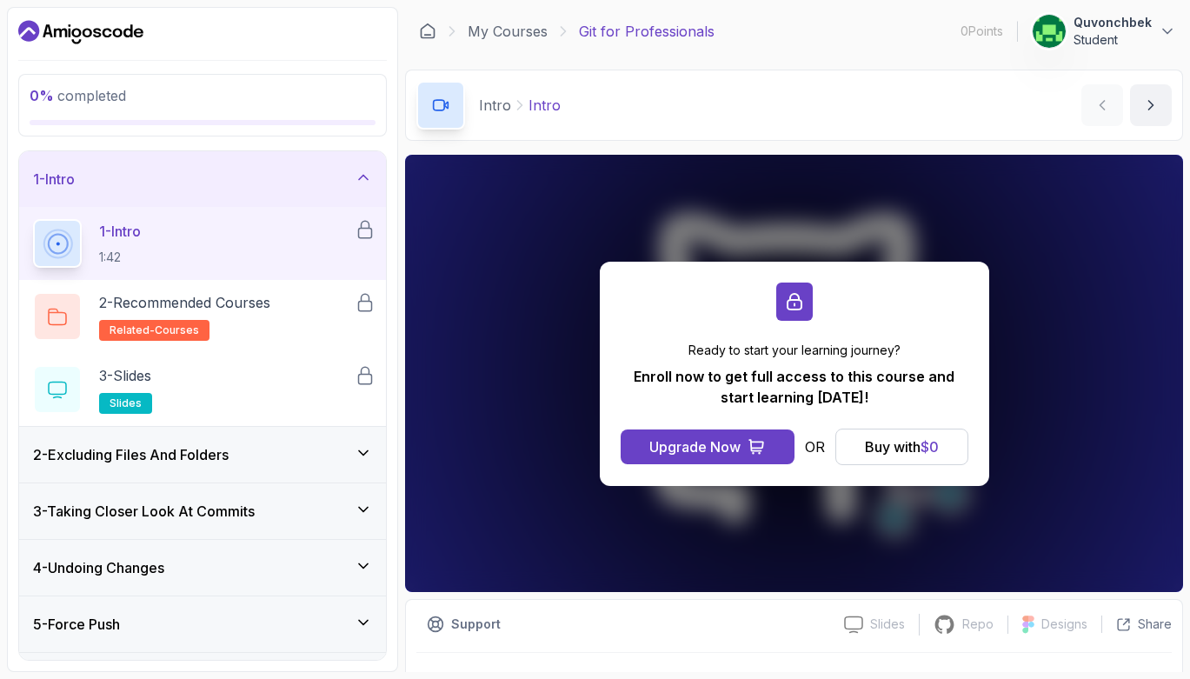
click at [300, 448] on div "2 - Excluding Files And Folders" at bounding box center [202, 454] width 339 height 21
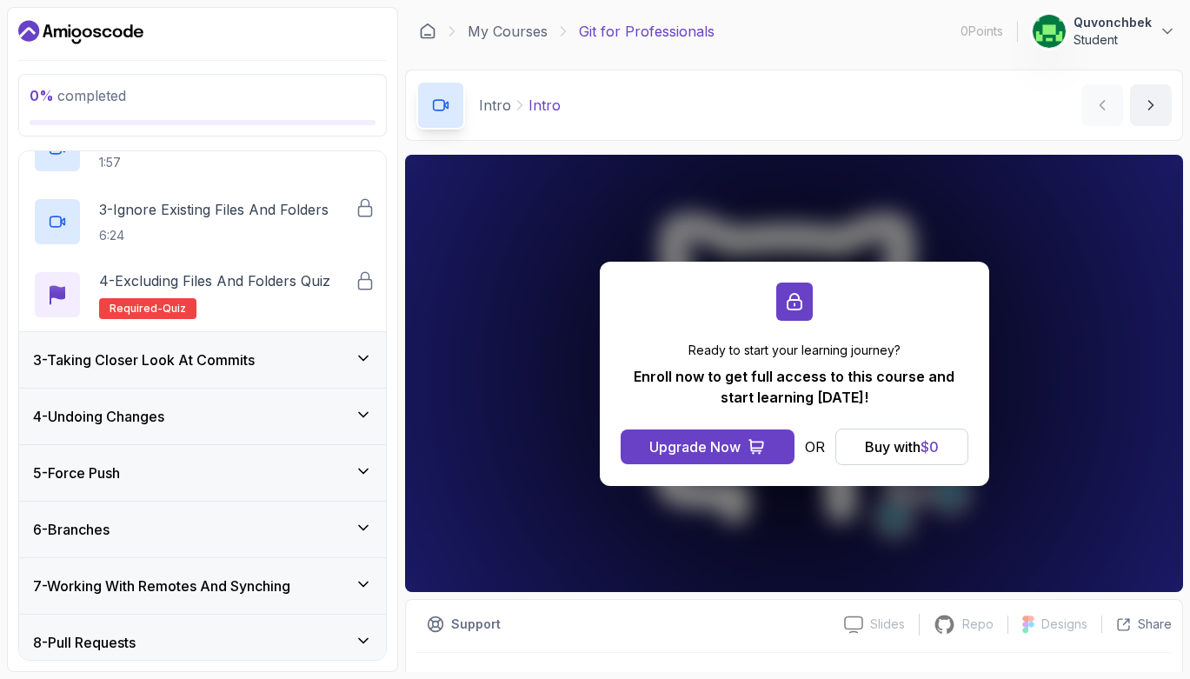
scroll to position [212, 0]
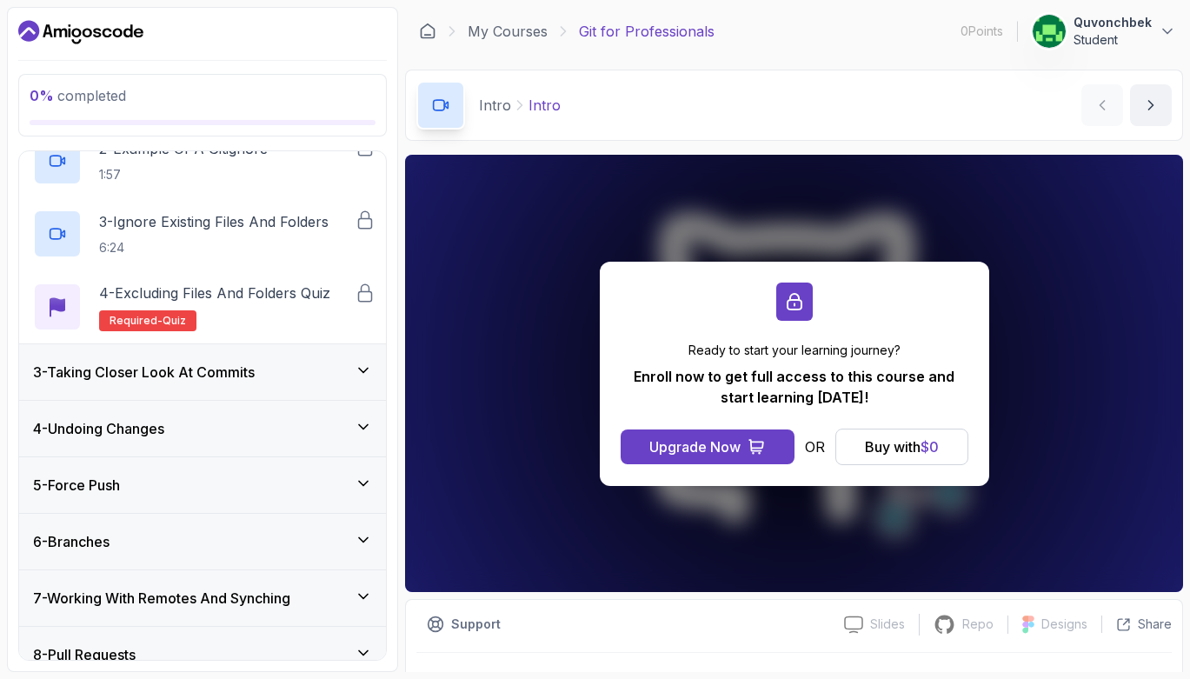
click at [298, 385] on div "3 - Taking Closer Look At Commits" at bounding box center [202, 372] width 367 height 56
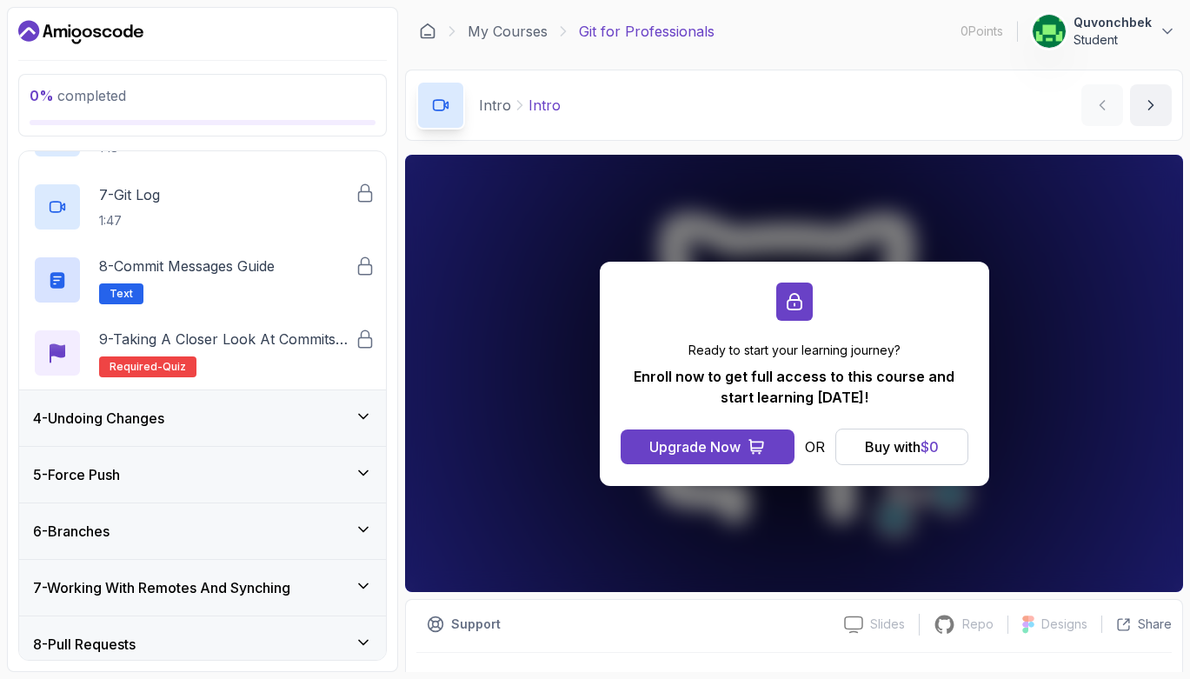
scroll to position [599, 0]
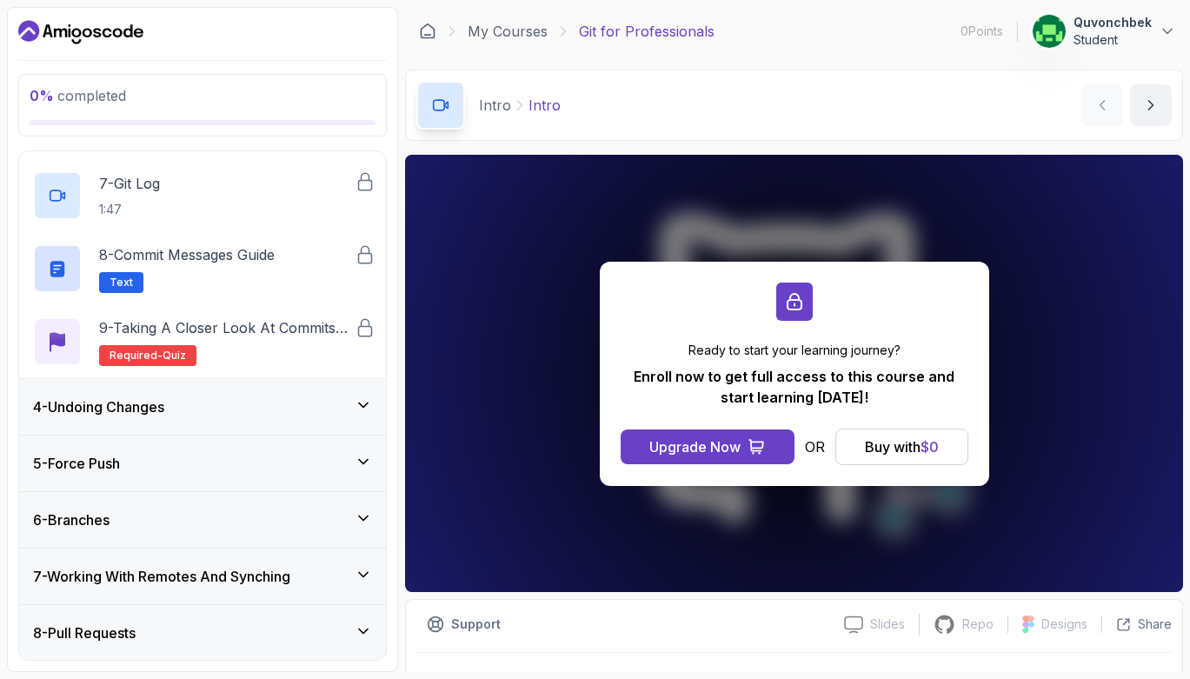
click at [257, 396] on div "4 - Undoing Changes" at bounding box center [202, 406] width 339 height 21
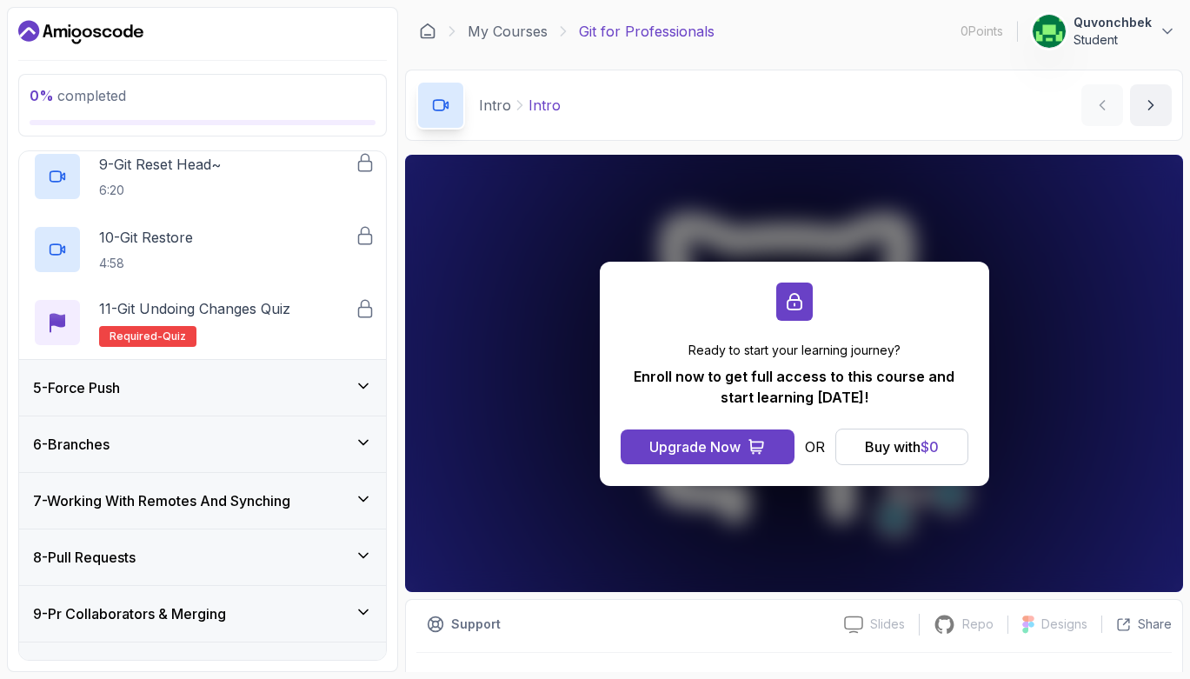
scroll to position [843, 0]
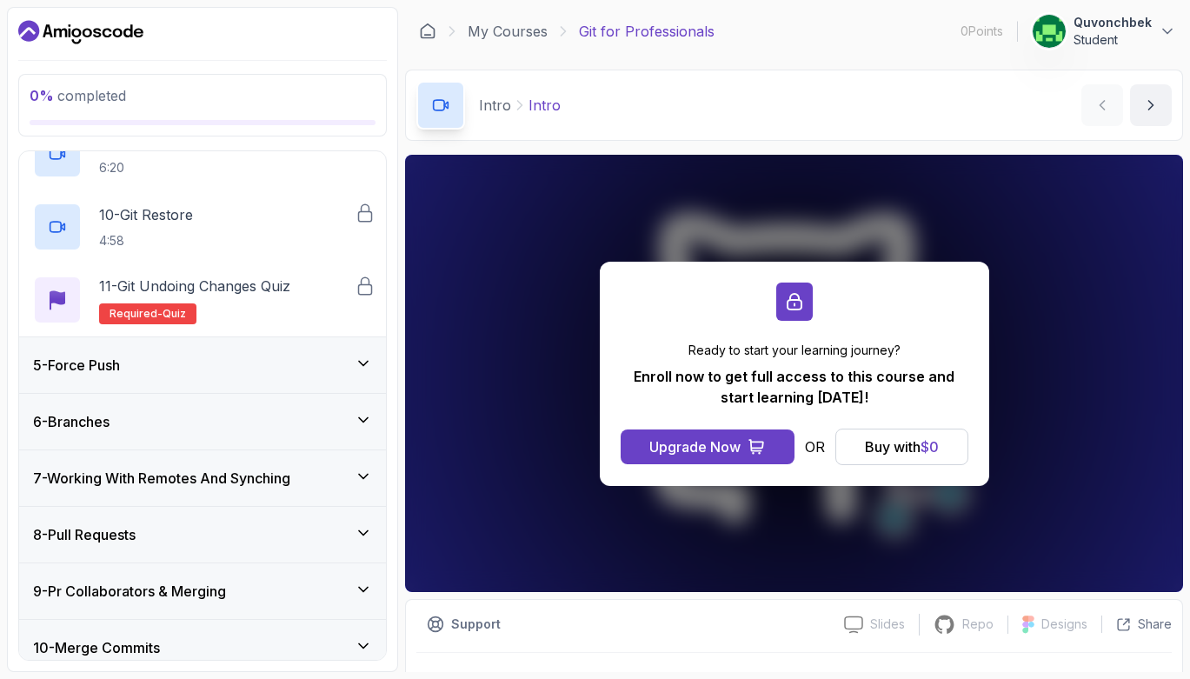
click at [247, 377] on div "5 - Force Push" at bounding box center [202, 365] width 367 height 56
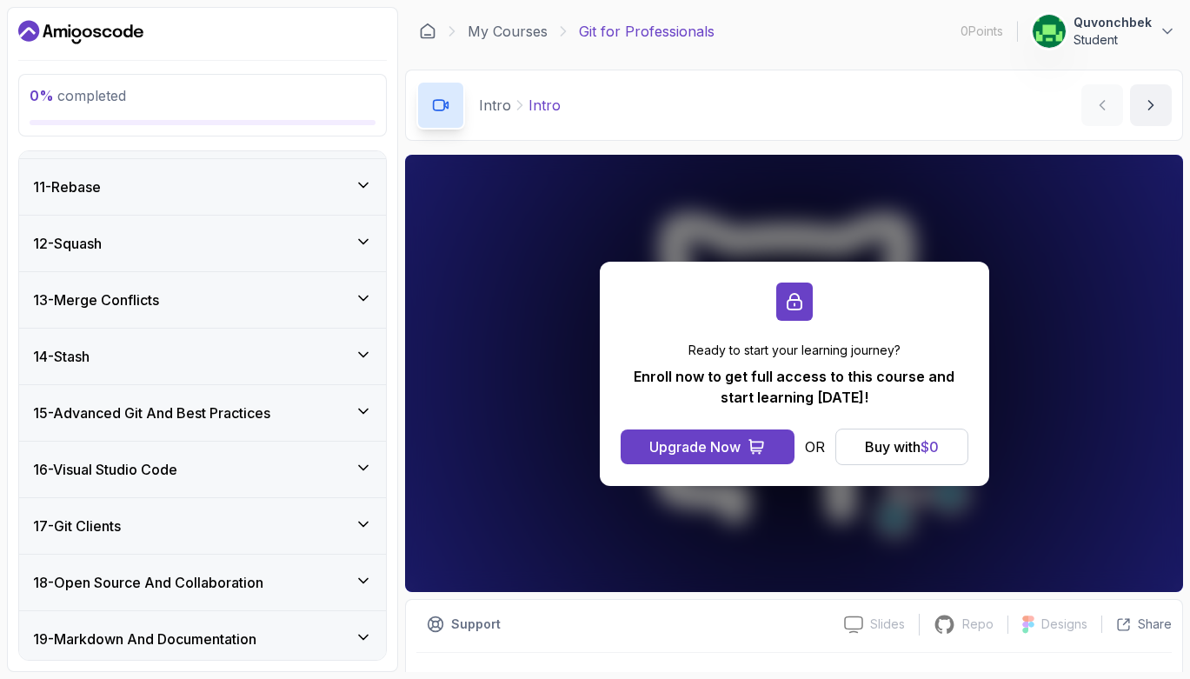
scroll to position [986, 0]
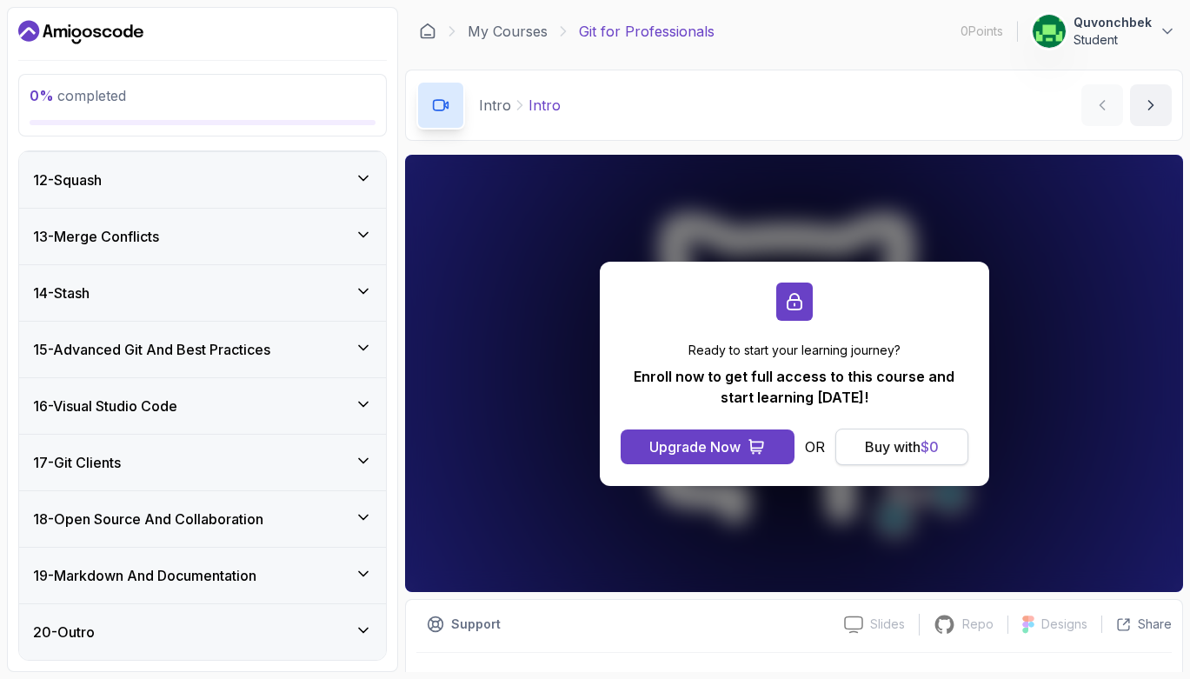
click at [866, 439] on div "Buy with $ 0" at bounding box center [902, 446] width 74 height 21
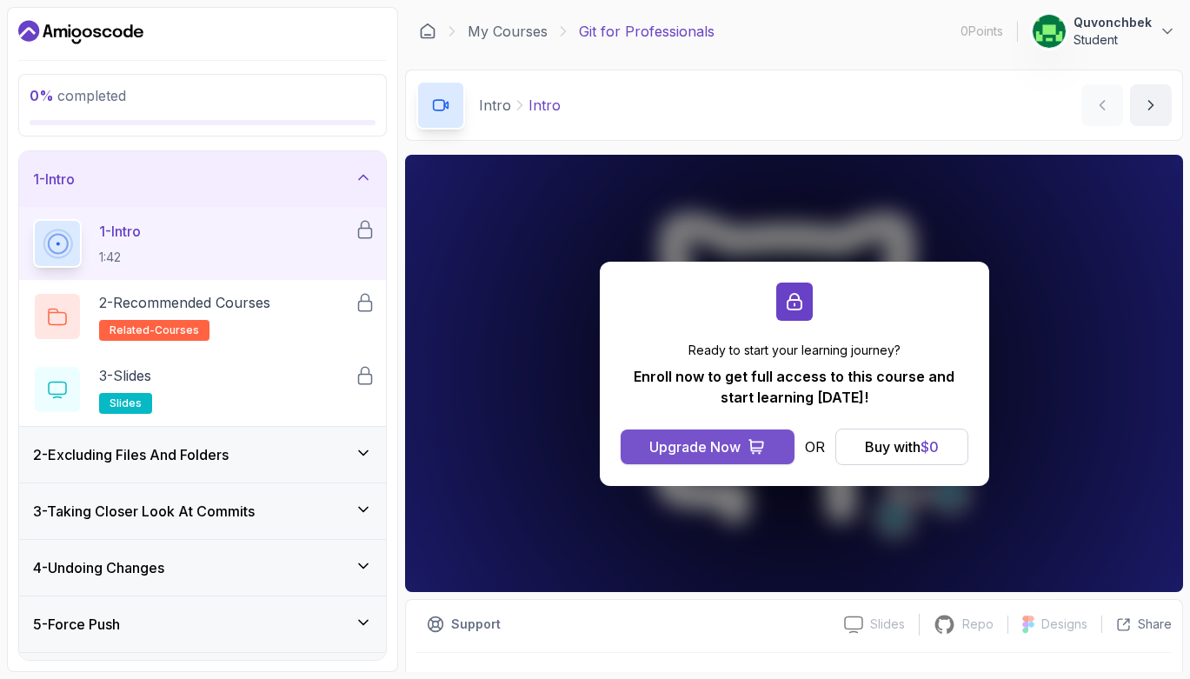
click at [707, 459] on button "Upgrade Now" at bounding box center [708, 446] width 174 height 35
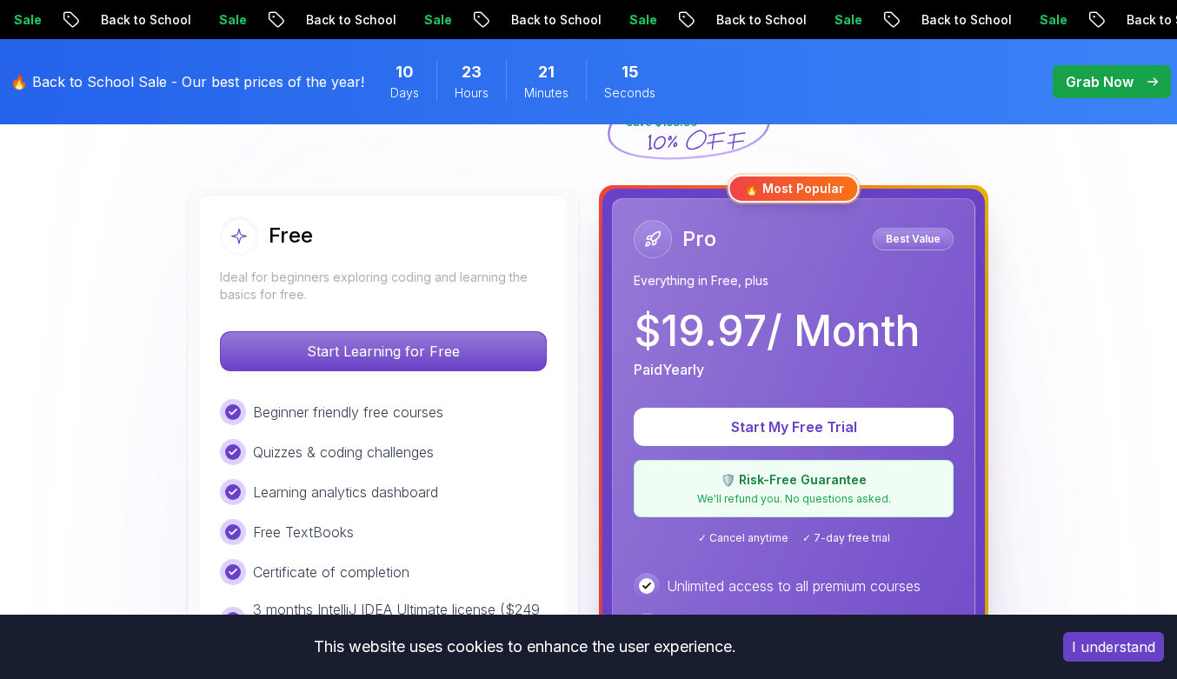
scroll to position [345, 0]
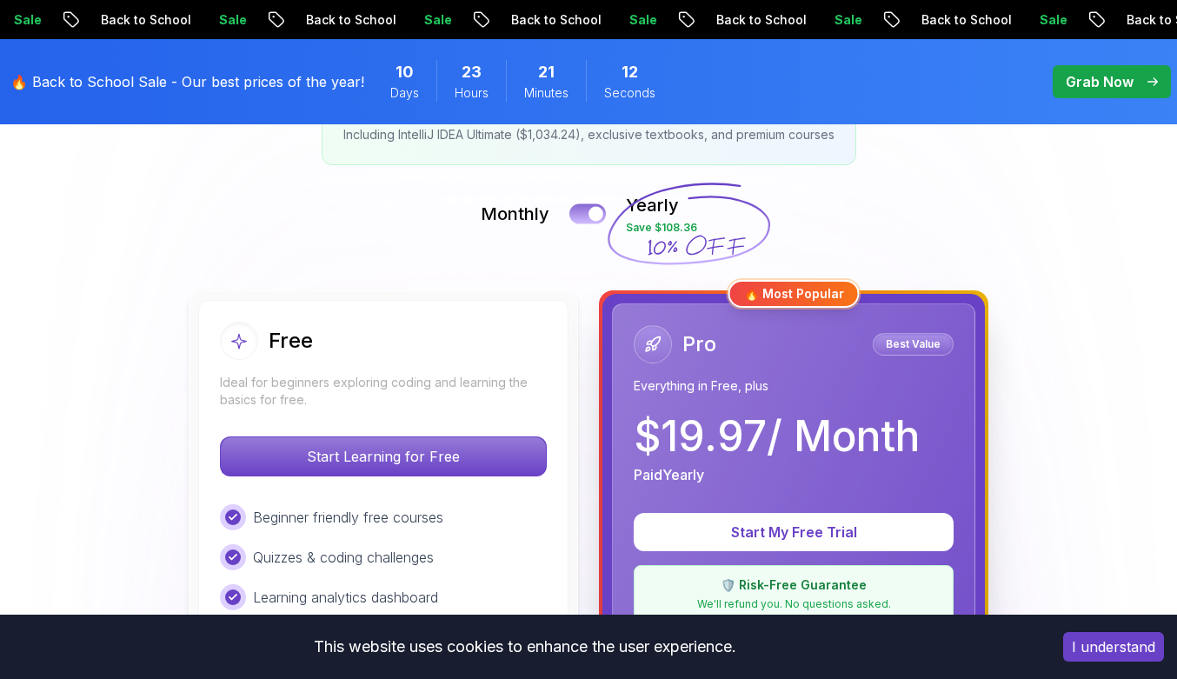
click at [588, 219] on button at bounding box center [587, 213] width 37 height 20
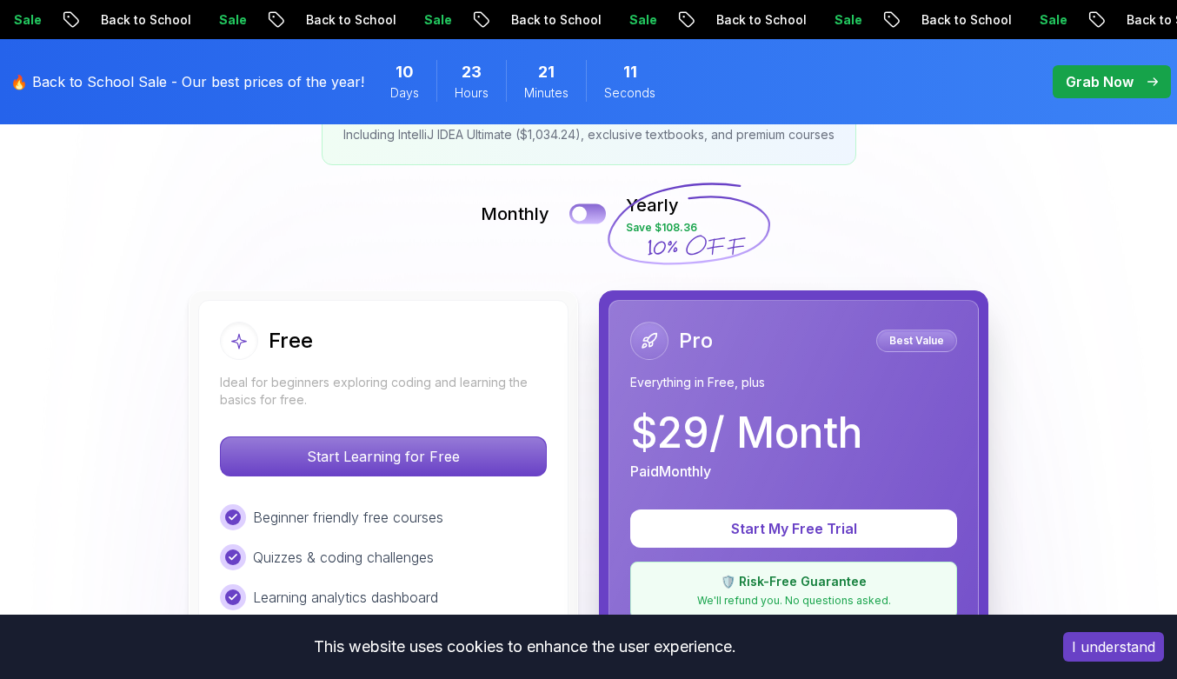
click at [588, 219] on button at bounding box center [587, 213] width 37 height 20
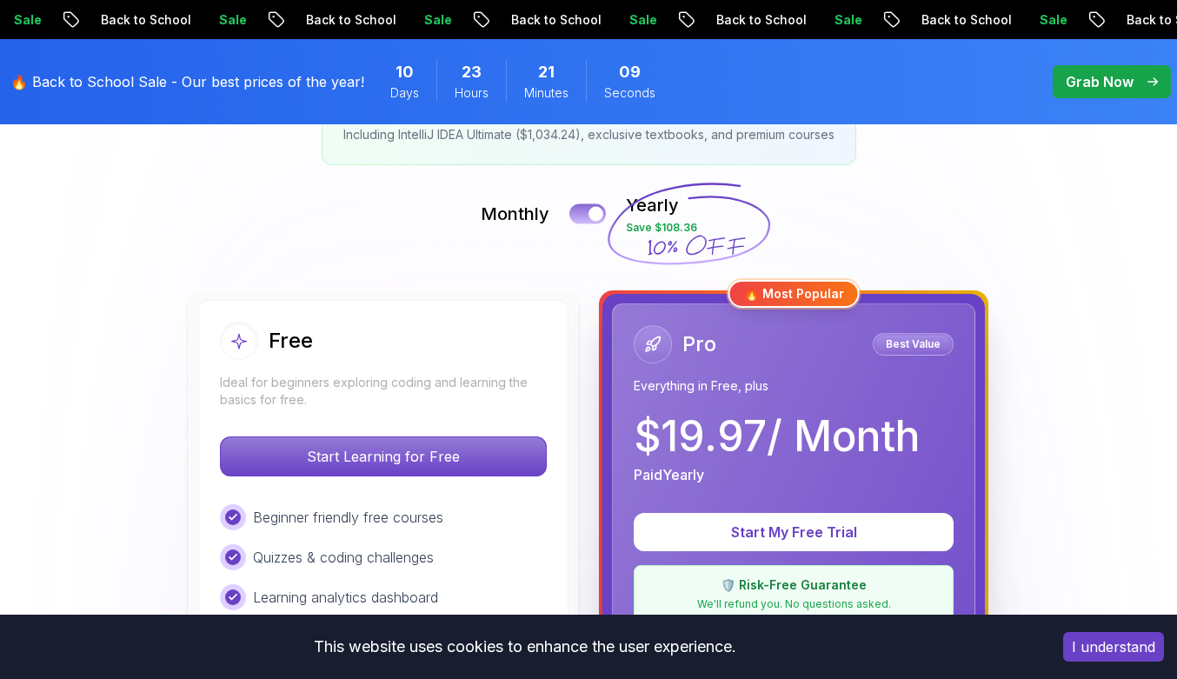
click at [588, 219] on button at bounding box center [587, 213] width 37 height 20
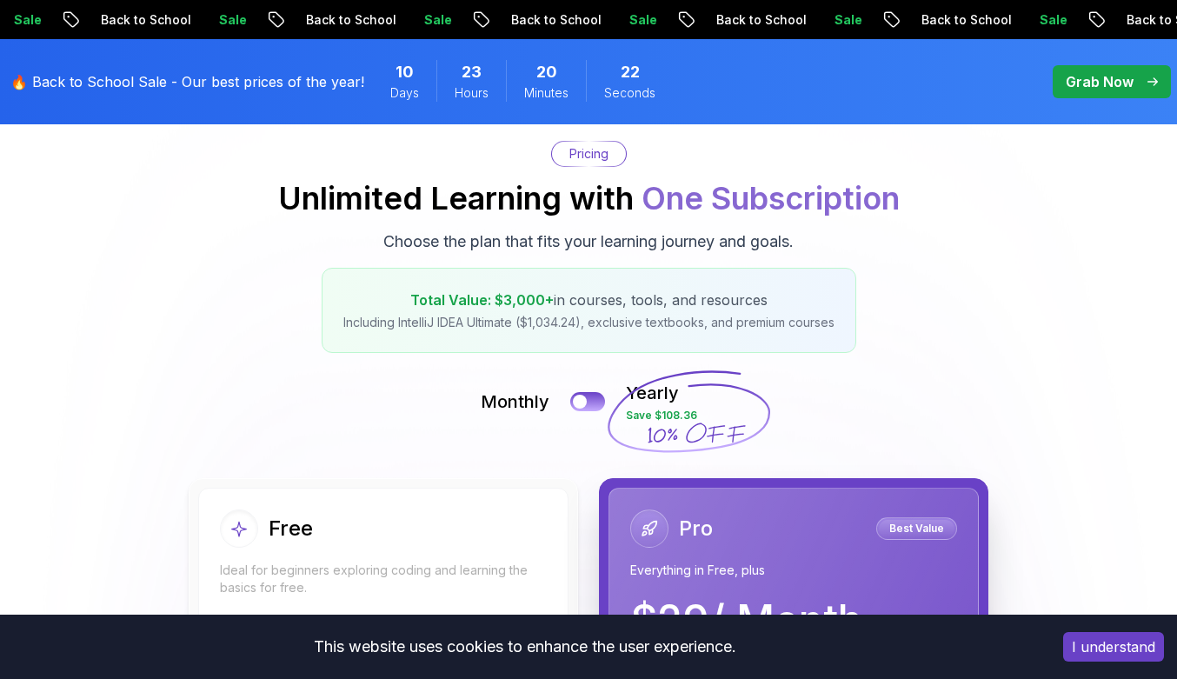
scroll to position [137, 0]
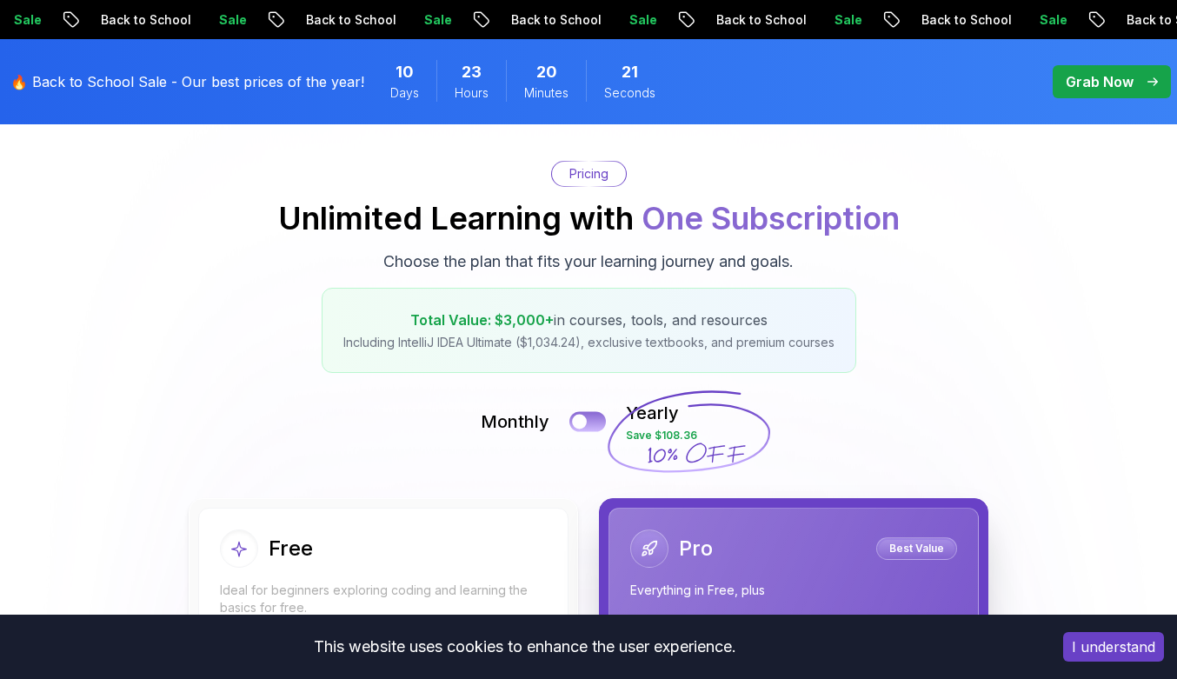
click at [593, 416] on button at bounding box center [587, 421] width 37 height 20
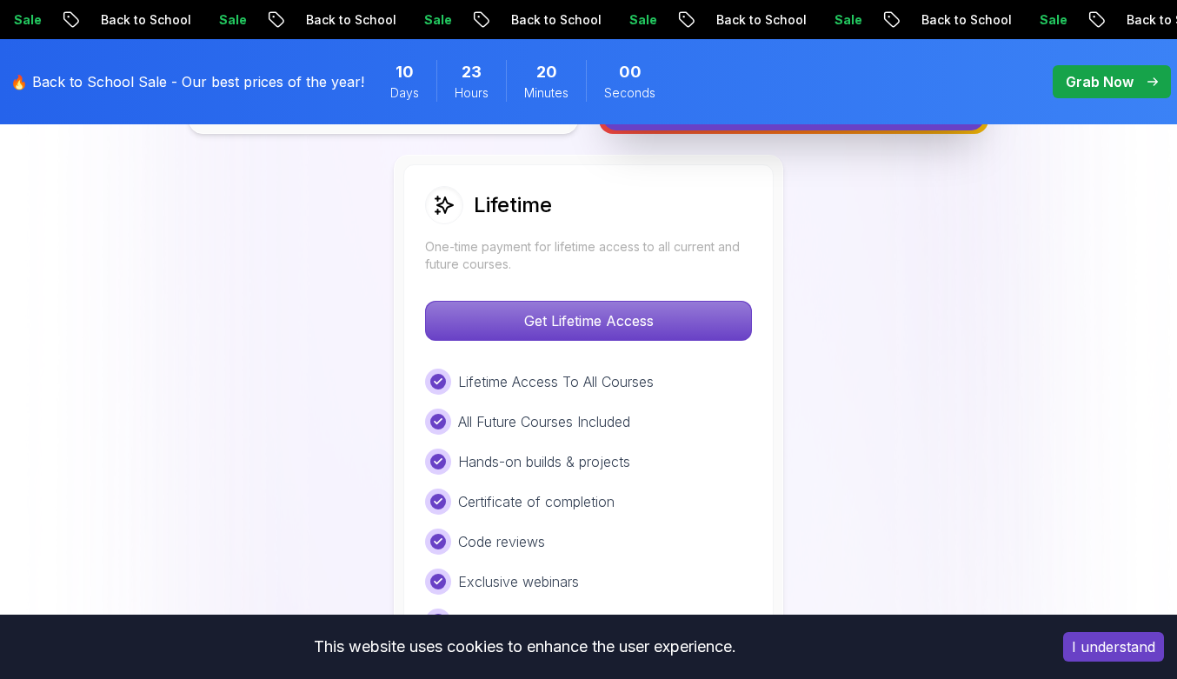
scroll to position [1307, 0]
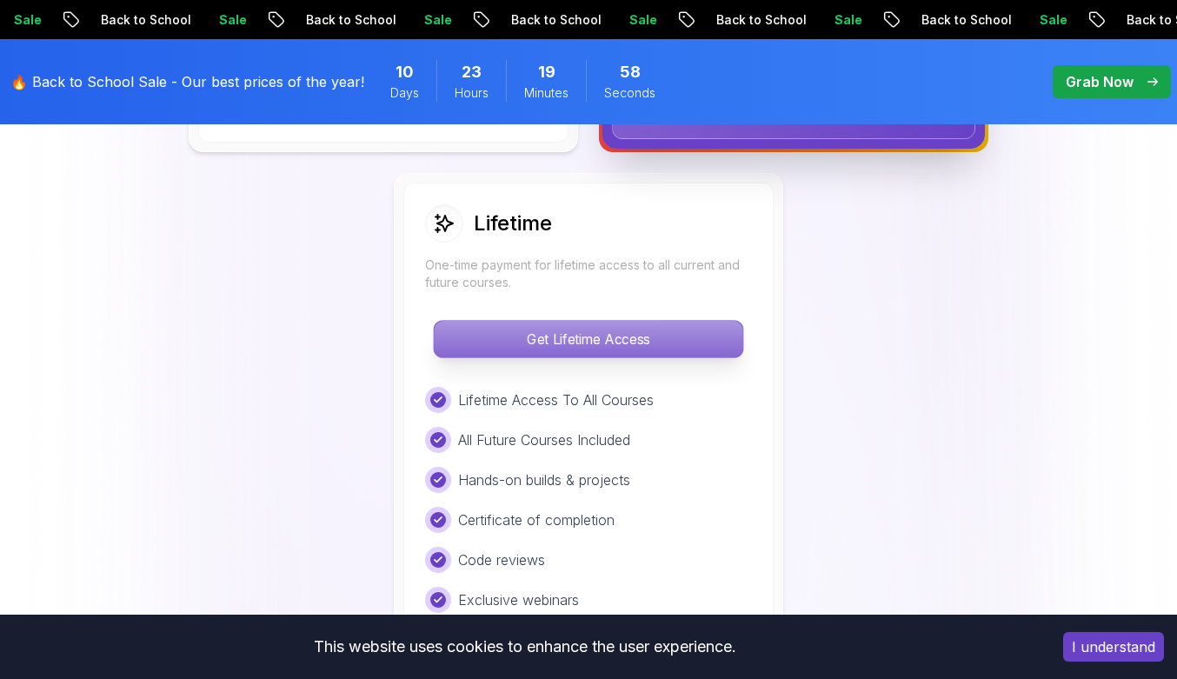
click at [620, 348] on p "Get Lifetime Access" at bounding box center [588, 339] width 309 height 37
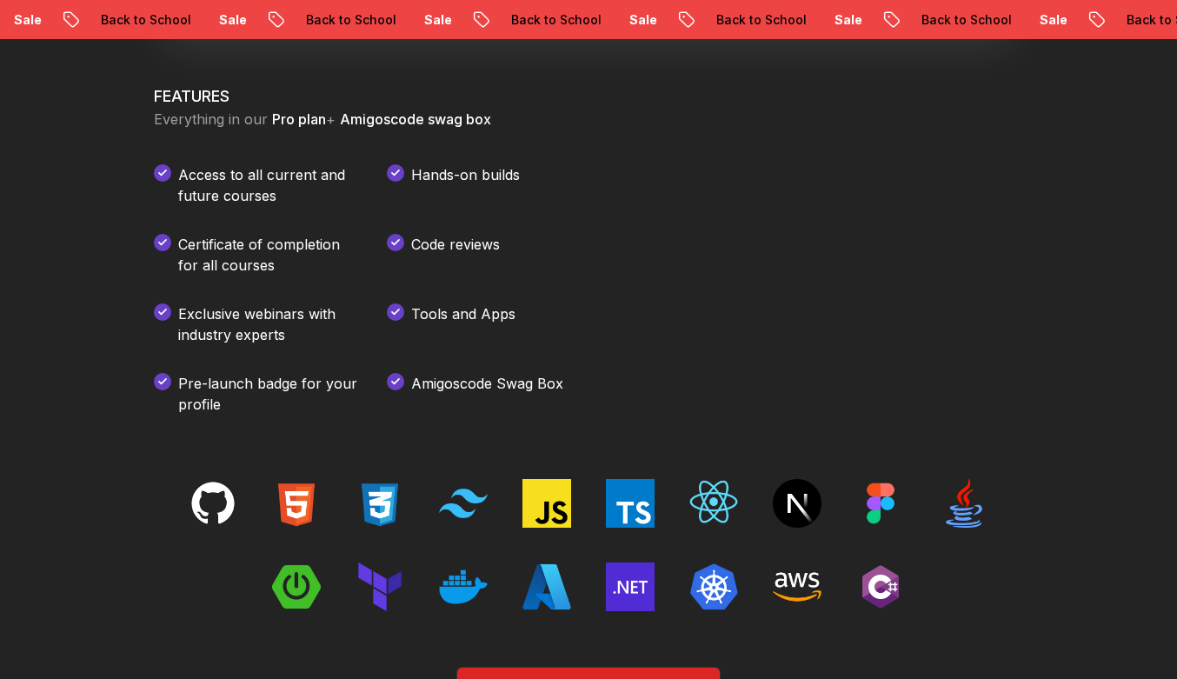
scroll to position [2395, 0]
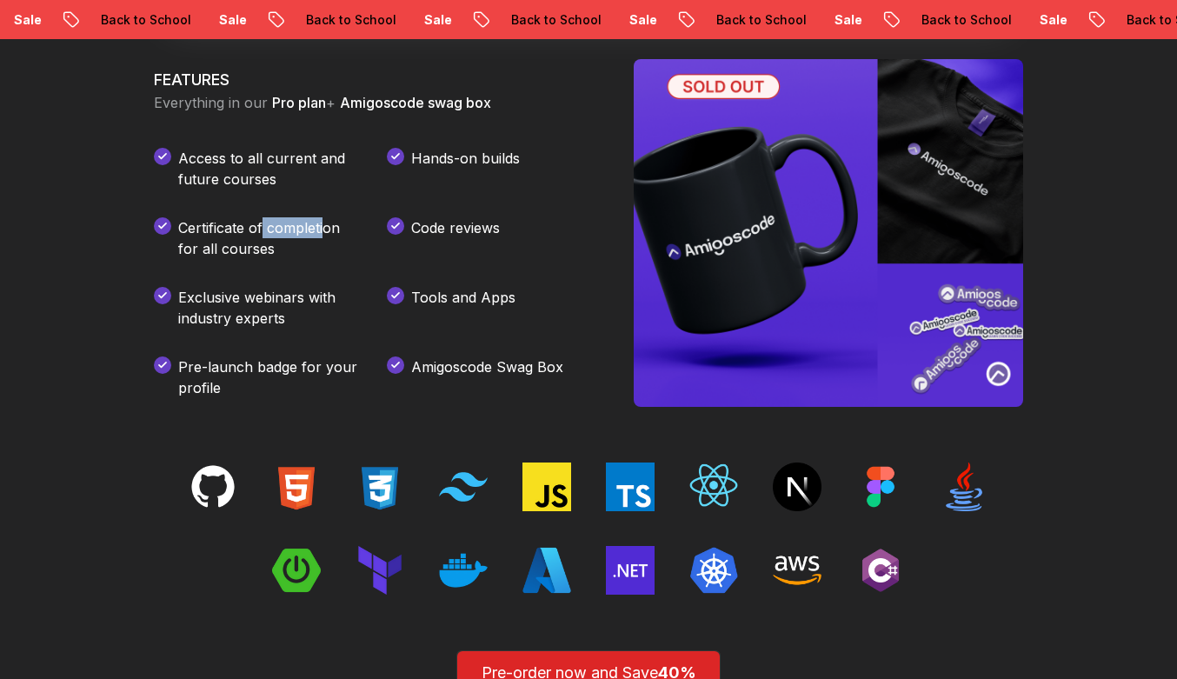
drag, startPoint x: 262, startPoint y: 218, endPoint x: 333, endPoint y: 239, distance: 74.3
click at [333, 239] on p "Certificate of completion for all courses" at bounding box center [268, 238] width 181 height 42
drag, startPoint x: 411, startPoint y: 231, endPoint x: 529, endPoint y: 231, distance: 118.2
click at [529, 231] on div "Code reviews" at bounding box center [489, 238] width 205 height 42
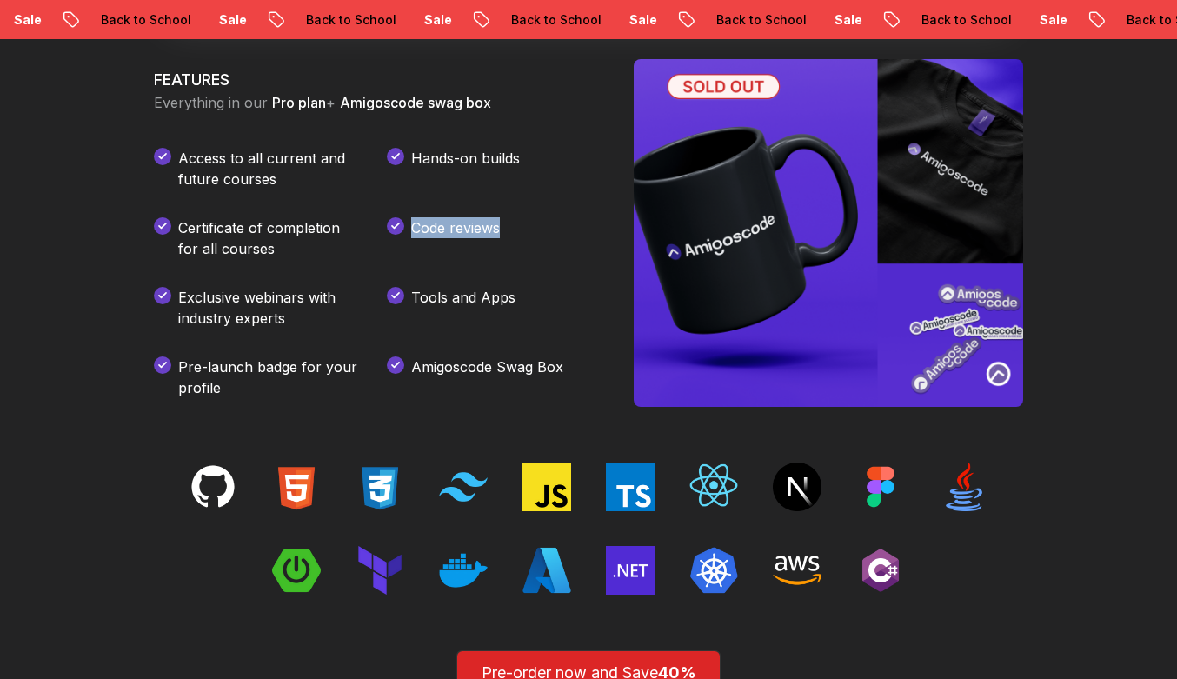
click at [529, 231] on div "Code reviews" at bounding box center [489, 238] width 205 height 42
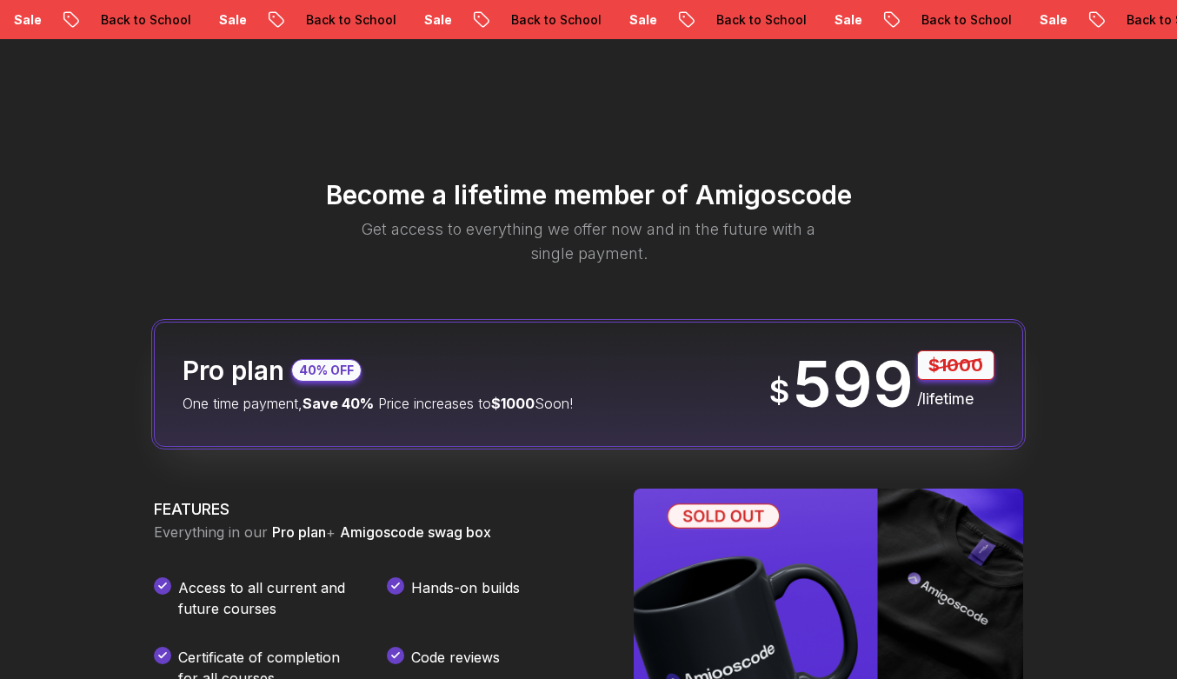
scroll to position [1926, 0]
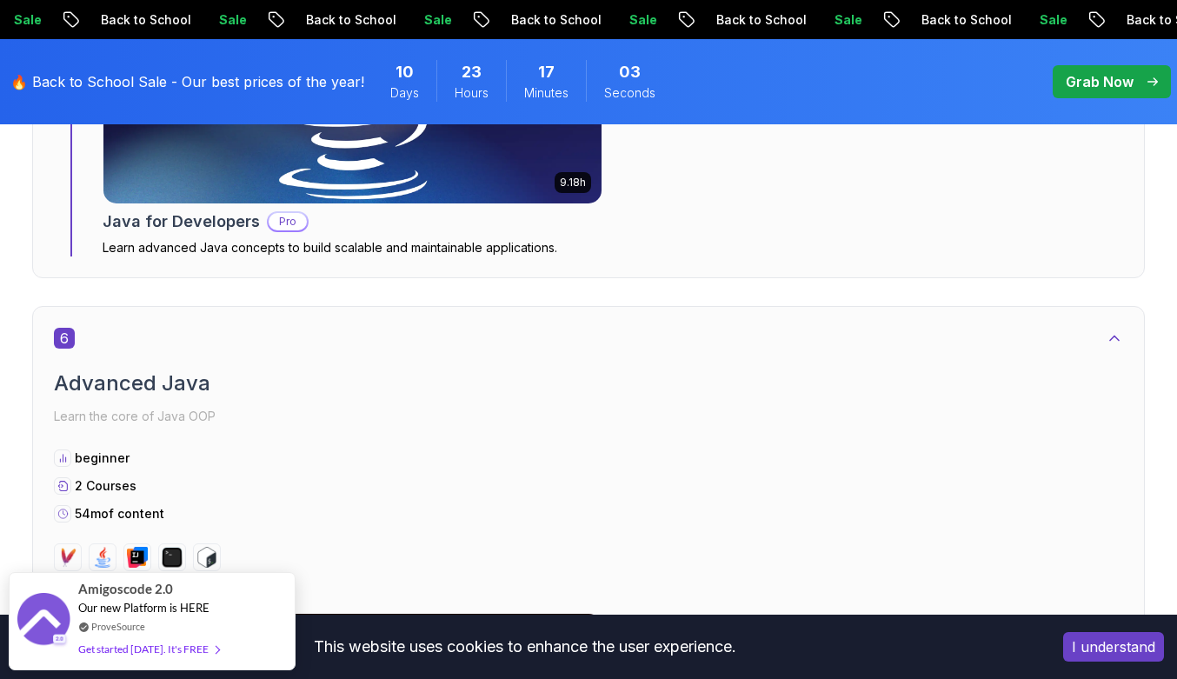
scroll to position [5001, 0]
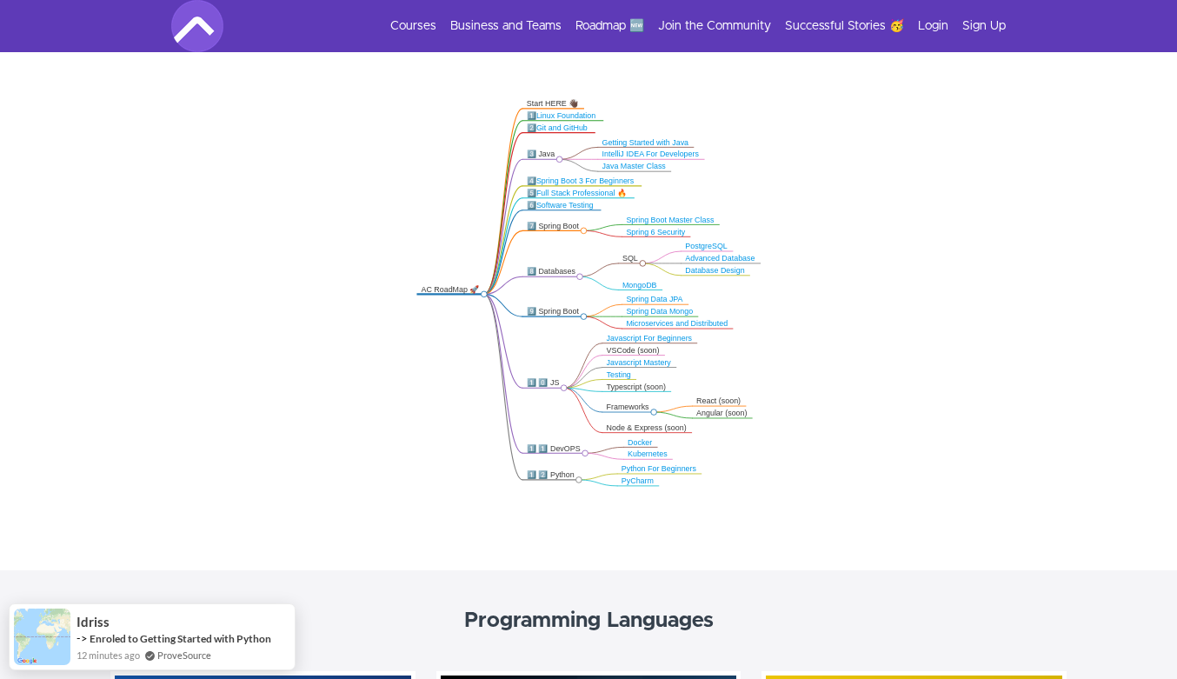
scroll to position [338, 0]
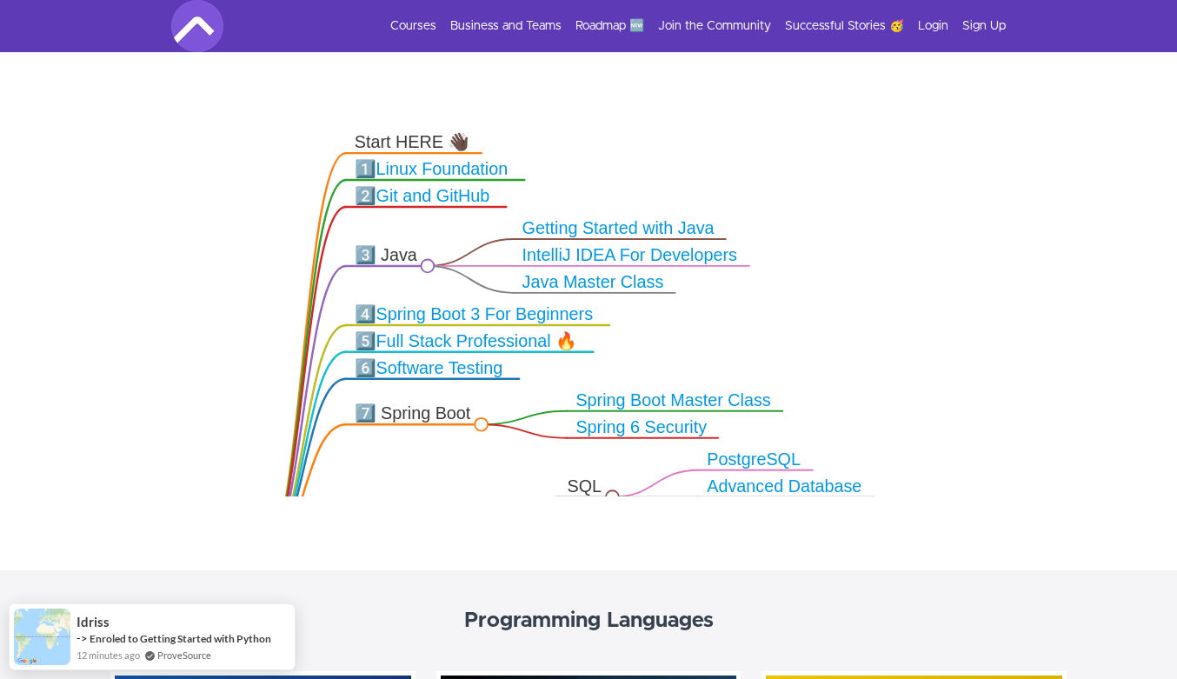
drag, startPoint x: 460, startPoint y: 133, endPoint x: 201, endPoint y: 208, distance: 269.6
click at [201, 208] on icon ".markmap{font:300 16px/20px sans-serif}.markmap-link{fill:none}.markmap-node>ci…" at bounding box center [588, 293] width 1177 height 408
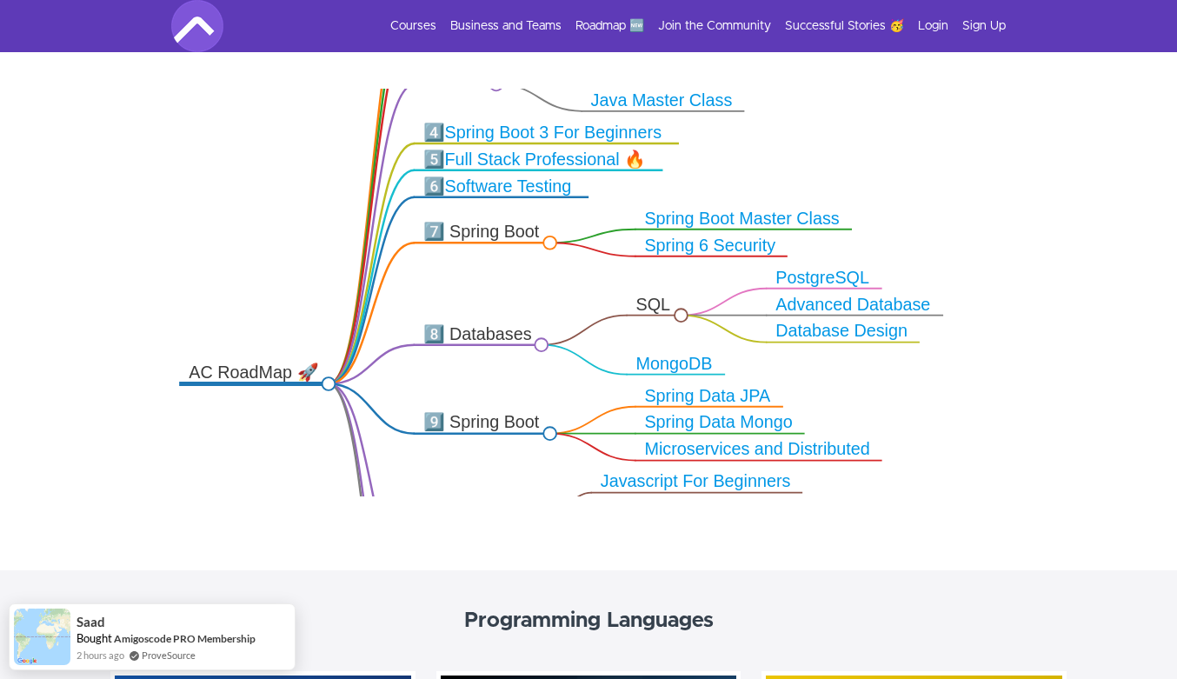
drag, startPoint x: 880, startPoint y: 332, endPoint x: 954, endPoint y: 149, distance: 196.9
click at [954, 149] on icon ".markmap{font:300 16px/20px sans-serif}.markmap-link{fill:none}.markmap-node>ci…" at bounding box center [588, 293] width 1177 height 408
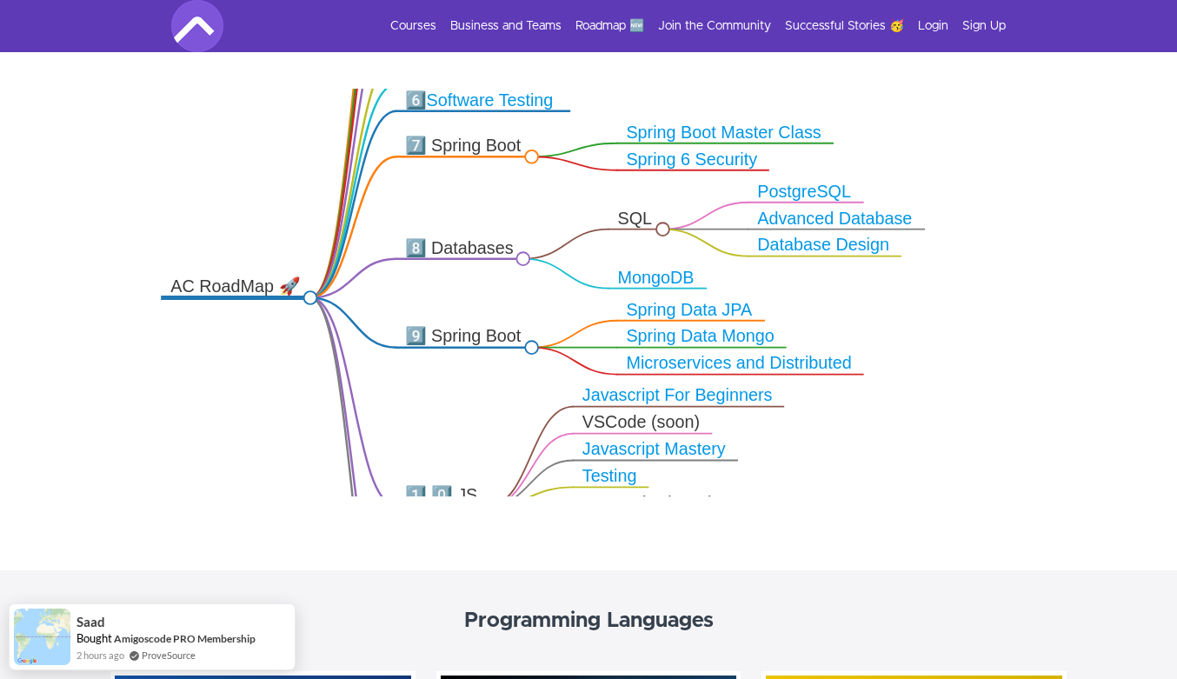
drag, startPoint x: 1031, startPoint y: 223, endPoint x: 1013, endPoint y: 138, distance: 86.9
click at [1013, 138] on icon ".markmap{font:300 16px/20px sans-serif}.markmap-link{fill:none}.markmap-node>ci…" at bounding box center [588, 293] width 1177 height 408
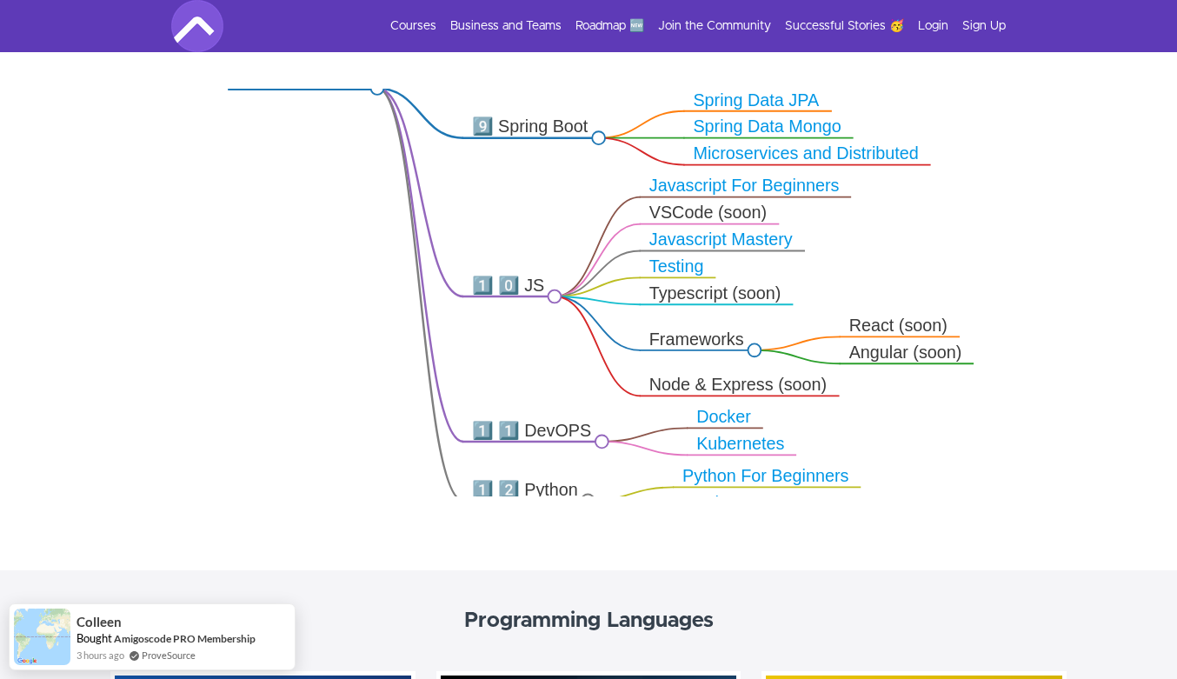
drag, startPoint x: 1046, startPoint y: 322, endPoint x: 1110, endPoint y: 115, distance: 217.2
click at [1110, 115] on icon ".markmap{font:300 16px/20px sans-serif}.markmap-link{fill:none}.markmap-node>ci…" at bounding box center [588, 293] width 1177 height 408
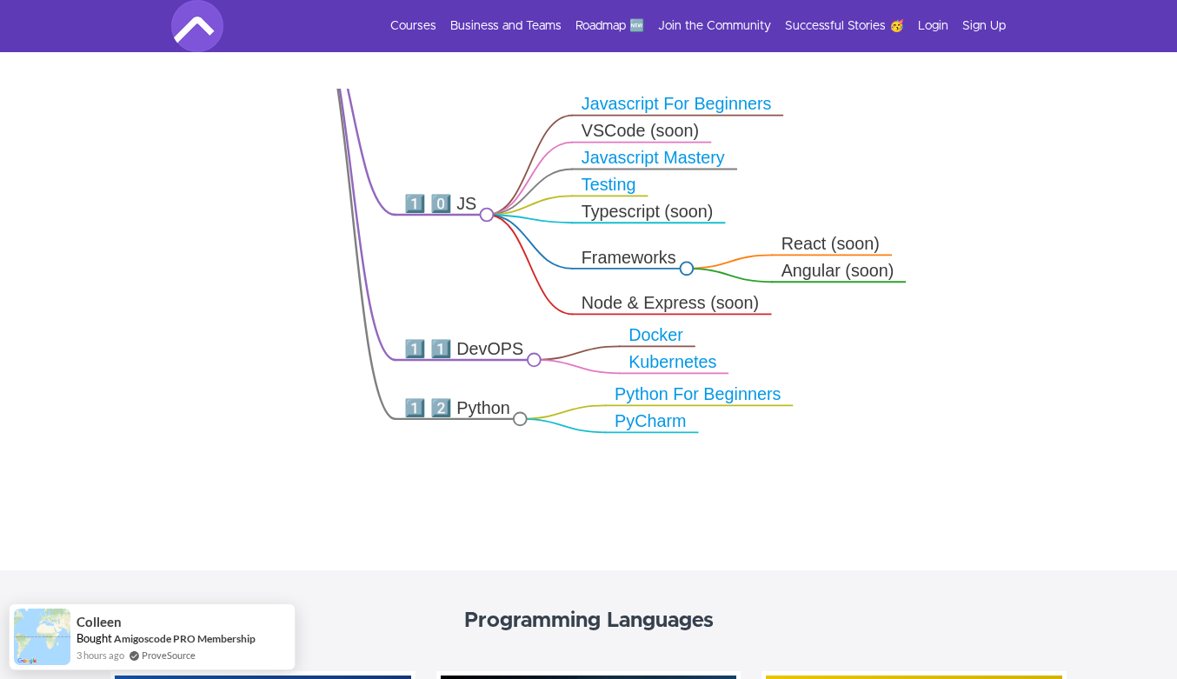
drag, startPoint x: 1103, startPoint y: 259, endPoint x: 1034, endPoint y: 180, distance: 104.7
click at [1034, 180] on icon ".markmap{font:300 16px/20px sans-serif}.markmap-link{fill:none}.markmap-node>ci…" at bounding box center [588, 293] width 1177 height 408
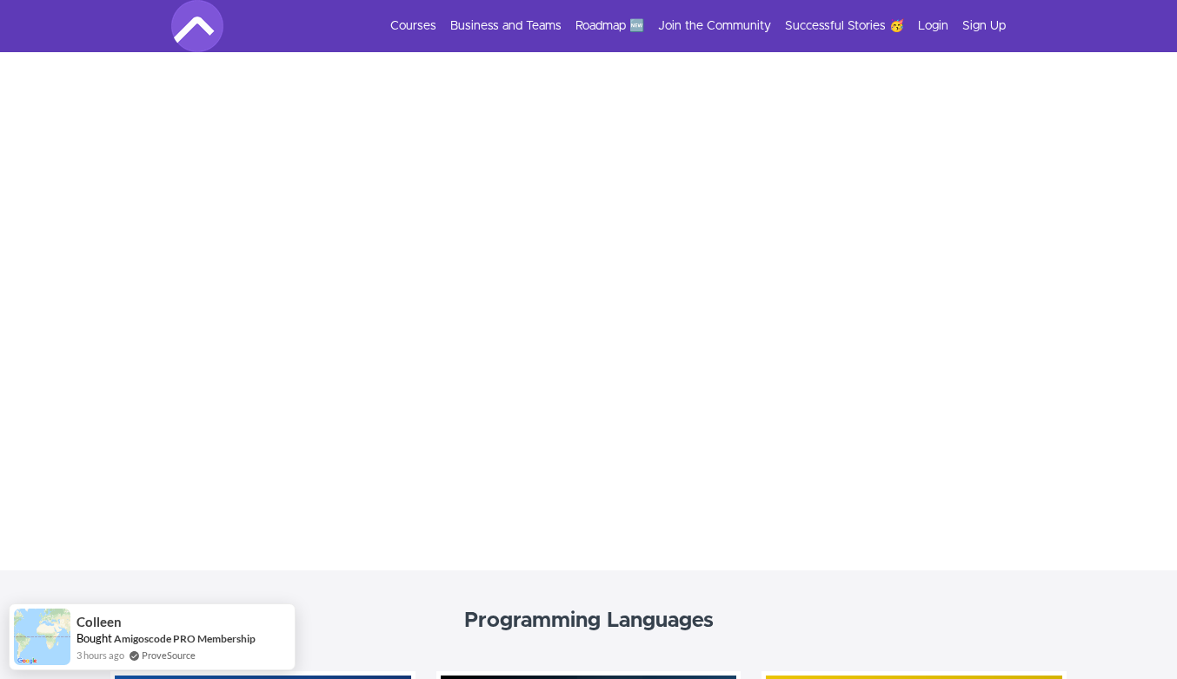
drag, startPoint x: 1034, startPoint y: 180, endPoint x: 448, endPoint y: -31, distance: 622.7
